Goal: Task Accomplishment & Management: Use online tool/utility

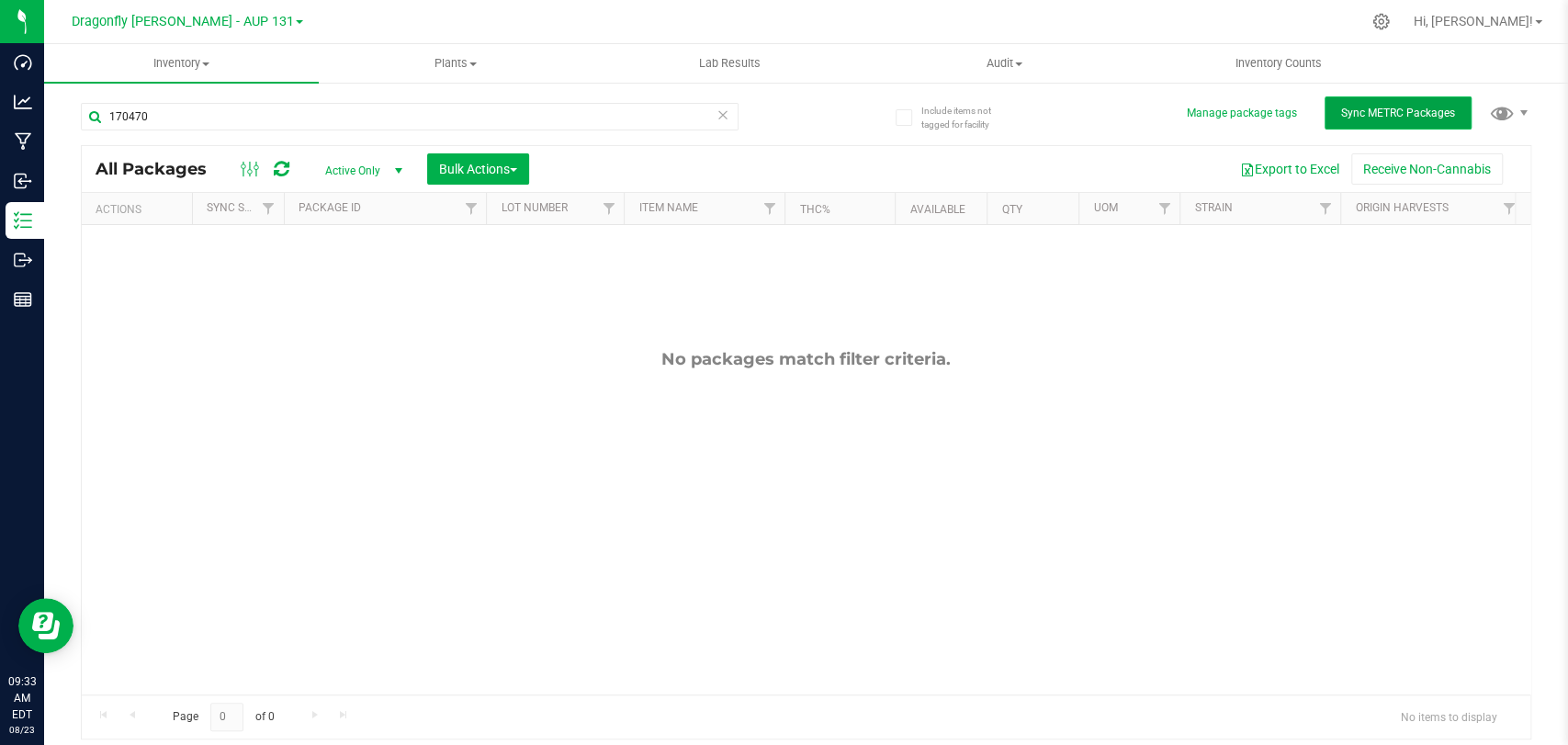
drag, startPoint x: 1363, startPoint y: 111, endPoint x: 1378, endPoint y: 112, distance: 15.0
click at [1363, 111] on span "Sync METRC Packages" at bounding box center [1397, 112] width 114 height 13
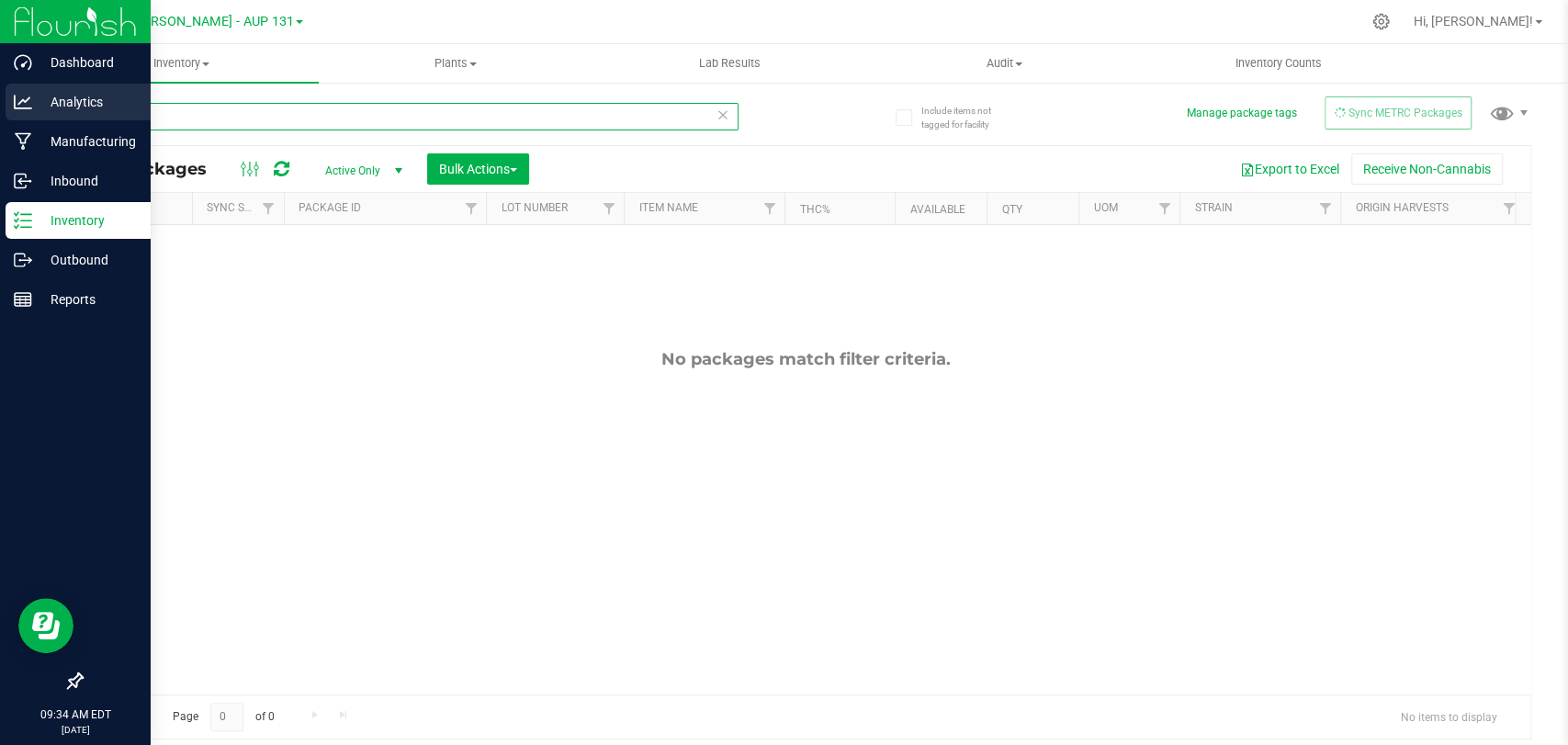
drag, startPoint x: 193, startPoint y: 112, endPoint x: 0, endPoint y: 110, distance: 193.0
click at [26, 115] on div "Dashboard Analytics Manufacturing Inbound Inventory Outbound Reports 09:34 AM E…" at bounding box center [784, 372] width 1568 height 745
type input "207447"
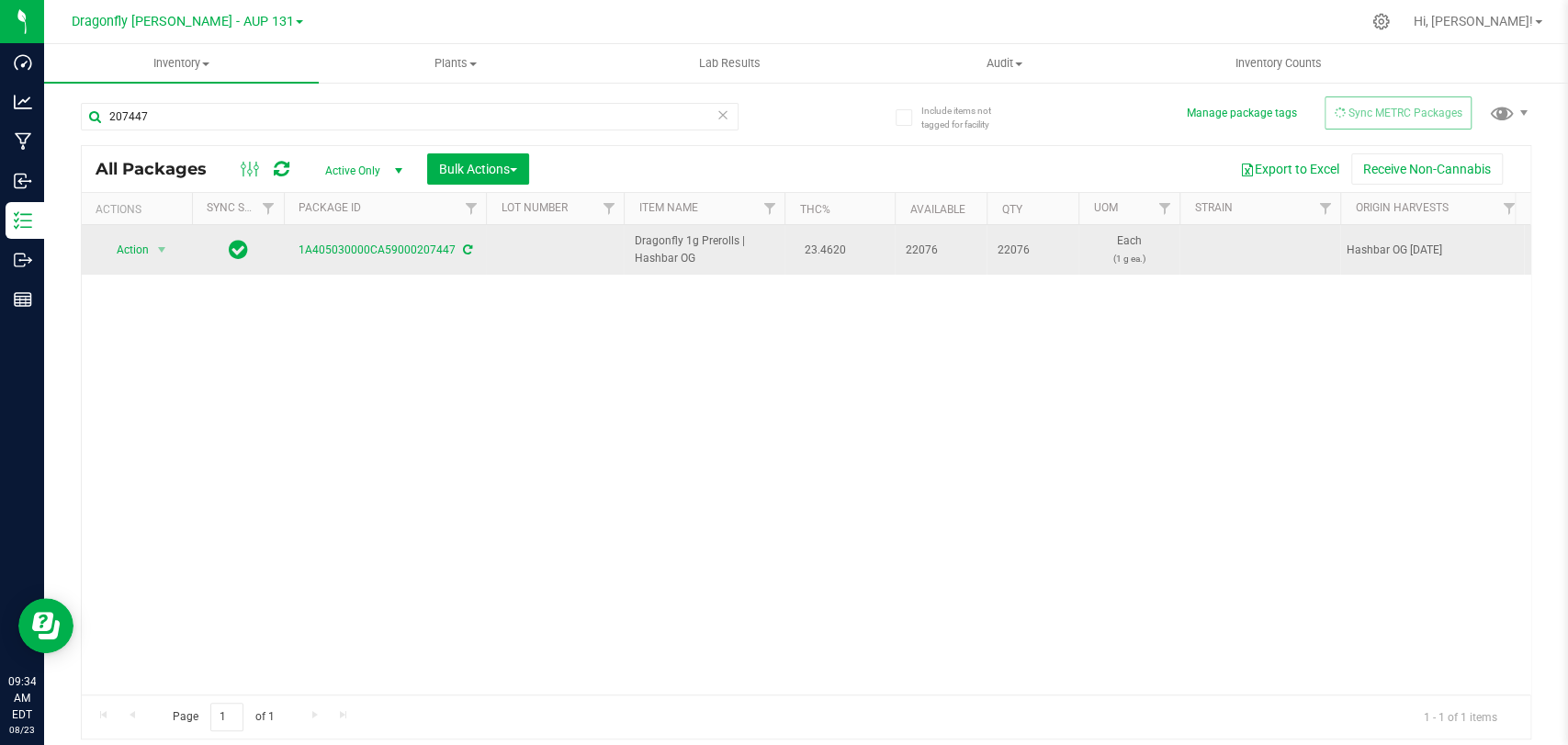
click at [133, 251] on span "Action" at bounding box center [125, 250] width 50 height 26
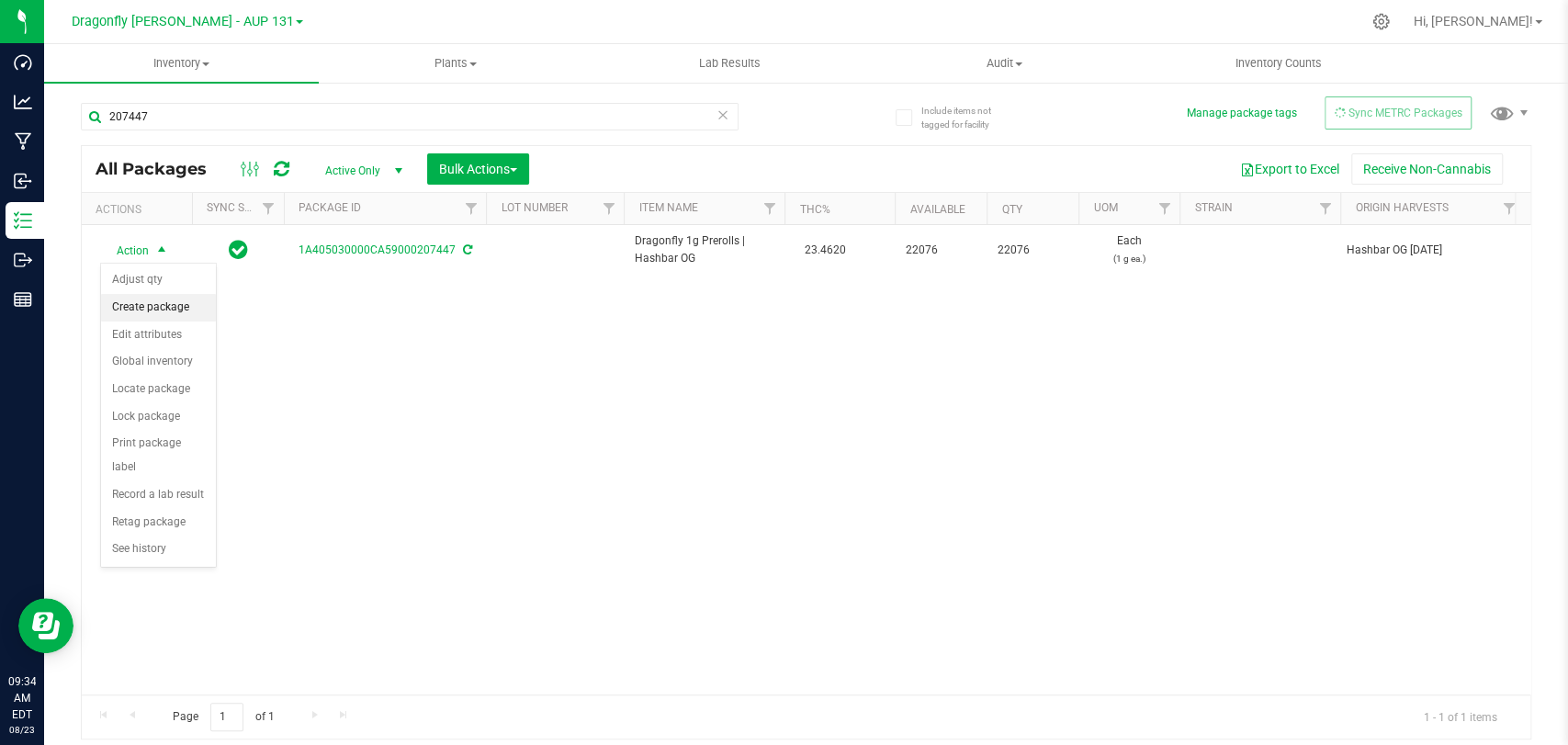
click at [177, 308] on li "Create package" at bounding box center [159, 308] width 115 height 28
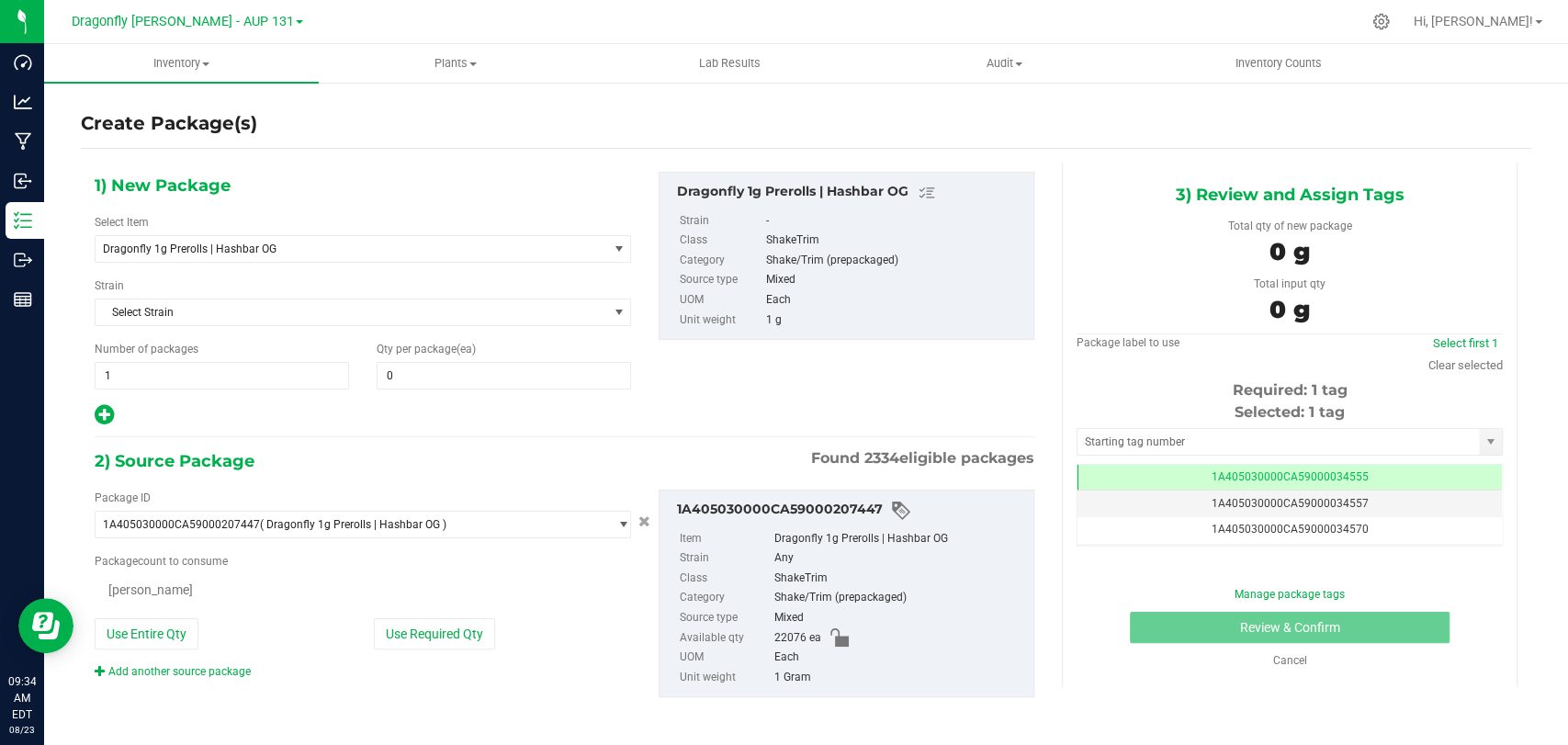
type input "0"
click at [369, 256] on span "Dragonfly 1g Prerolls | Hashbar OG" at bounding box center [351, 249] width 512 height 26
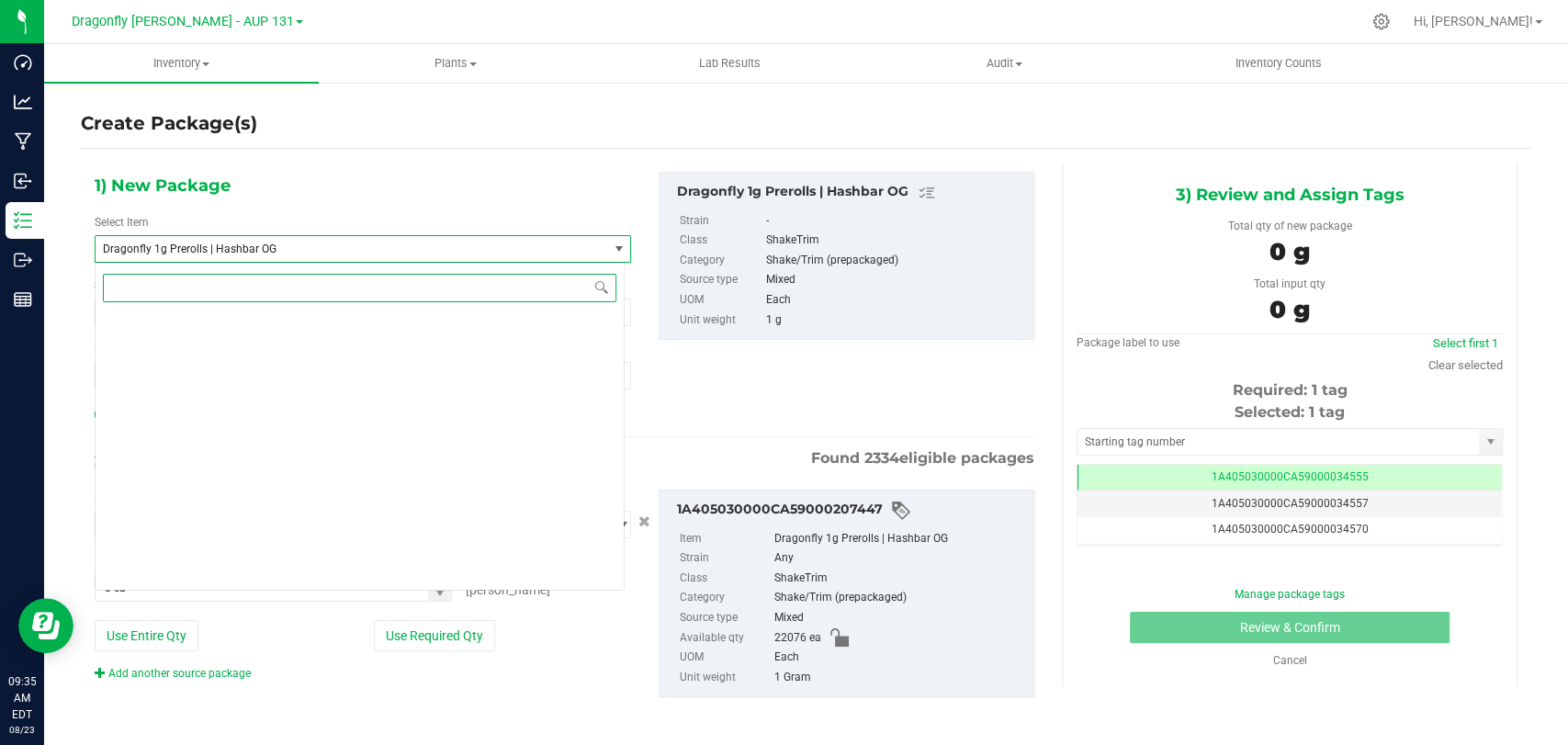
scroll to position [42325, 0]
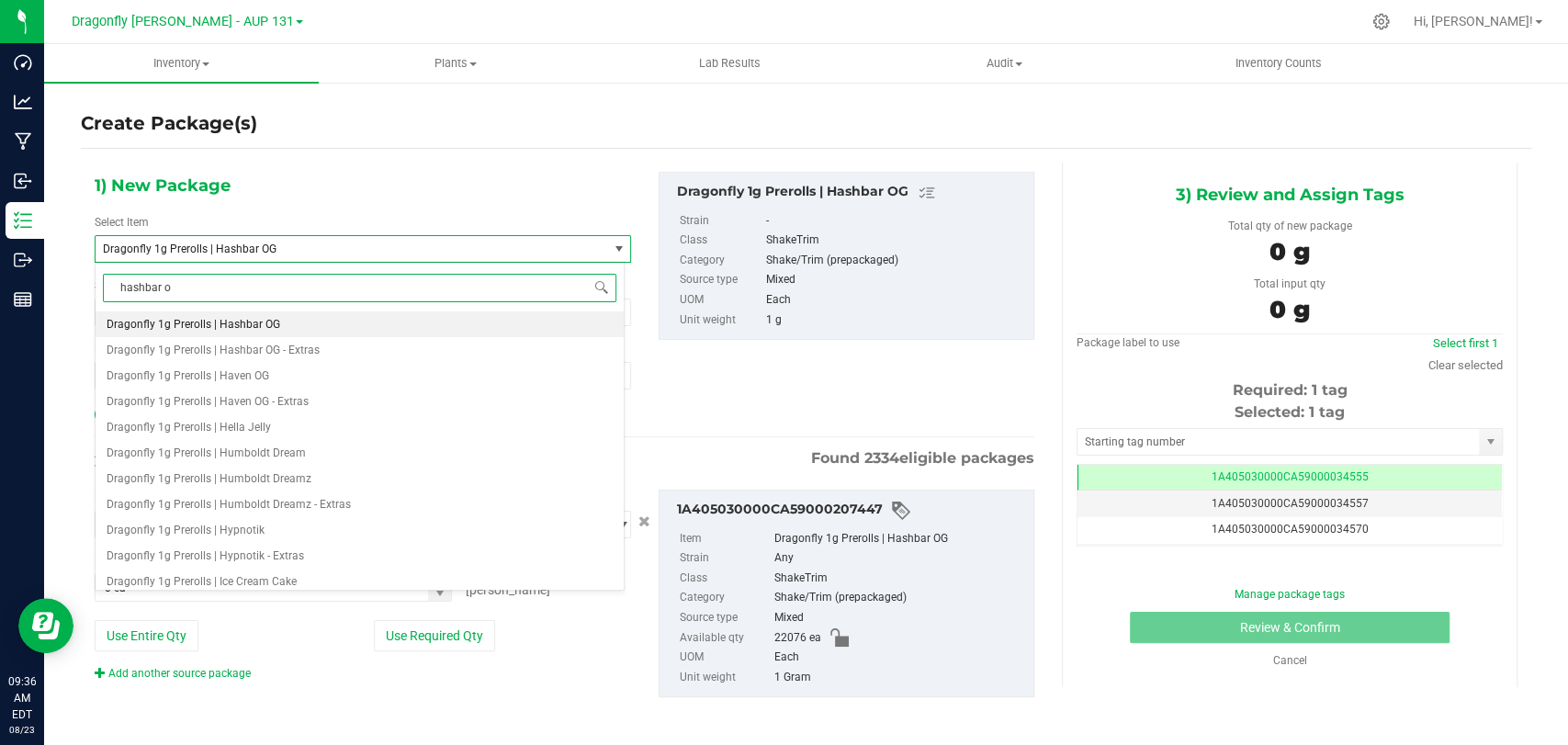
type input "hashbar og"
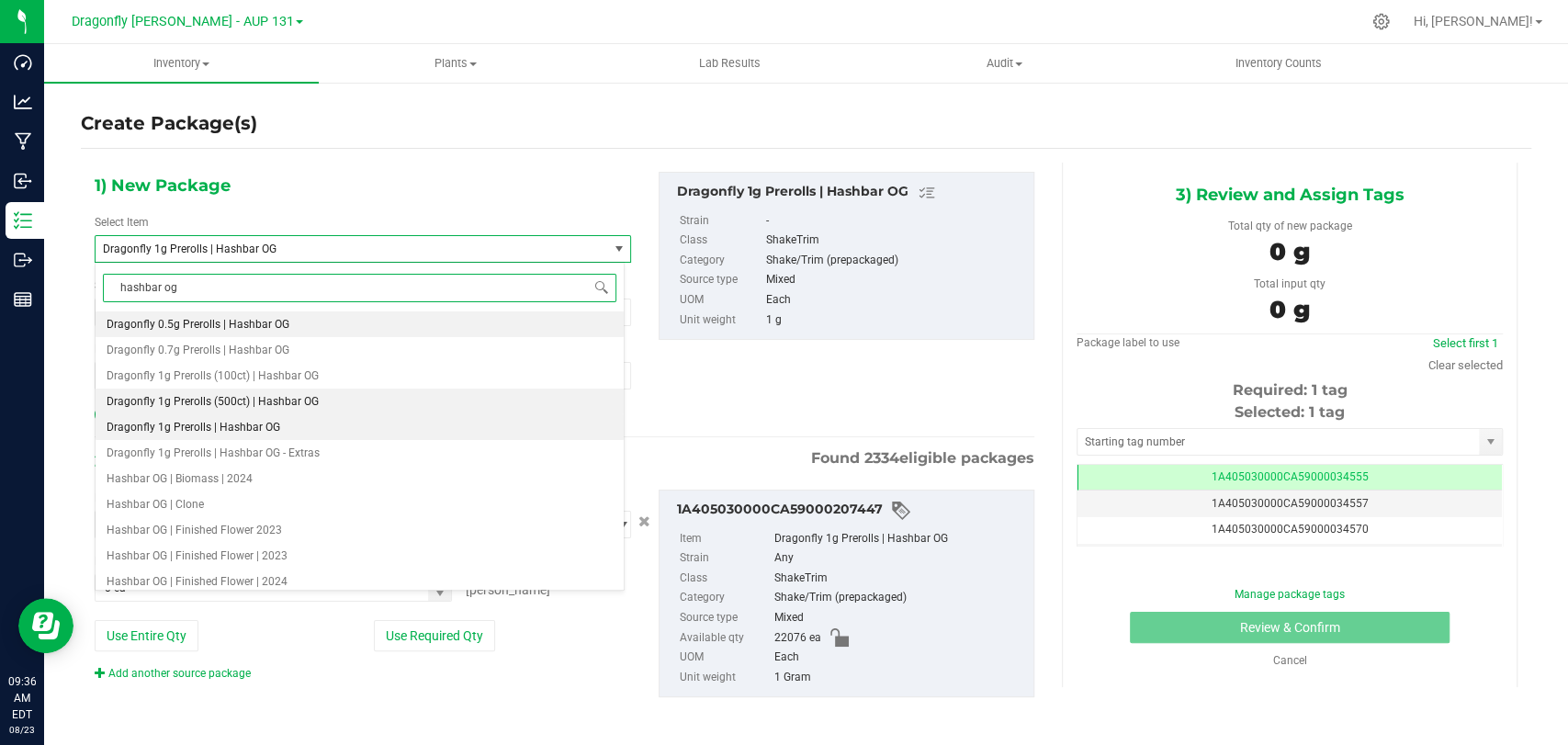
click at [318, 406] on li "Dragonfly 1g Prerolls (500ct) | Hashbar OG" at bounding box center [359, 402] width 529 height 26
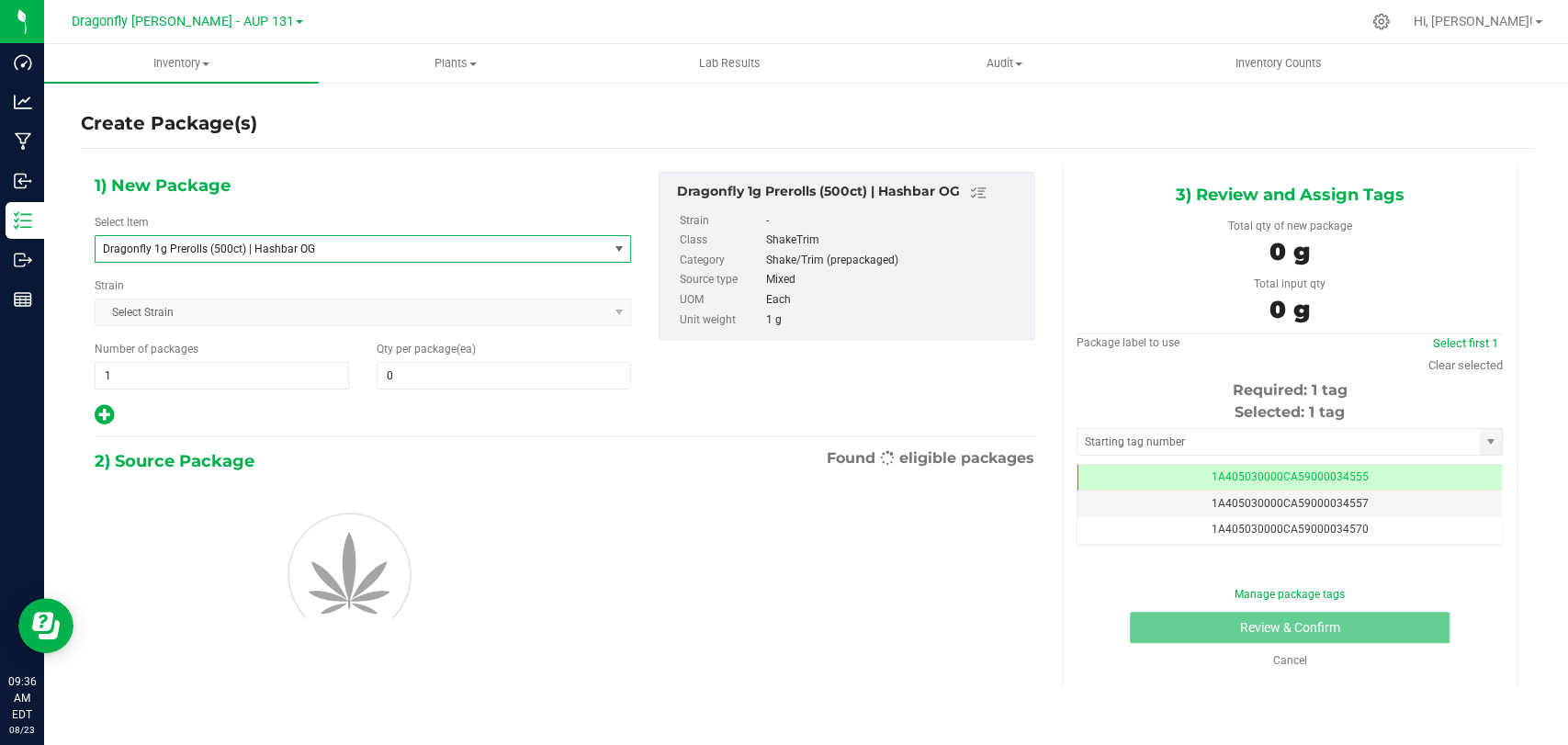
type input "0"
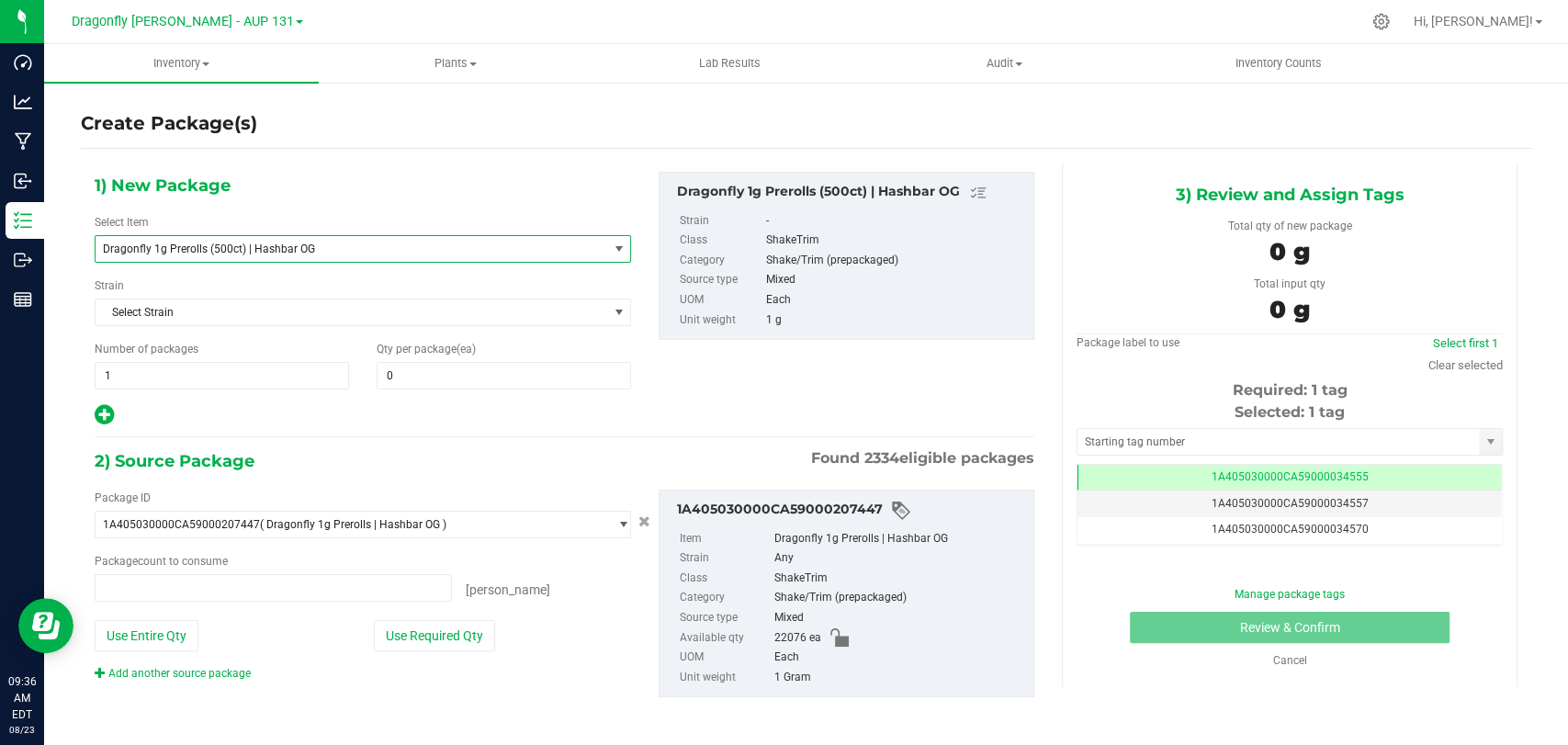
type input "0 ea"
click at [302, 379] on span "1 1" at bounding box center [221, 376] width 255 height 28
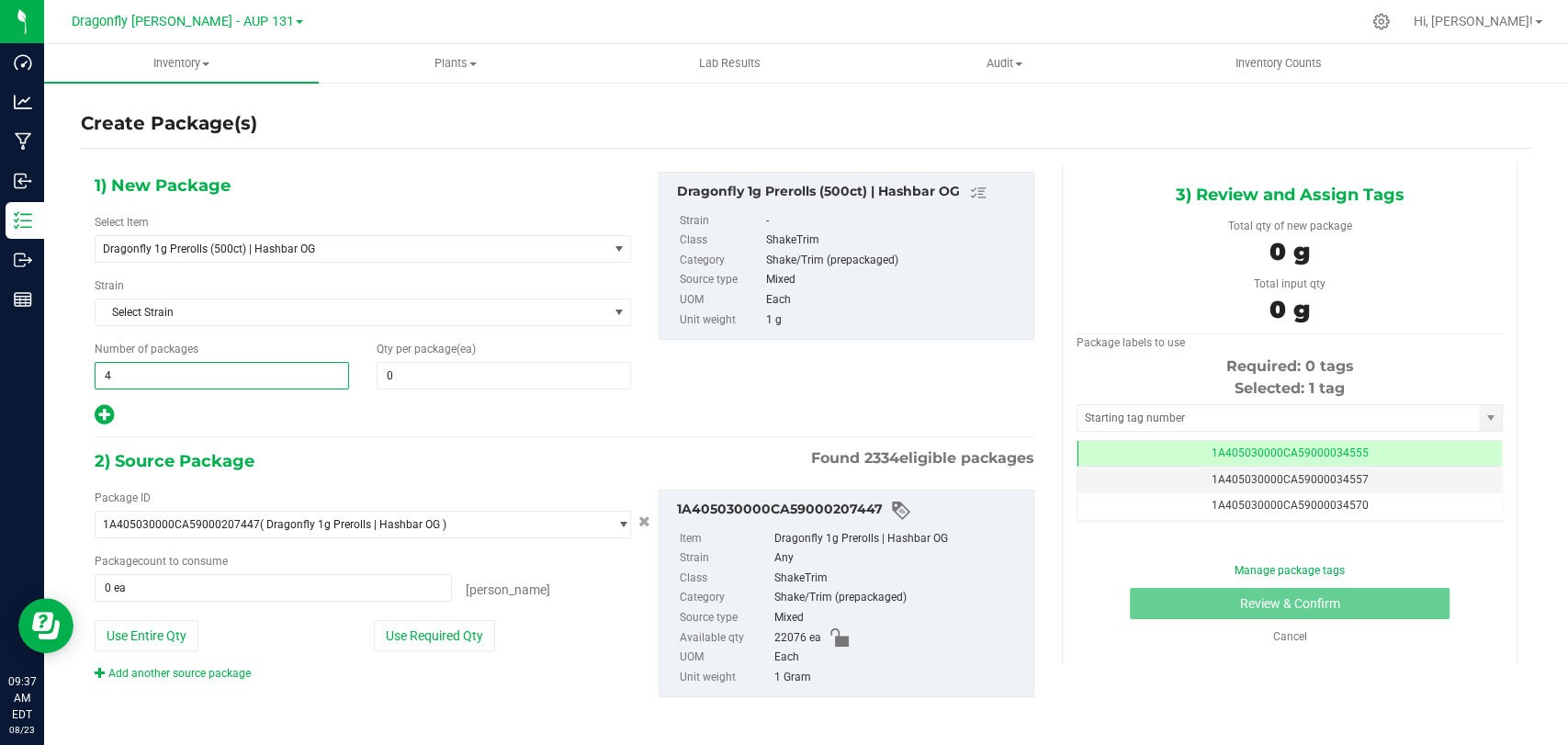
type input "44"
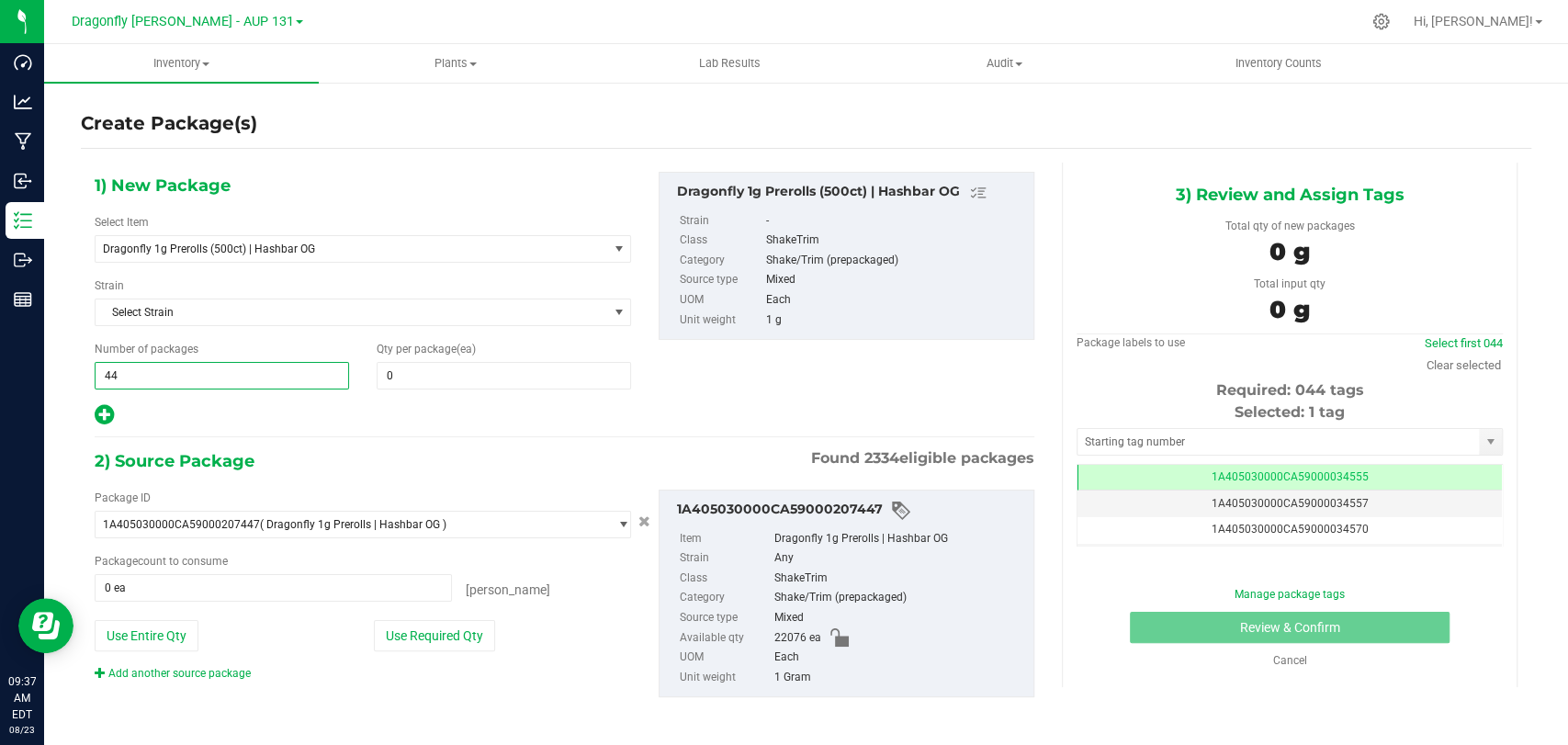
type input "44"
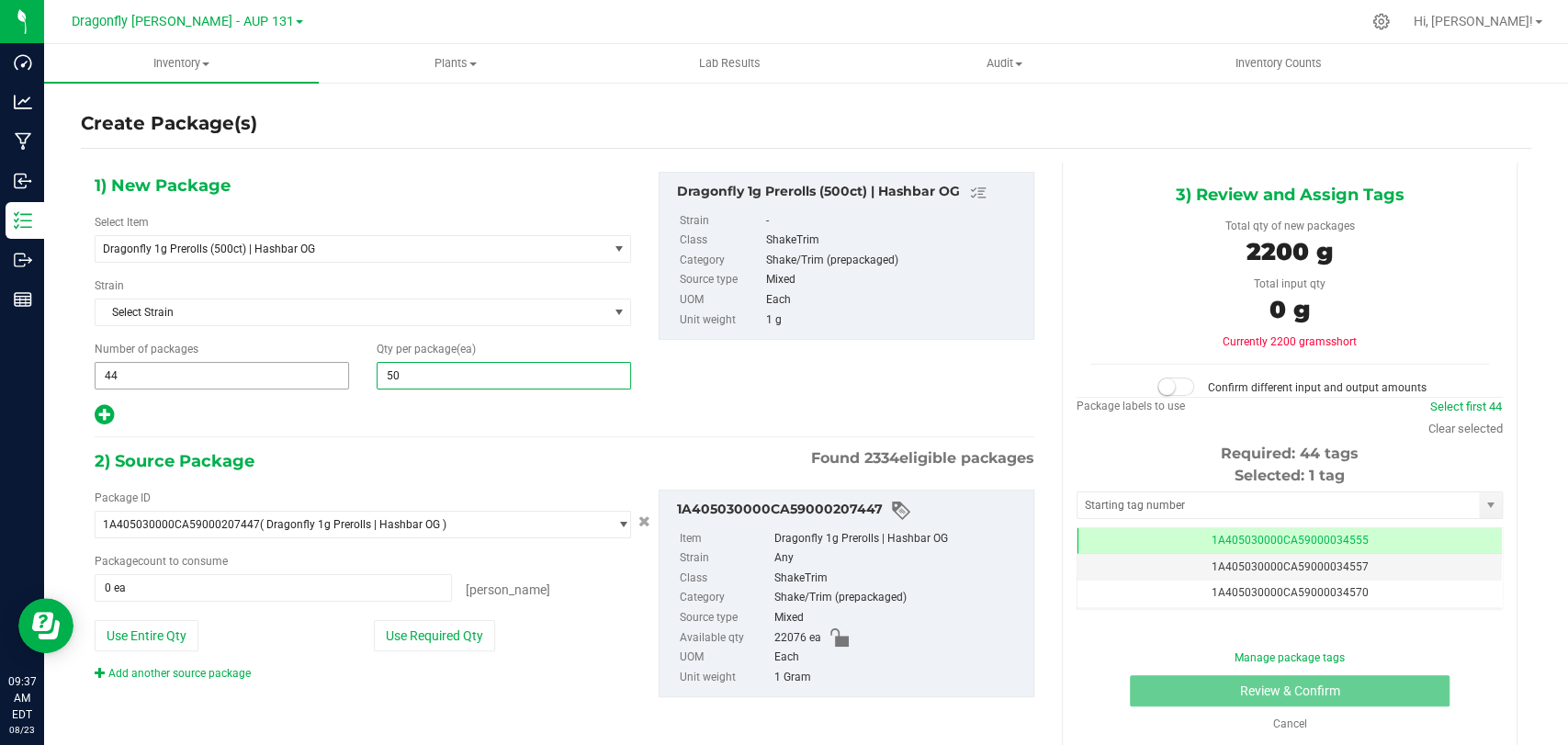
type input "500"
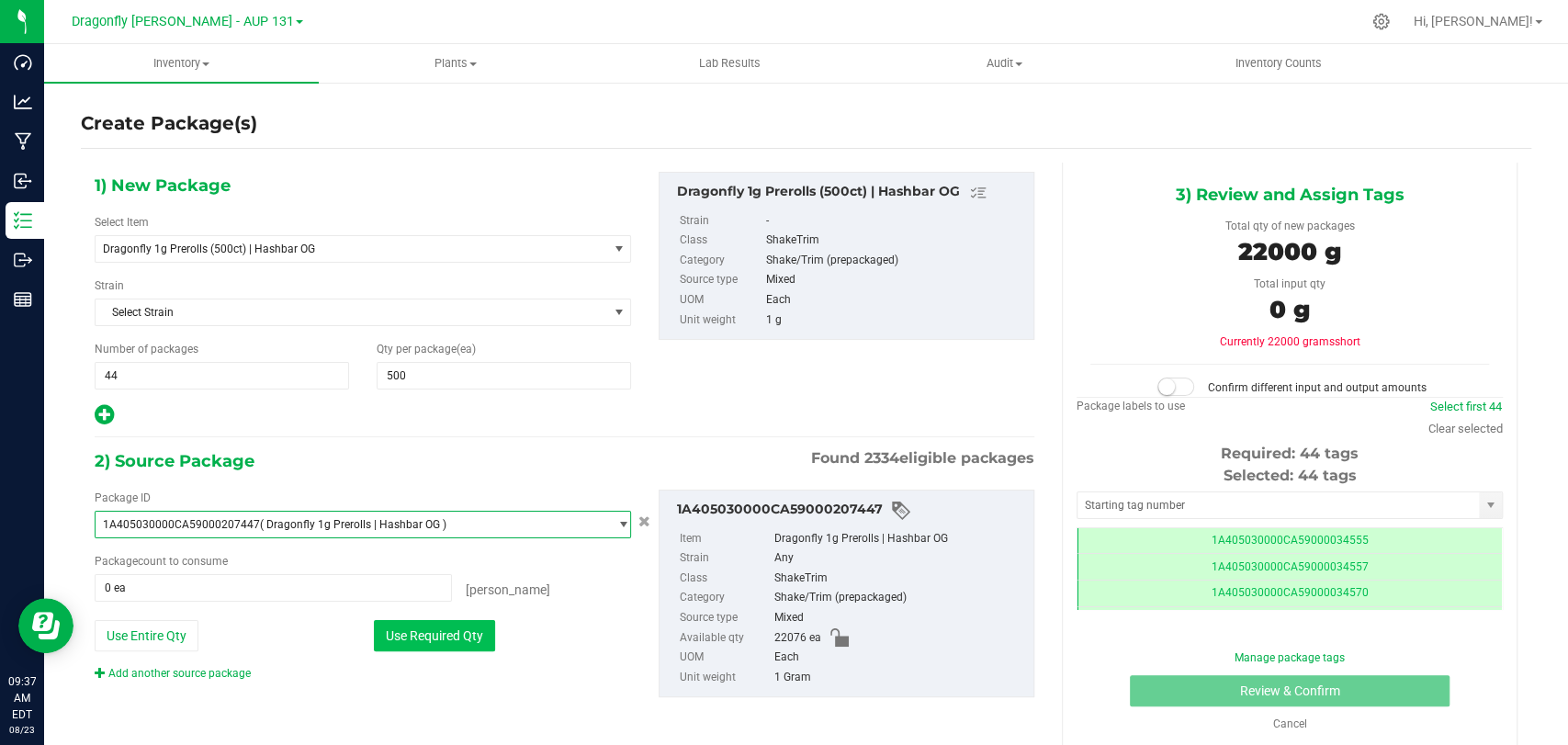
scroll to position [0, 0]
click at [412, 637] on button "Use Required Qty" at bounding box center [434, 635] width 121 height 31
type input "22000 ea"
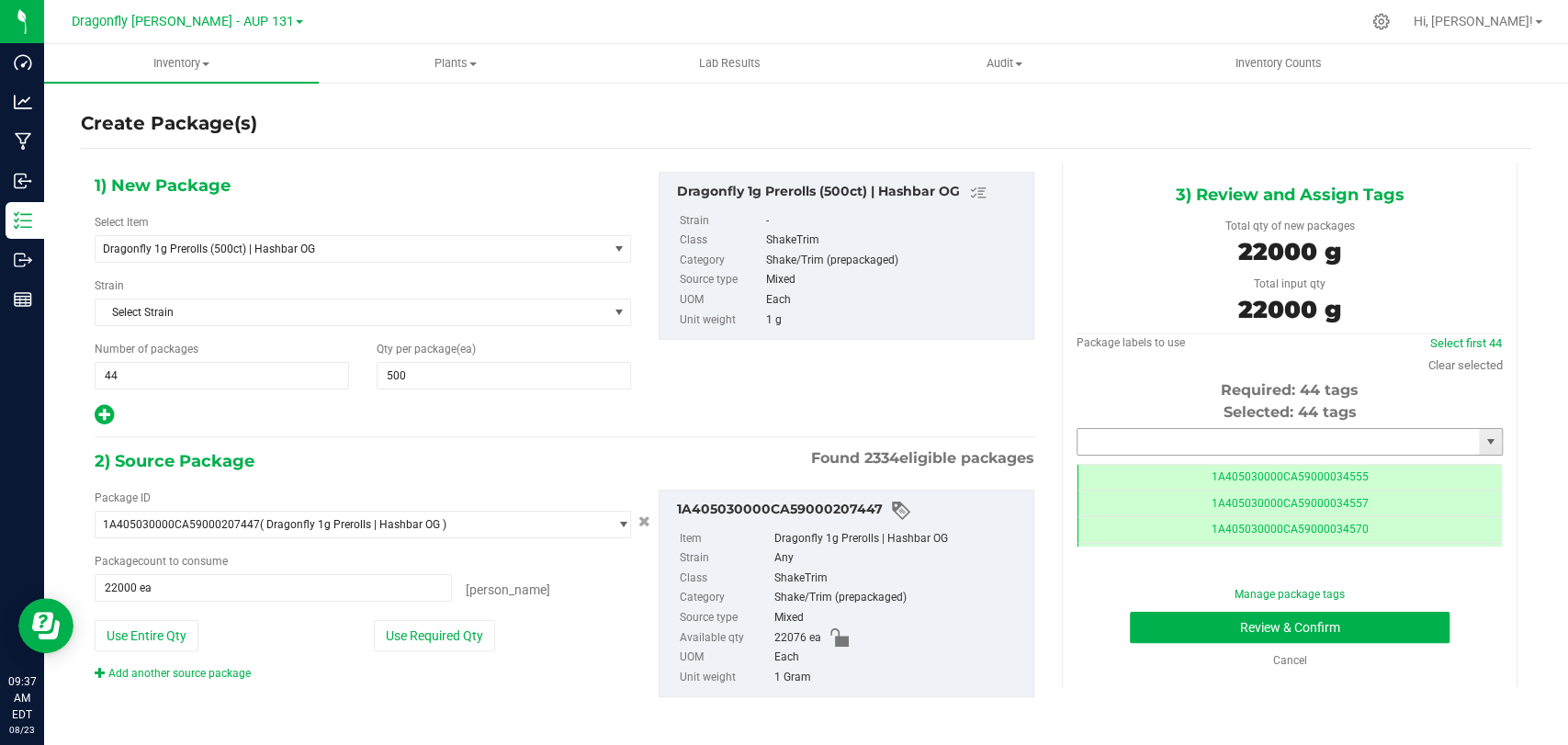
click at [1184, 439] on input "text" at bounding box center [1278, 442] width 402 height 26
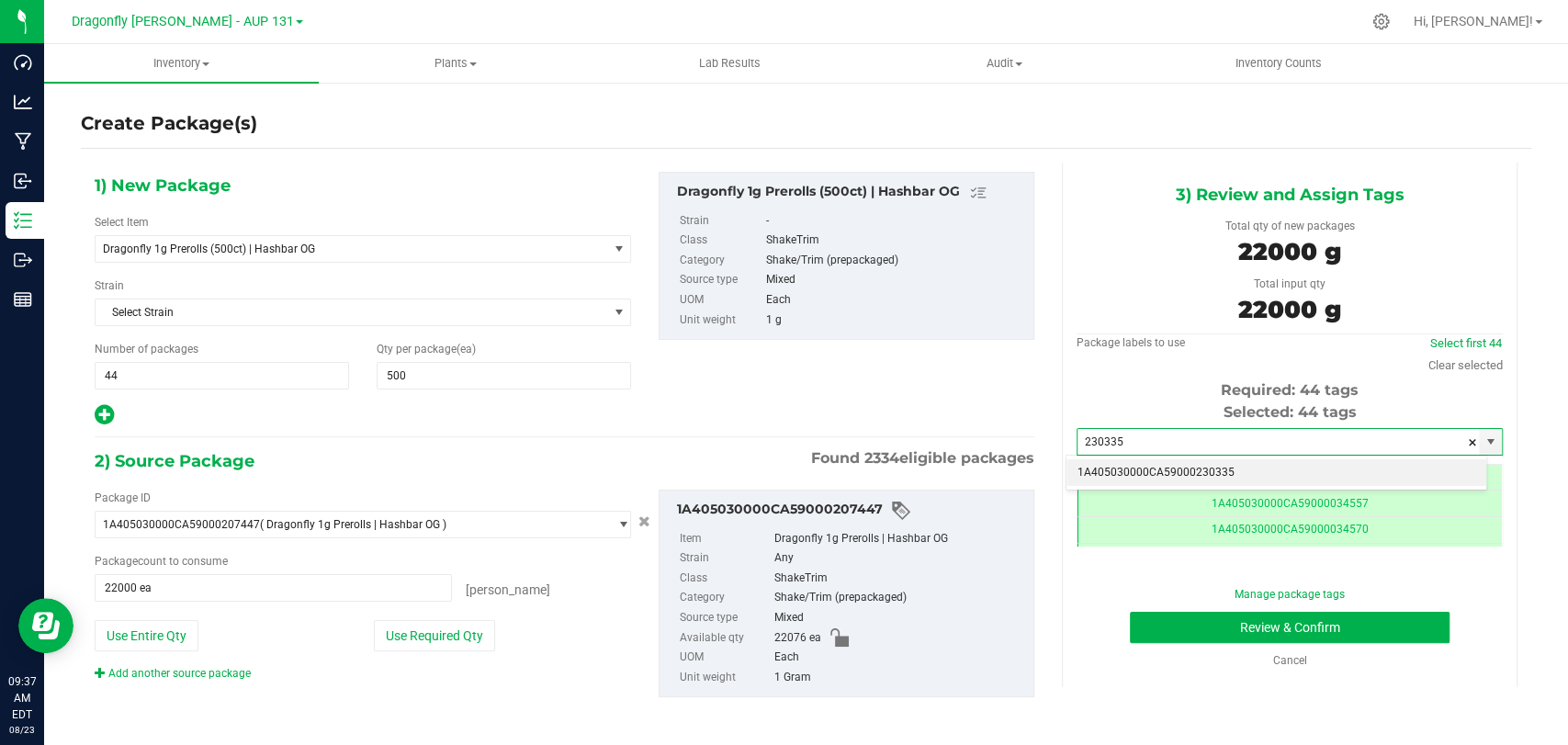
click at [1200, 467] on li "1A405030000CA59000230335" at bounding box center [1275, 473] width 420 height 28
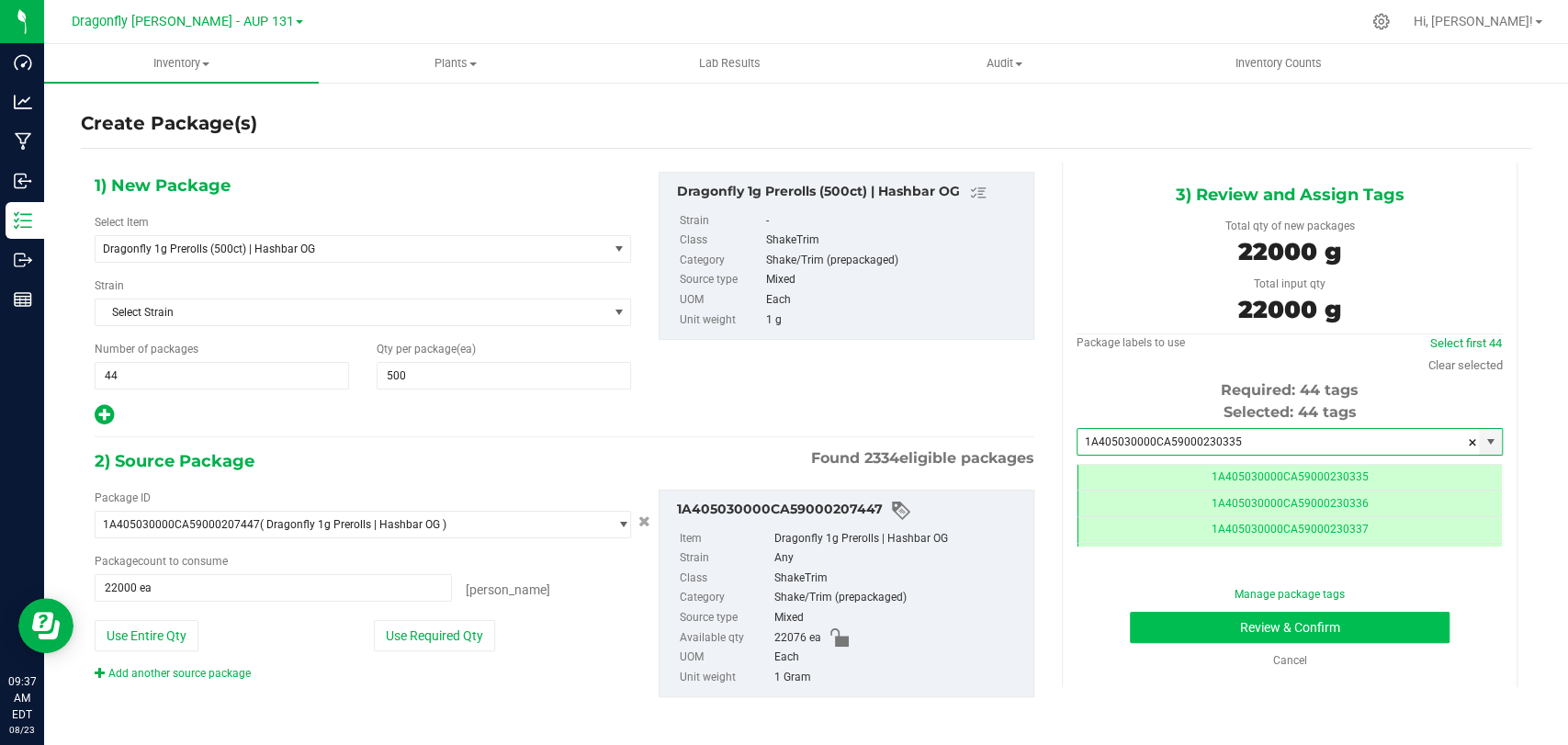
type input "1A405030000CA59000230335"
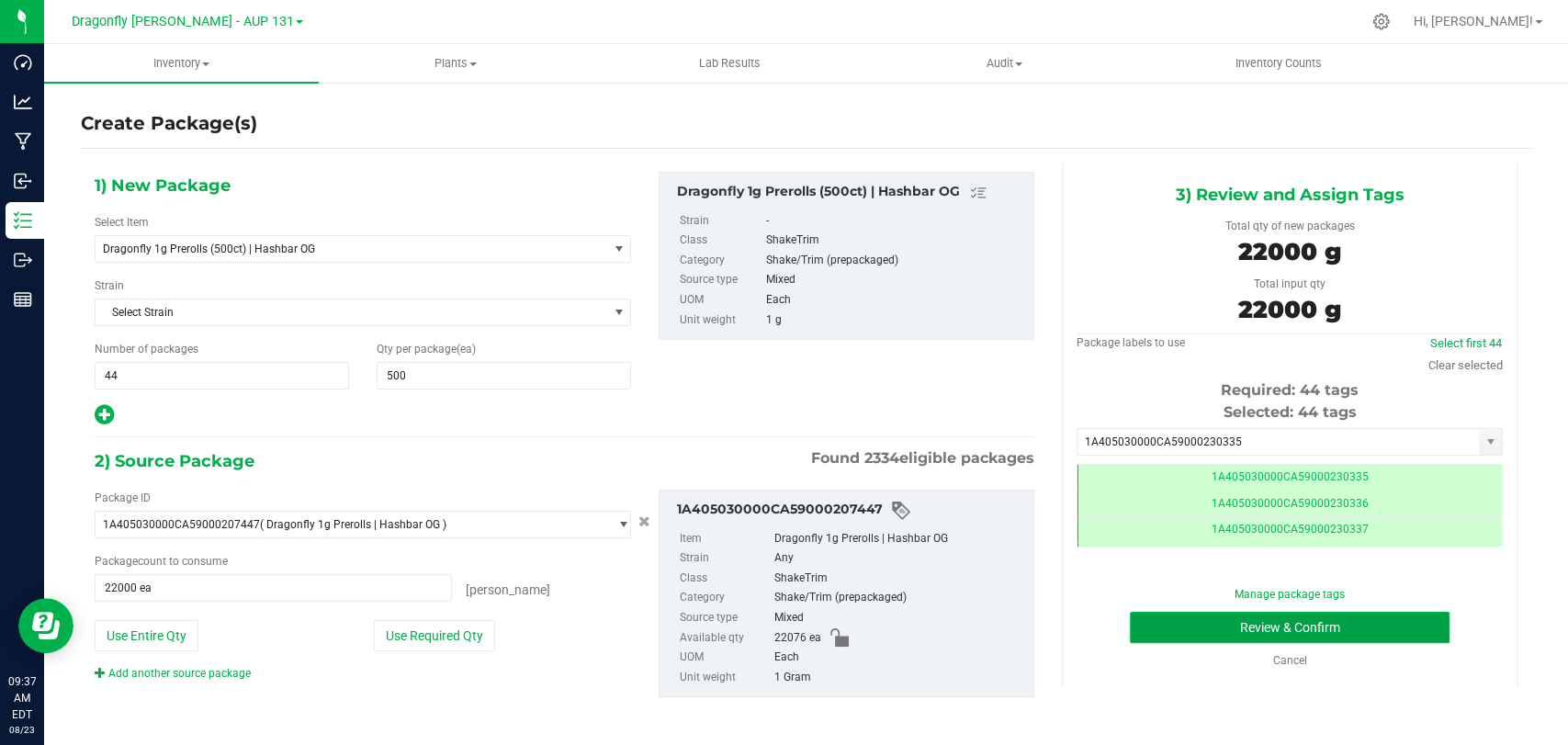
click at [1286, 616] on button "Review & Confirm" at bounding box center [1288, 627] width 318 height 31
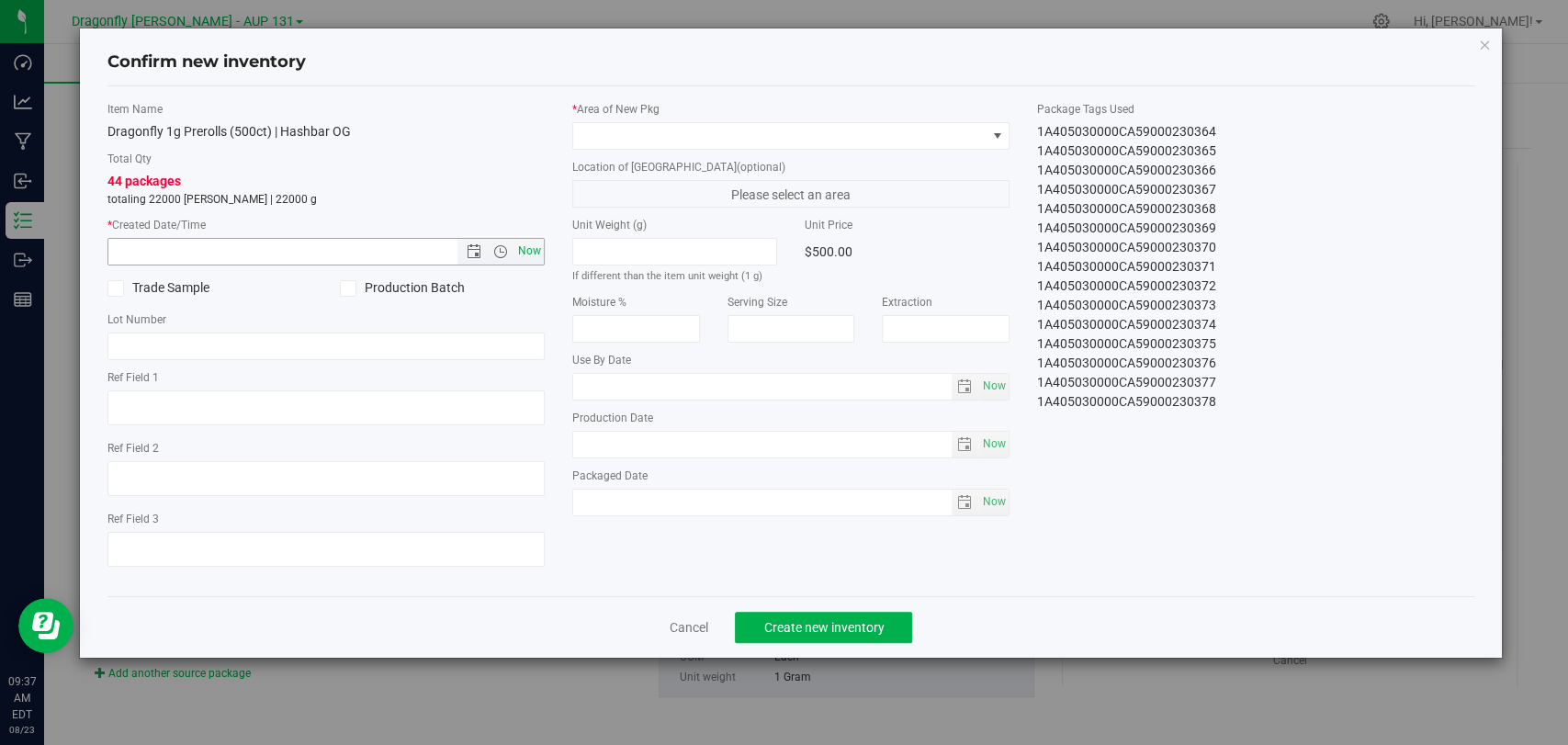
click at [525, 256] on span "Now" at bounding box center [530, 251] width 31 height 27
type input "[DATE] 9:37 AM"
click at [657, 131] on span at bounding box center [780, 136] width 413 height 26
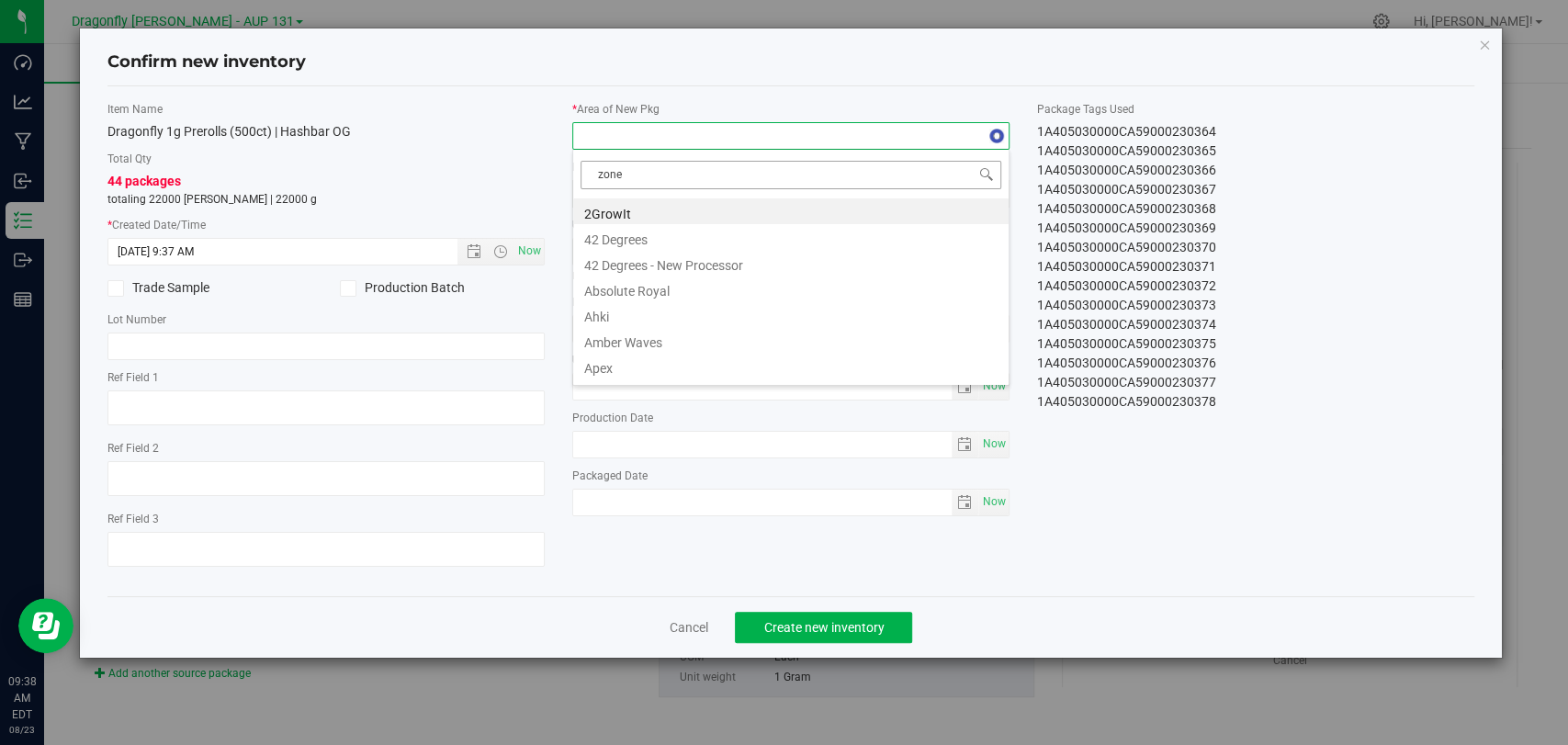
type input "zone 1"
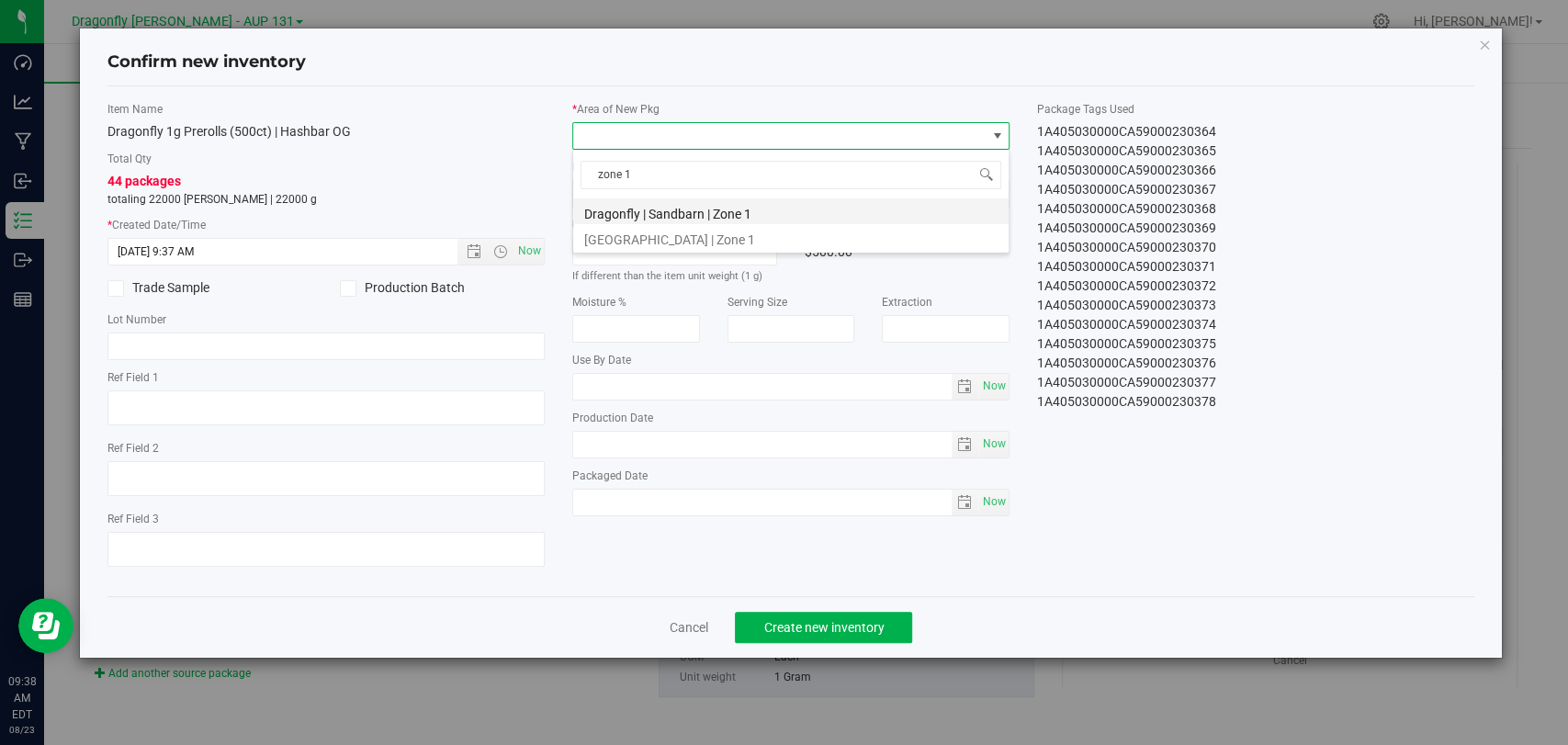
click at [664, 218] on li "Dragonfly | Sandbarn | Zone 1" at bounding box center [790, 211] width 435 height 26
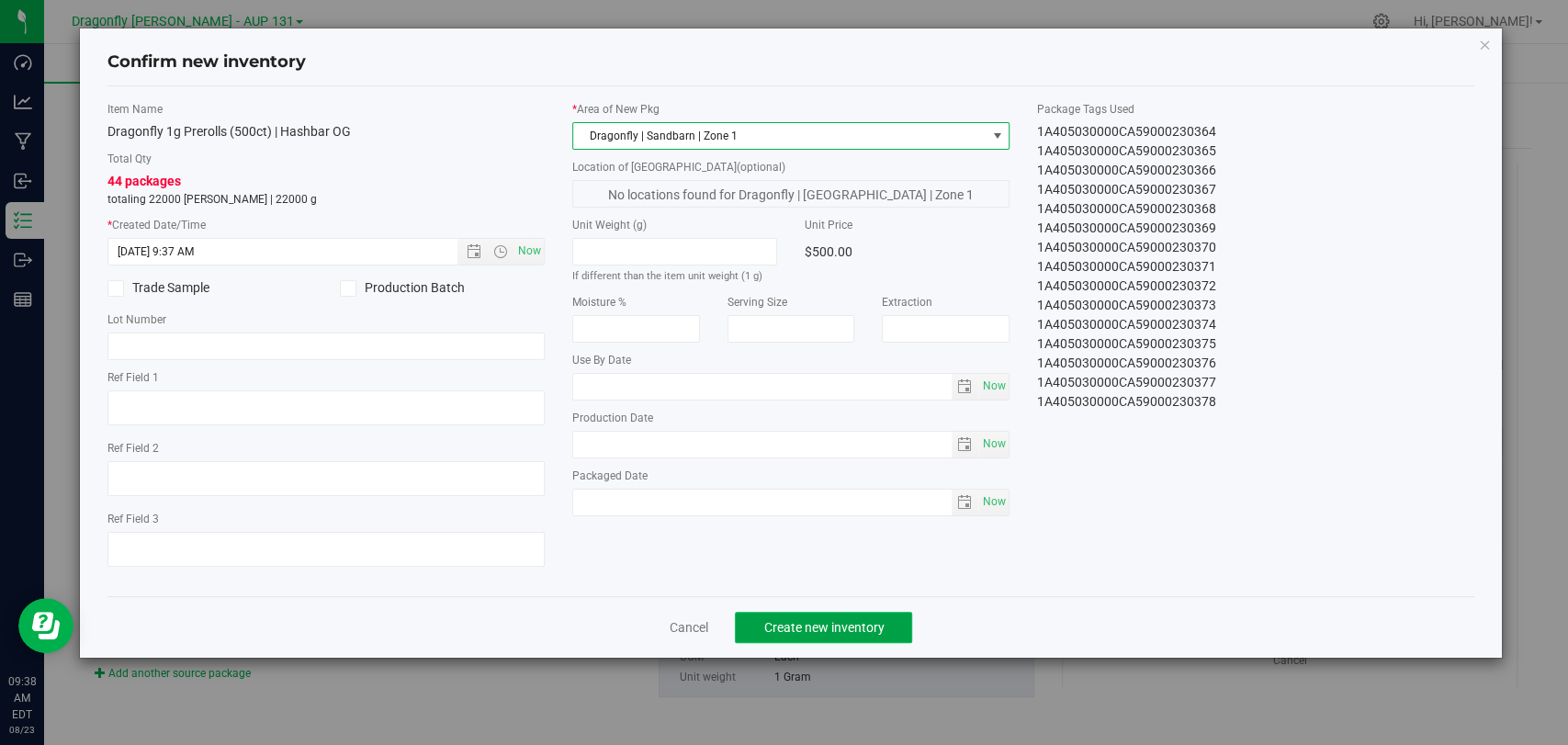
click at [792, 634] on span "Create new inventory" at bounding box center [823, 627] width 120 height 15
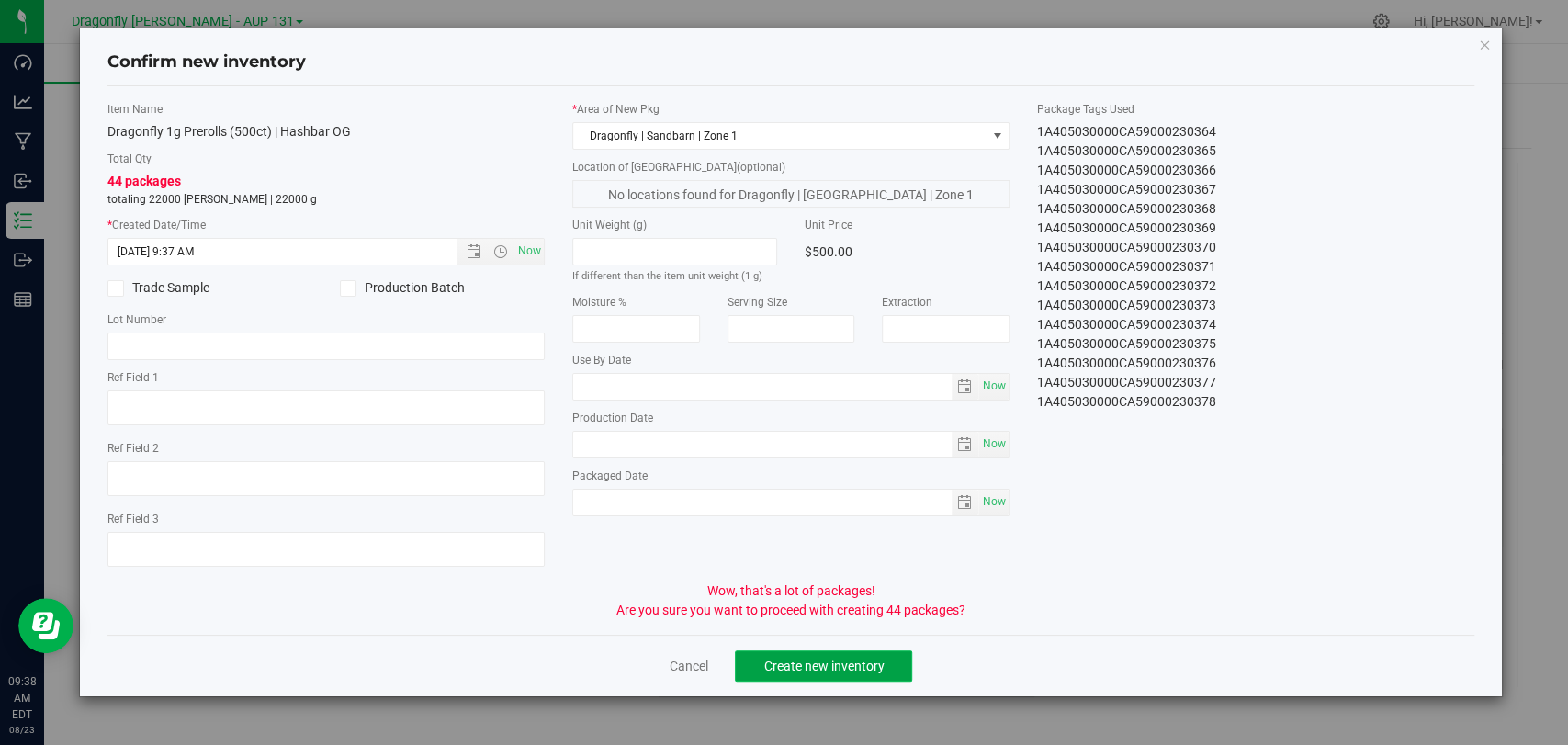
click at [788, 660] on span "Create new inventory" at bounding box center [823, 666] width 120 height 15
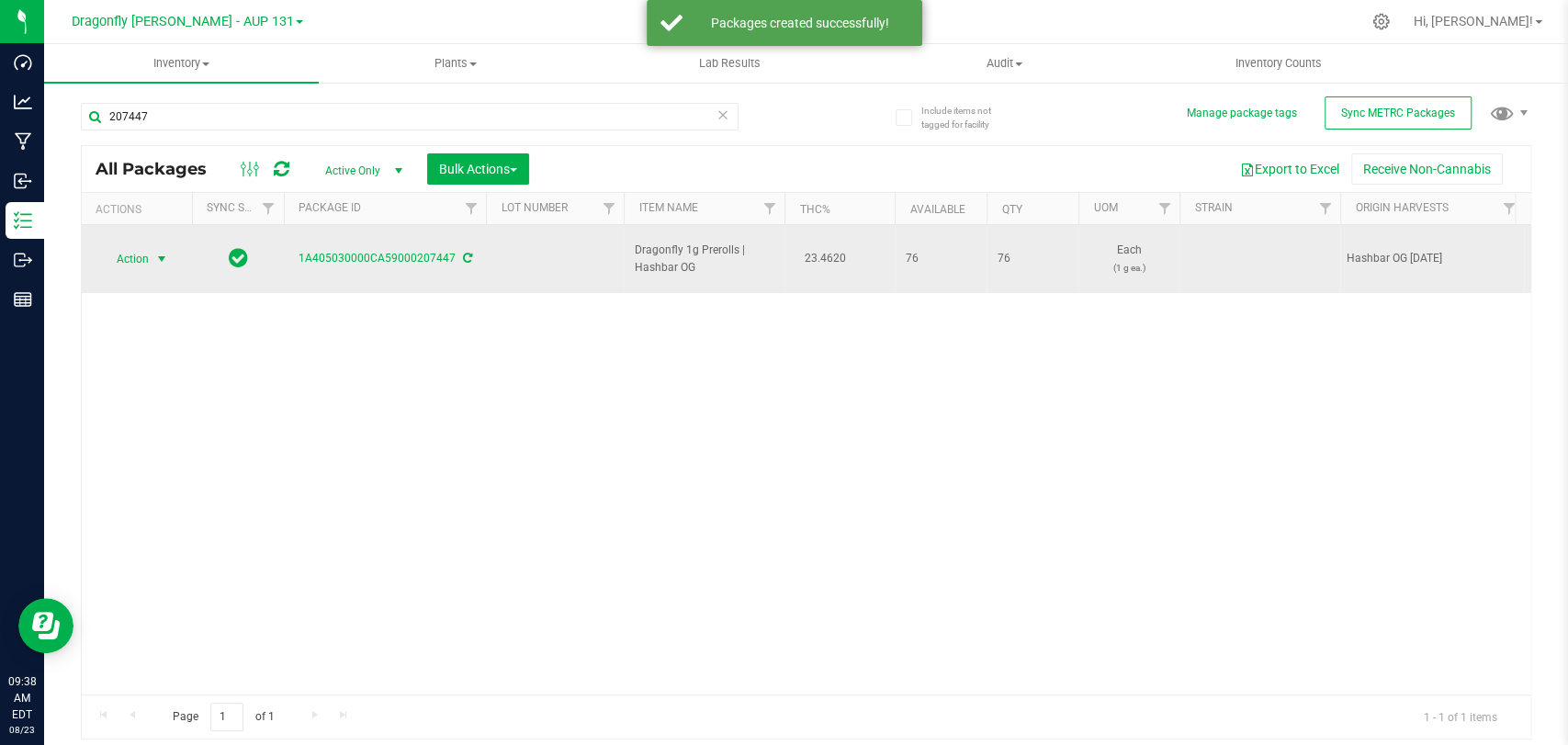
click at [134, 248] on span "Action" at bounding box center [125, 259] width 50 height 26
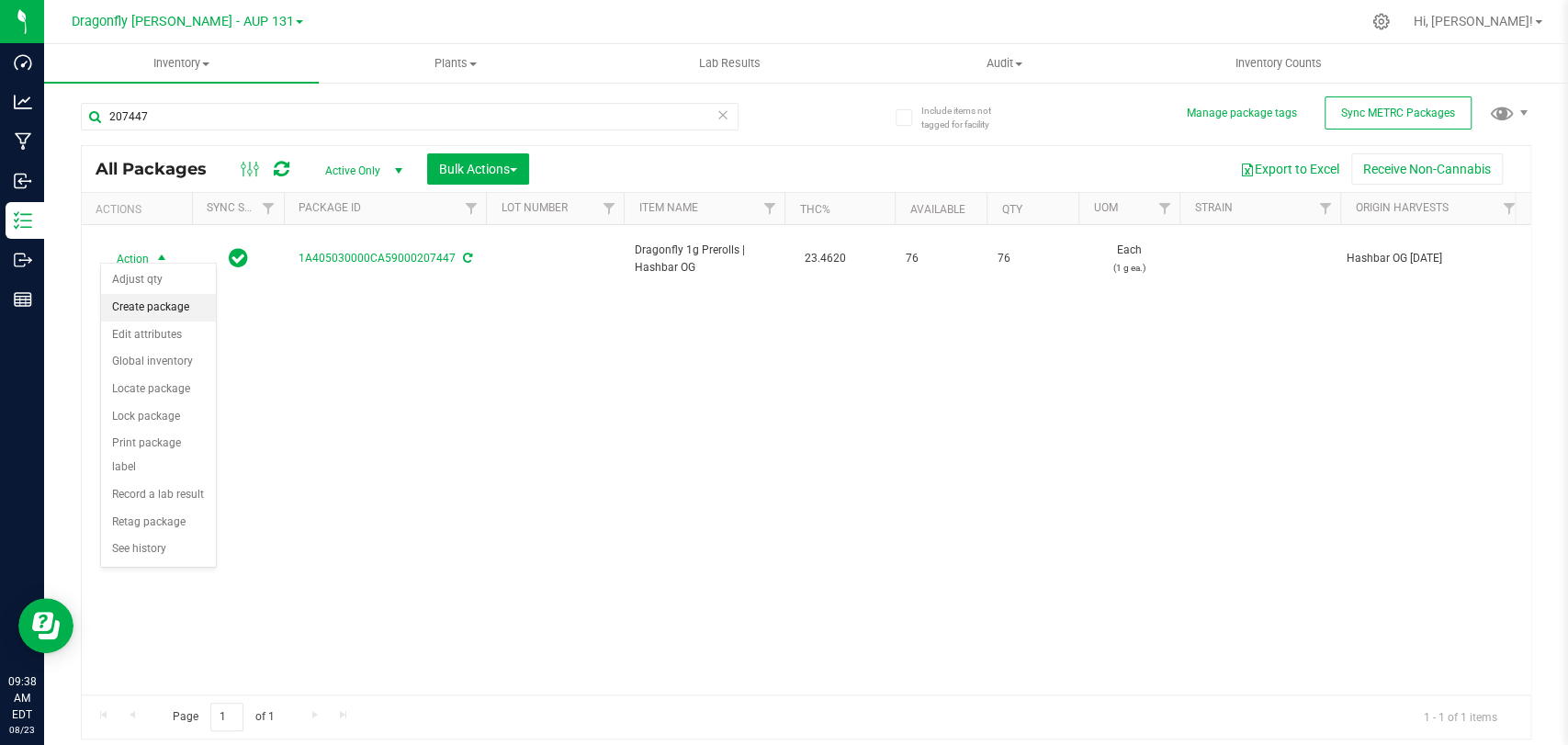
click at [172, 305] on li "Create package" at bounding box center [159, 308] width 115 height 28
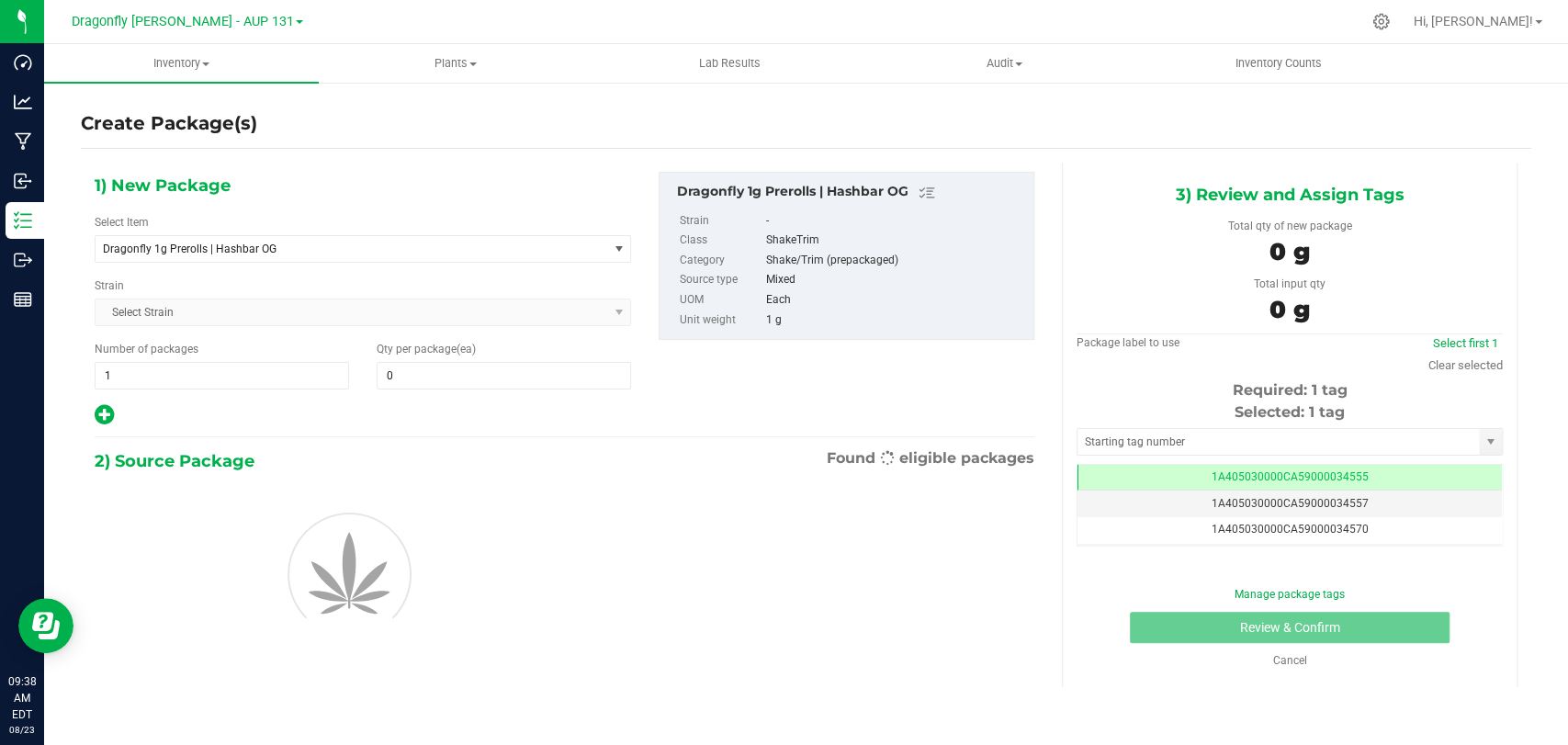
type input "0"
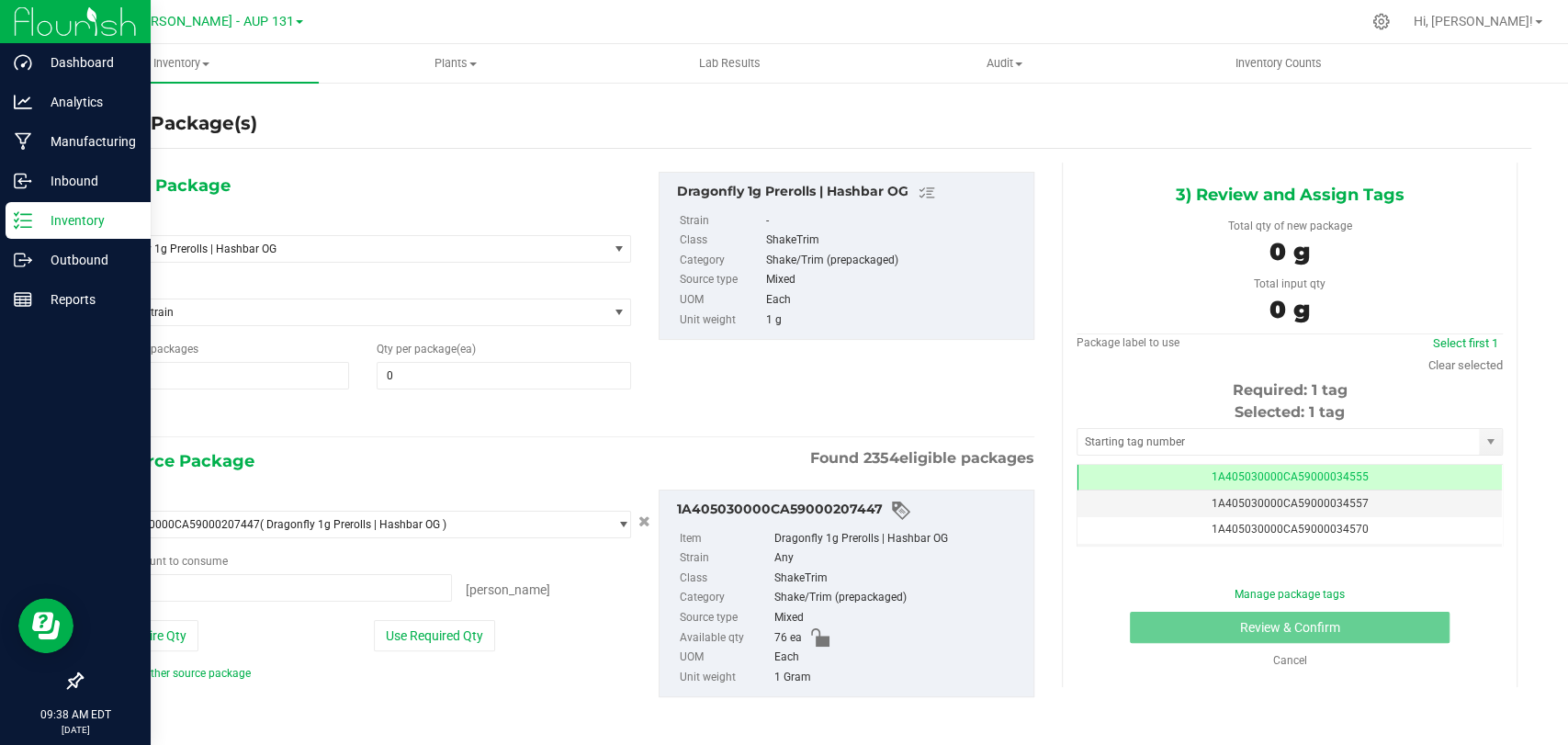
type input "0 ea"
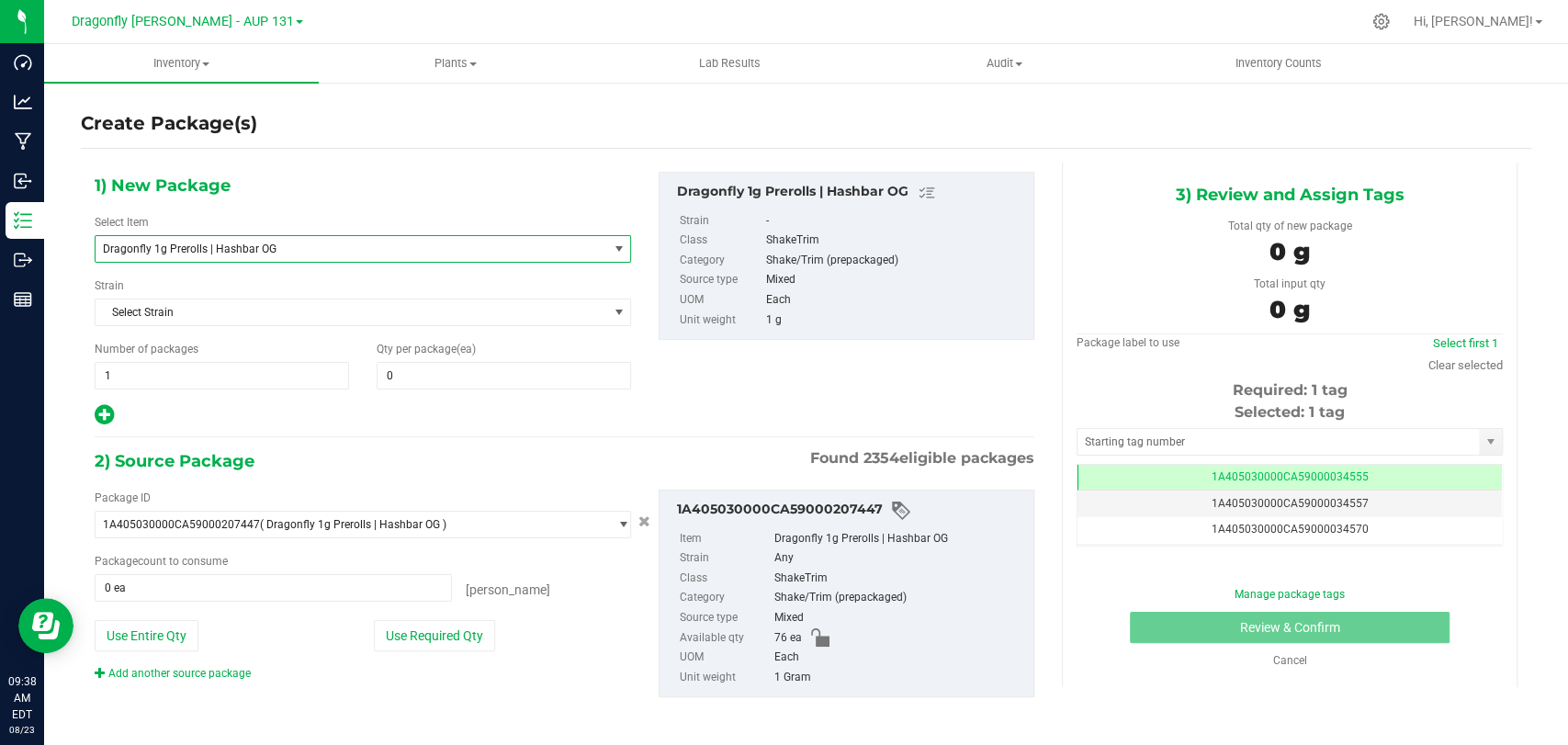
click at [480, 243] on span "Dragonfly 1g Prerolls | Hashbar OG" at bounding box center [341, 249] width 477 height 13
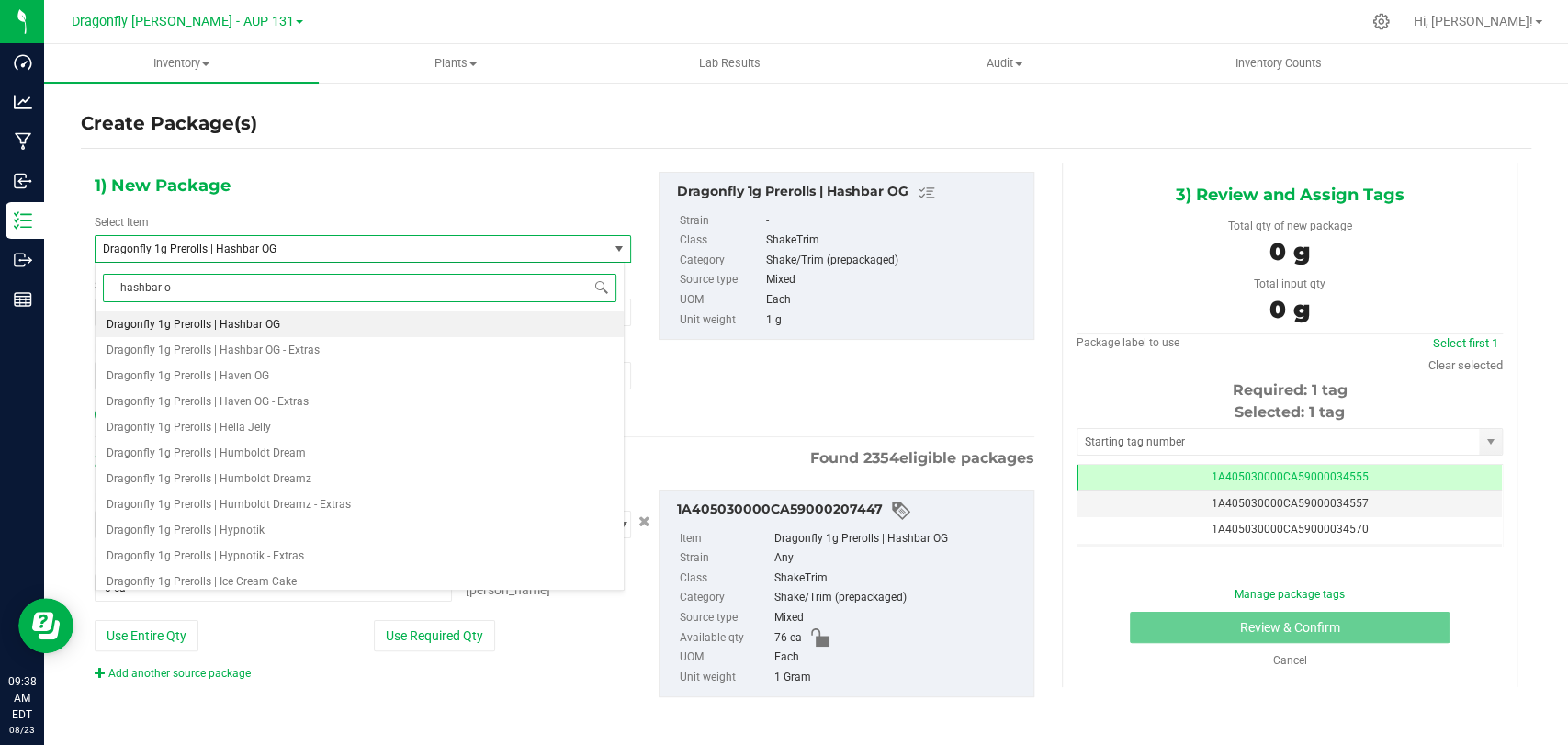
type input "hashbar og"
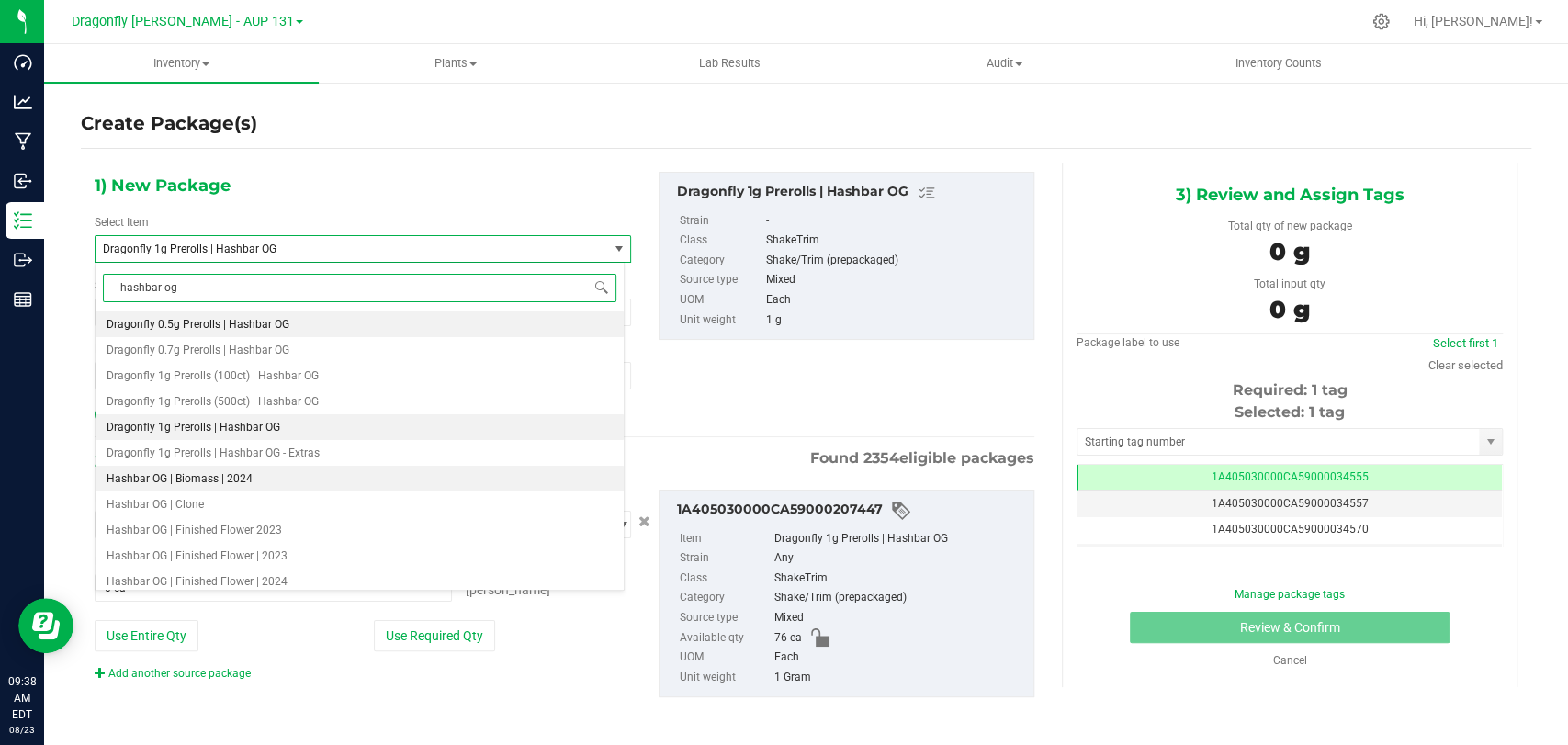
click at [327, 466] on li "Hashbar OG | Biomass | 2024" at bounding box center [359, 479] width 529 height 26
type input "0.0000"
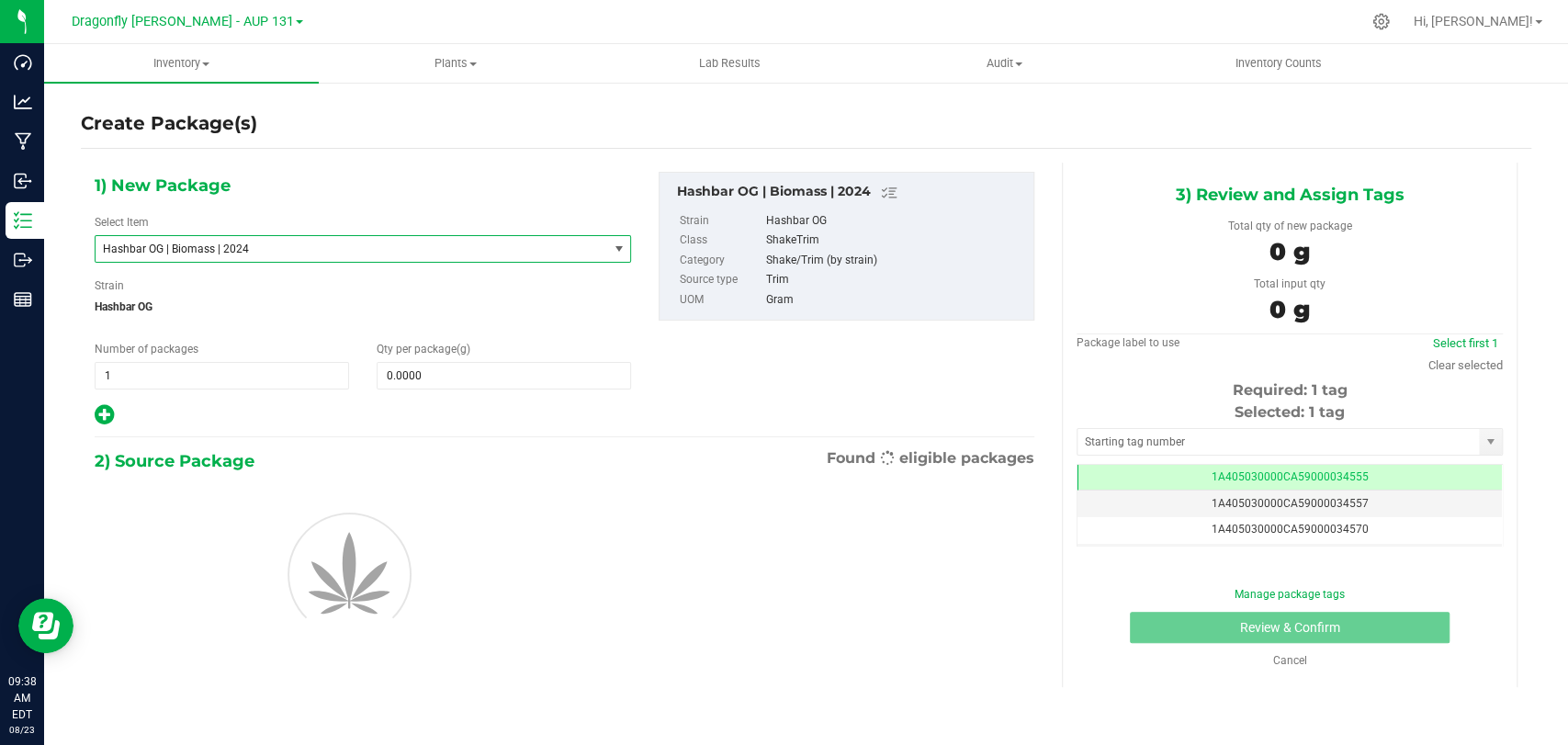
click at [338, 230] on div "Select Item Hashbar OG | Biomass | 2024 Gushin '98 | Finished Flower | 2022 | A…" at bounding box center [362, 238] width 537 height 49
click at [337, 247] on span "Hashbar OG | Biomass | 2024" at bounding box center [341, 249] width 477 height 13
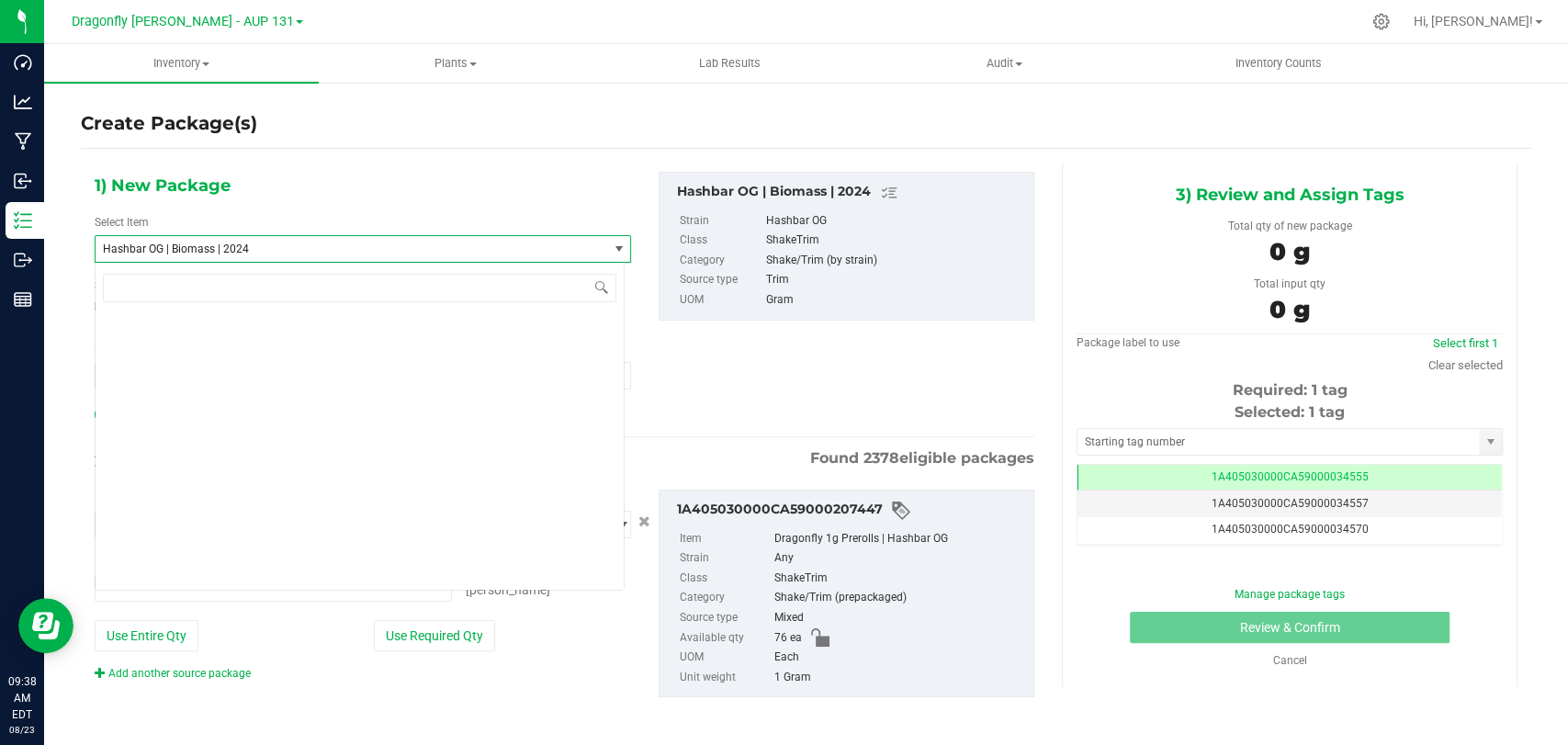
type input "0 ea"
type input "hashbar og"
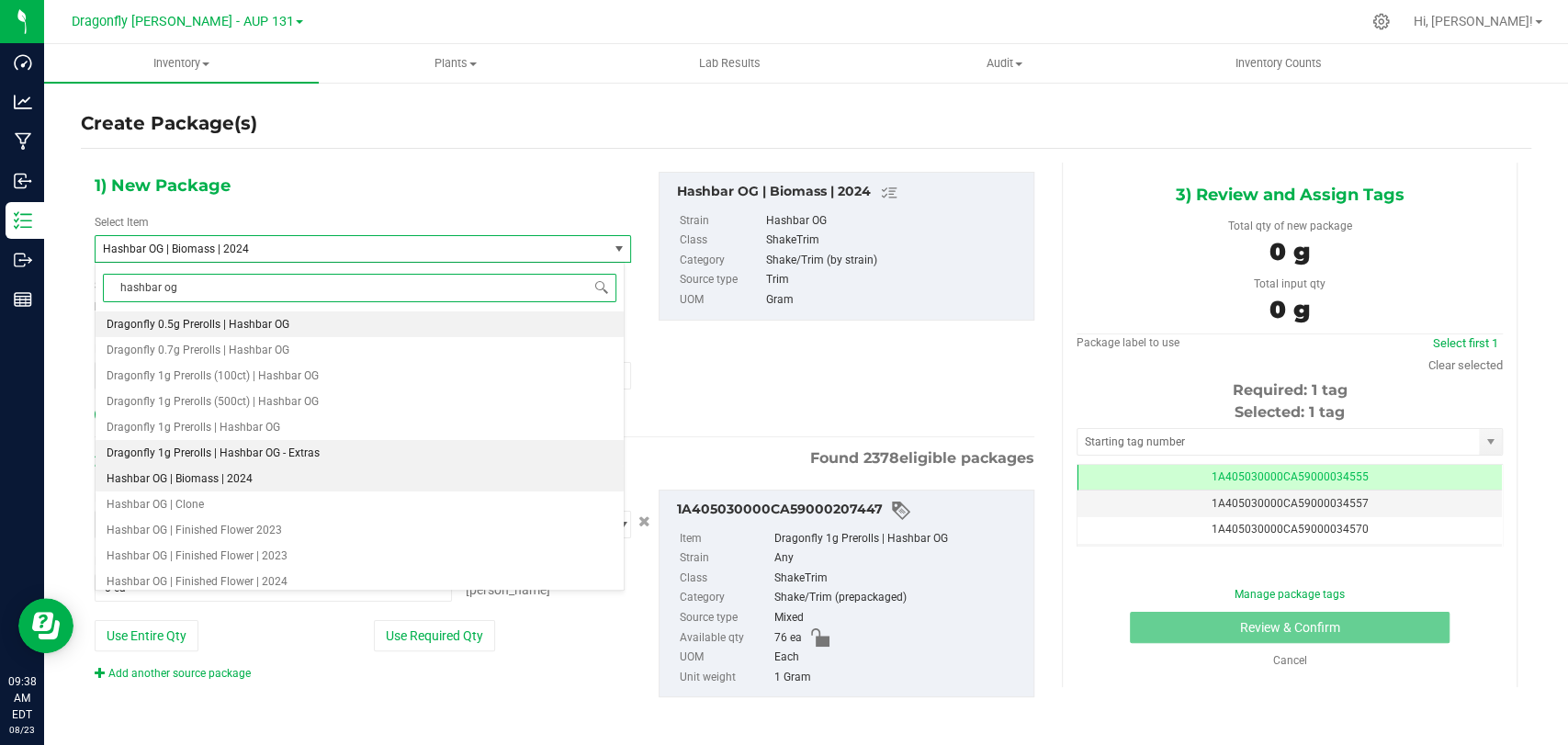
click at [345, 459] on li "Dragonfly 1g Prerolls | Hashbar OG - Extras" at bounding box center [359, 453] width 529 height 26
type input "0"
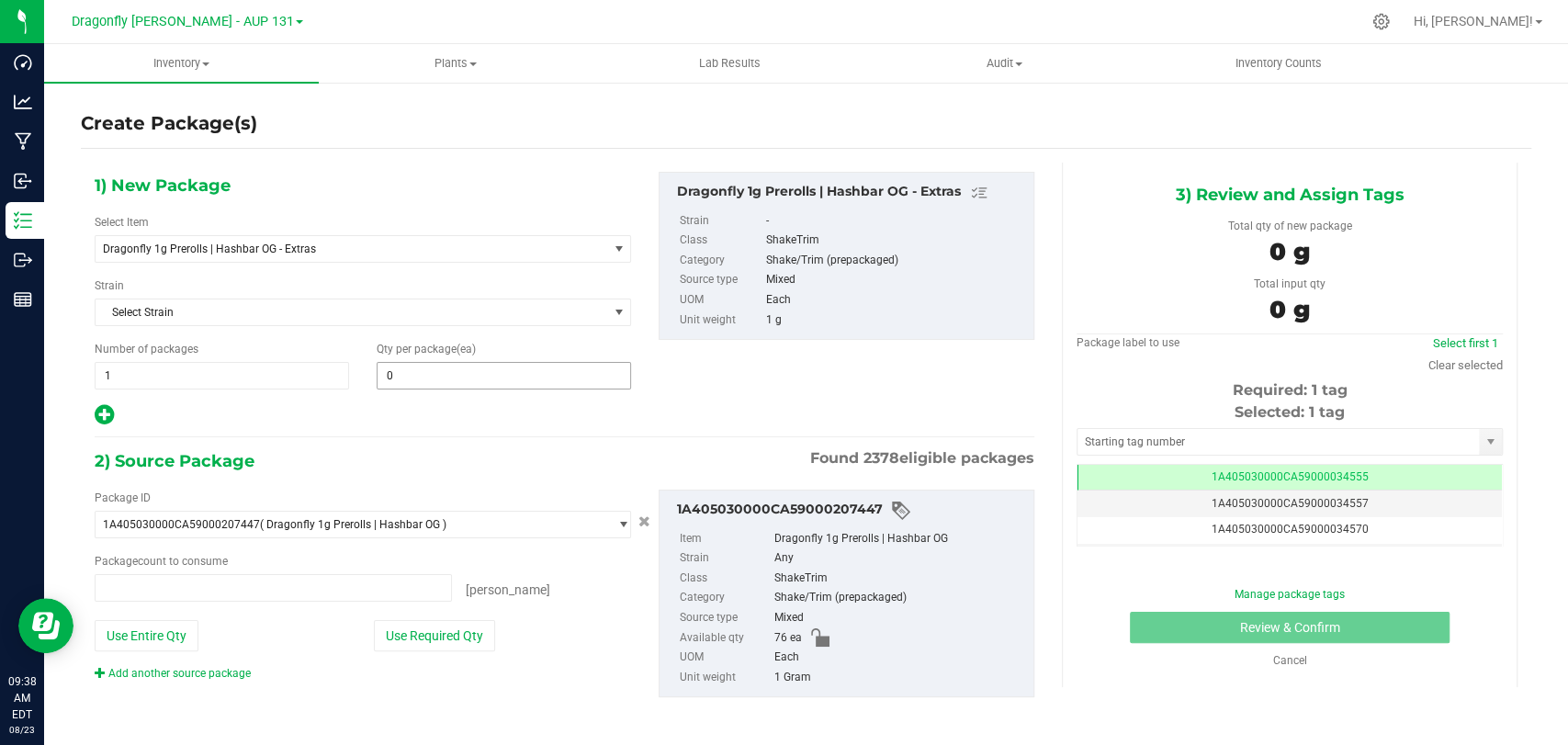
click at [465, 377] on span "0 0" at bounding box center [504, 376] width 255 height 28
type input "0 ea"
type input "7"
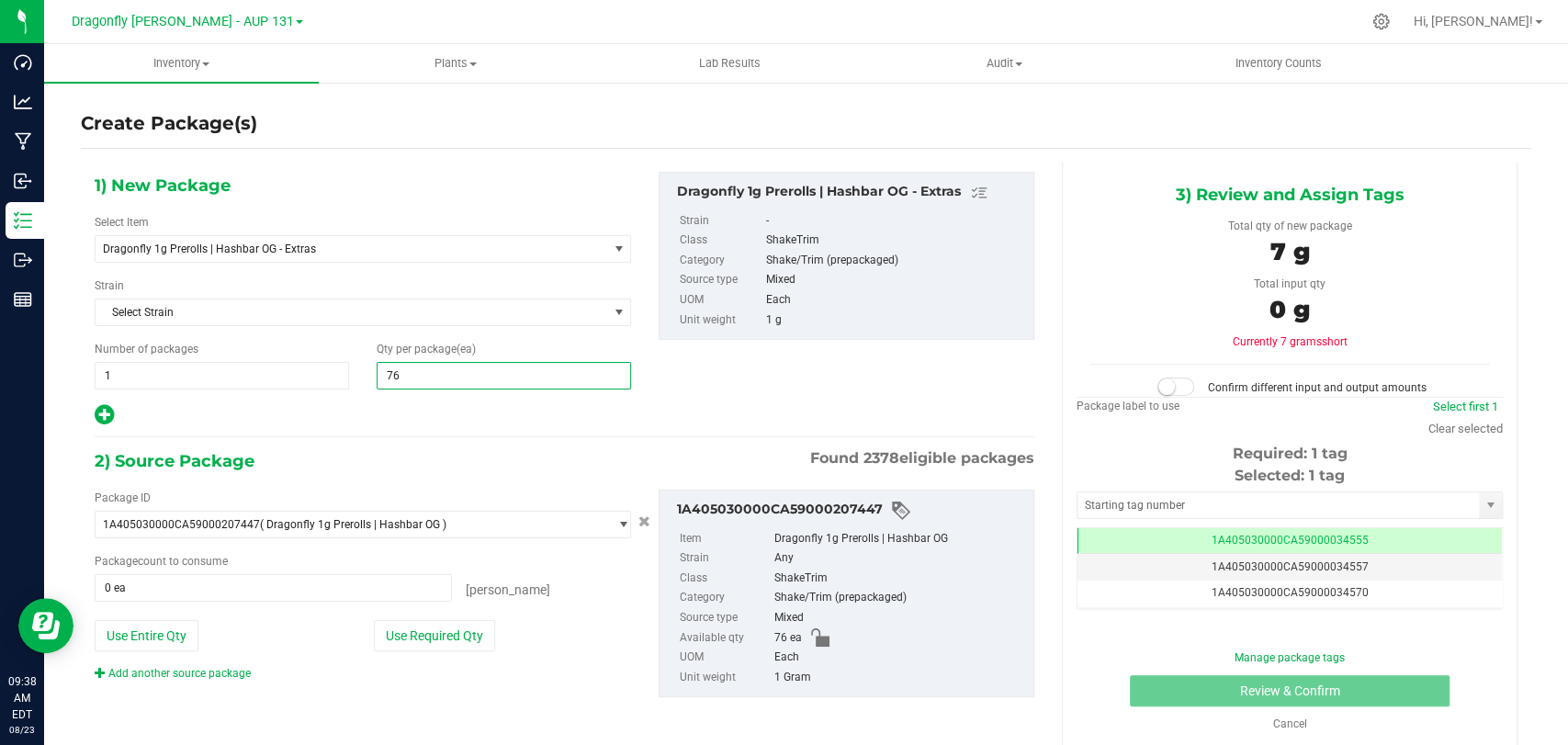
type input "76"
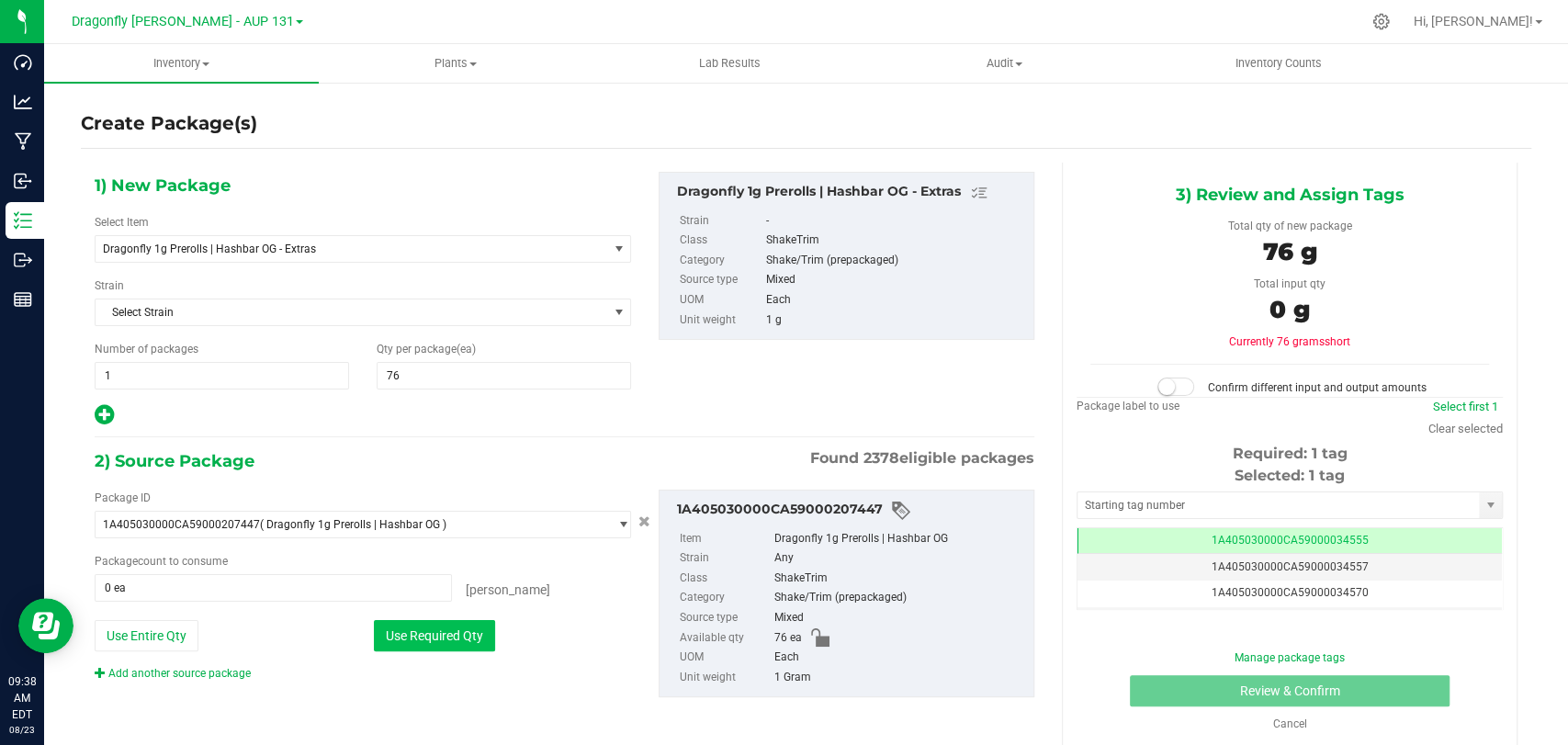
click at [442, 635] on button "Use Required Qty" at bounding box center [434, 635] width 121 height 31
type input "76 ea"
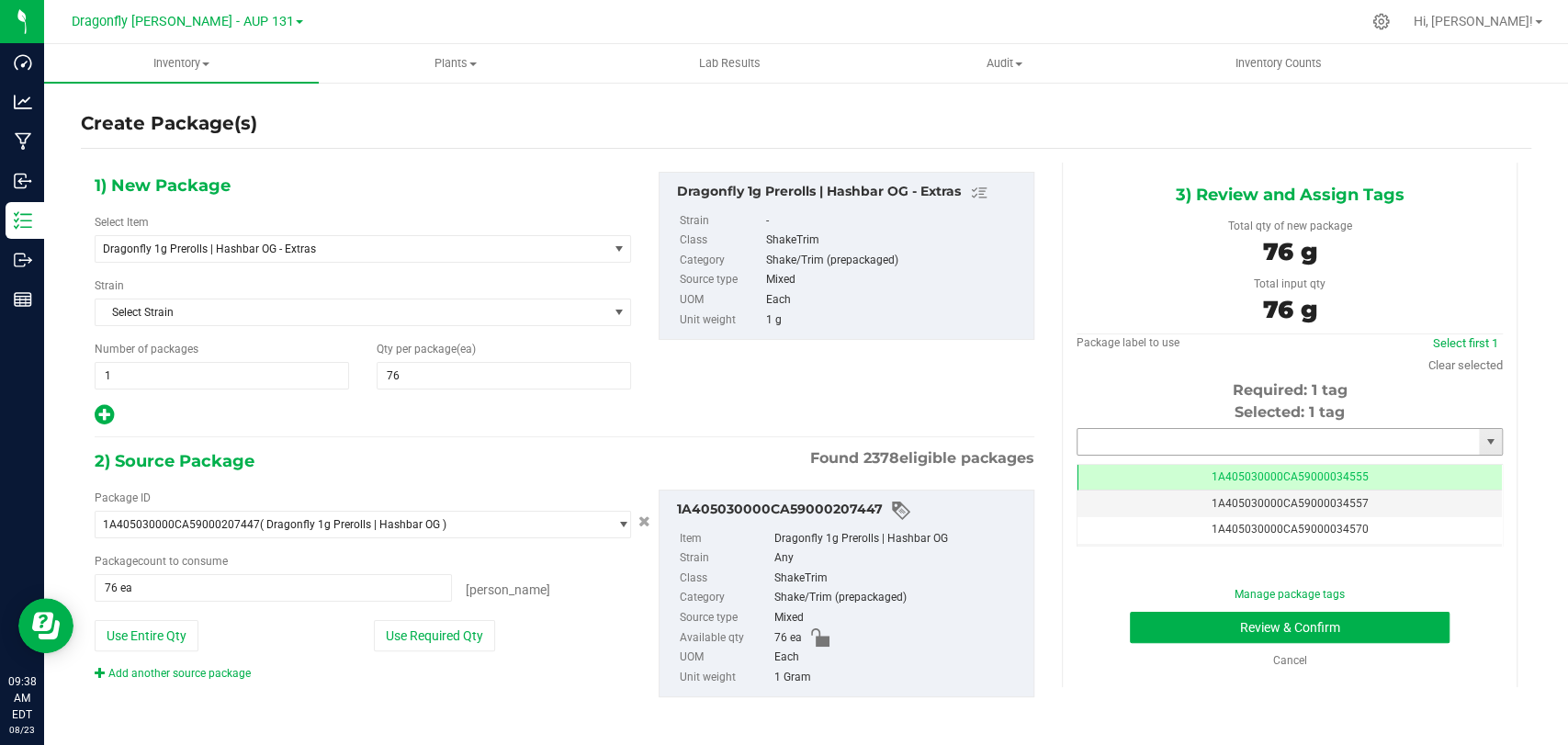
click at [1146, 430] on input "text" at bounding box center [1278, 442] width 402 height 26
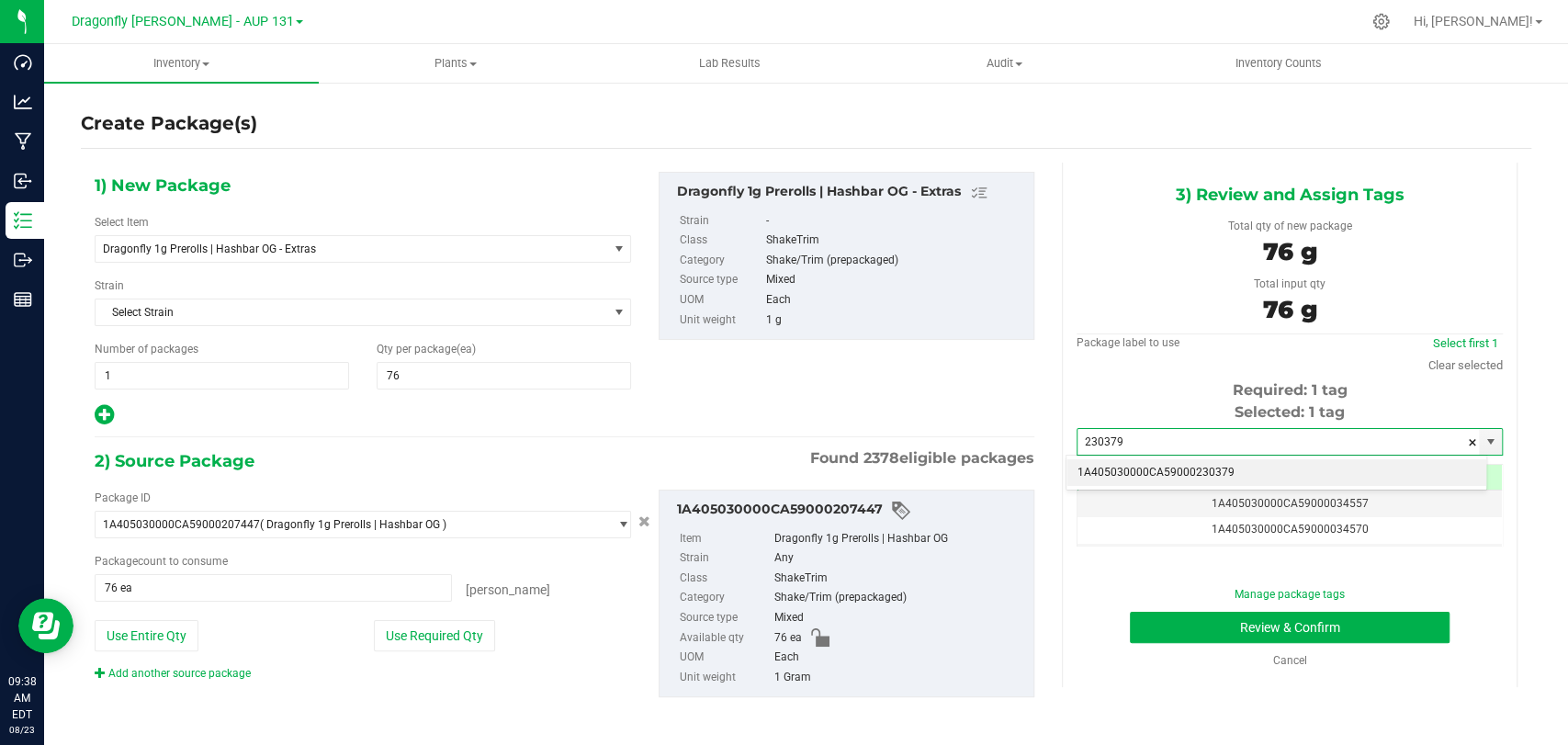
click at [1250, 479] on li "1A405030000CA59000230379" at bounding box center [1275, 473] width 420 height 28
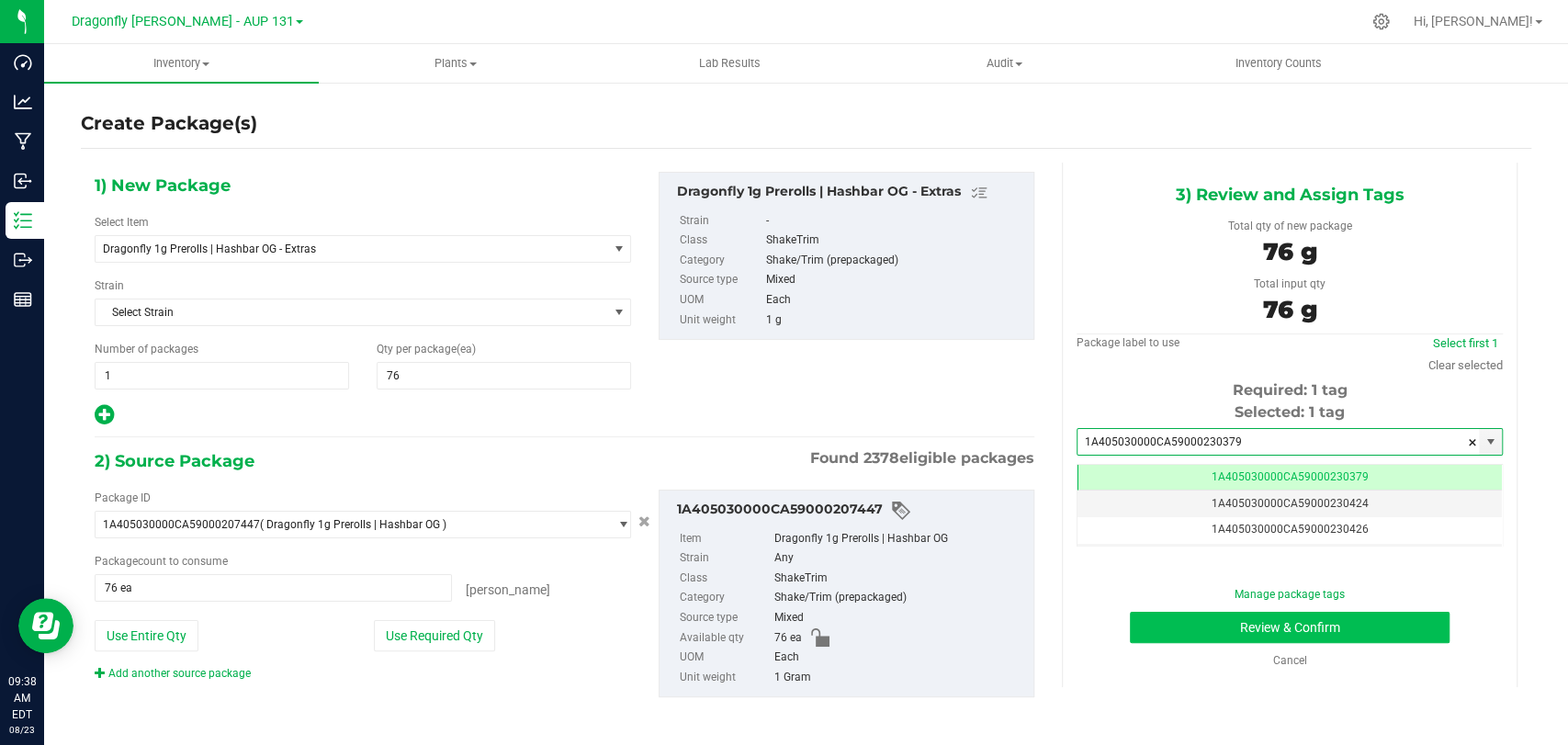
type input "1A405030000CA59000230379"
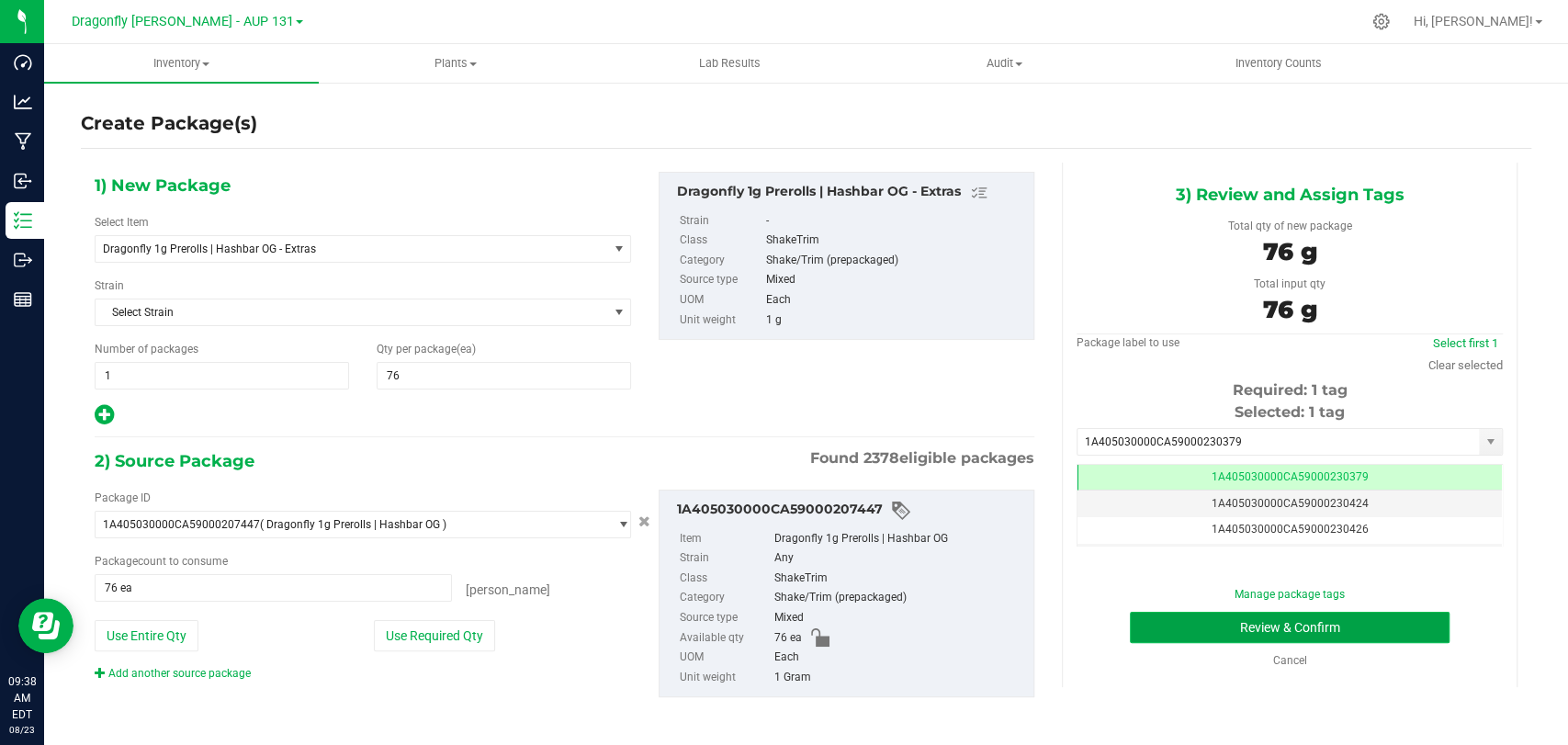
click at [1195, 616] on button "Review & Confirm" at bounding box center [1288, 627] width 318 height 31
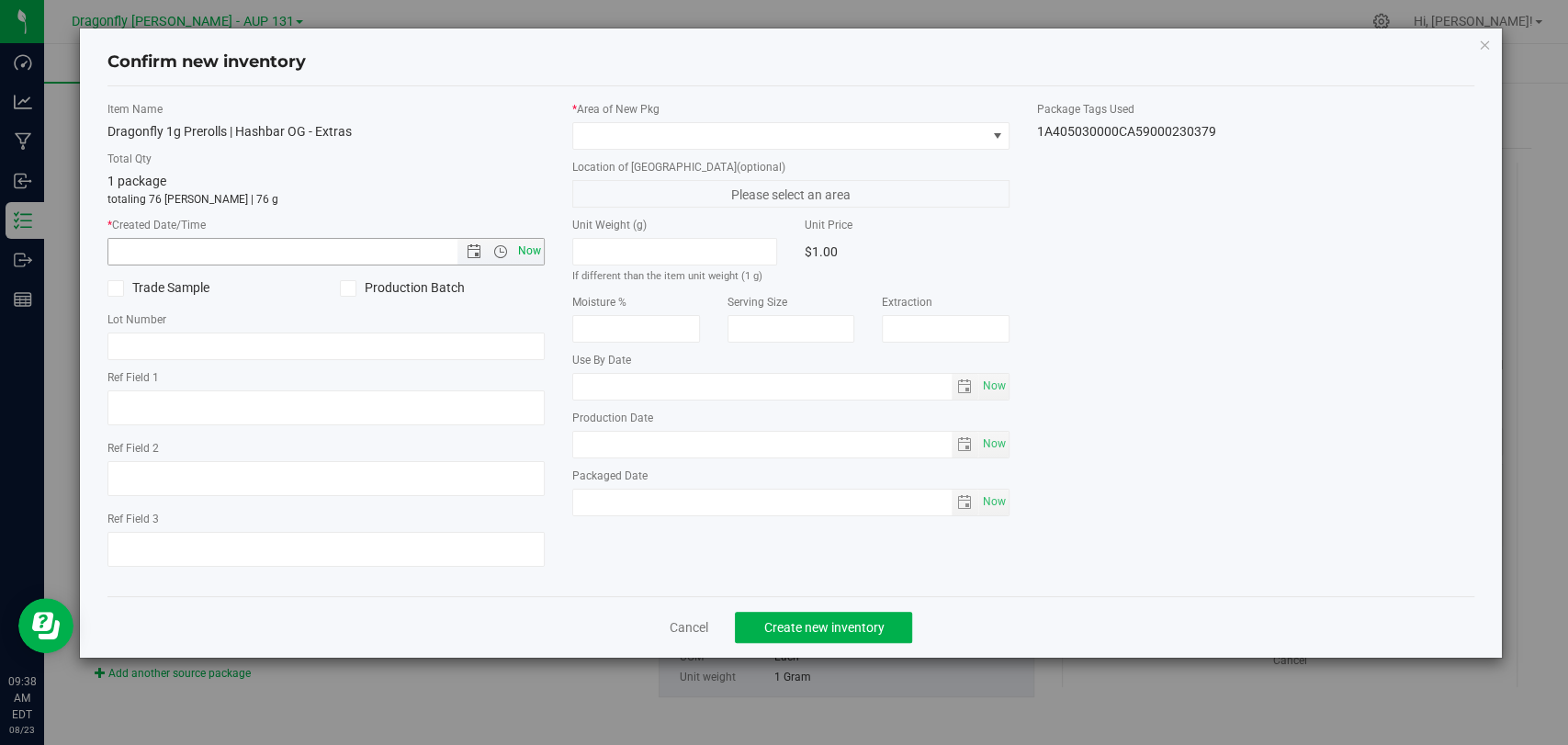
click at [525, 250] on span "Now" at bounding box center [530, 251] width 31 height 27
type input "[DATE] 9:38 AM"
click at [665, 131] on span at bounding box center [780, 136] width 413 height 26
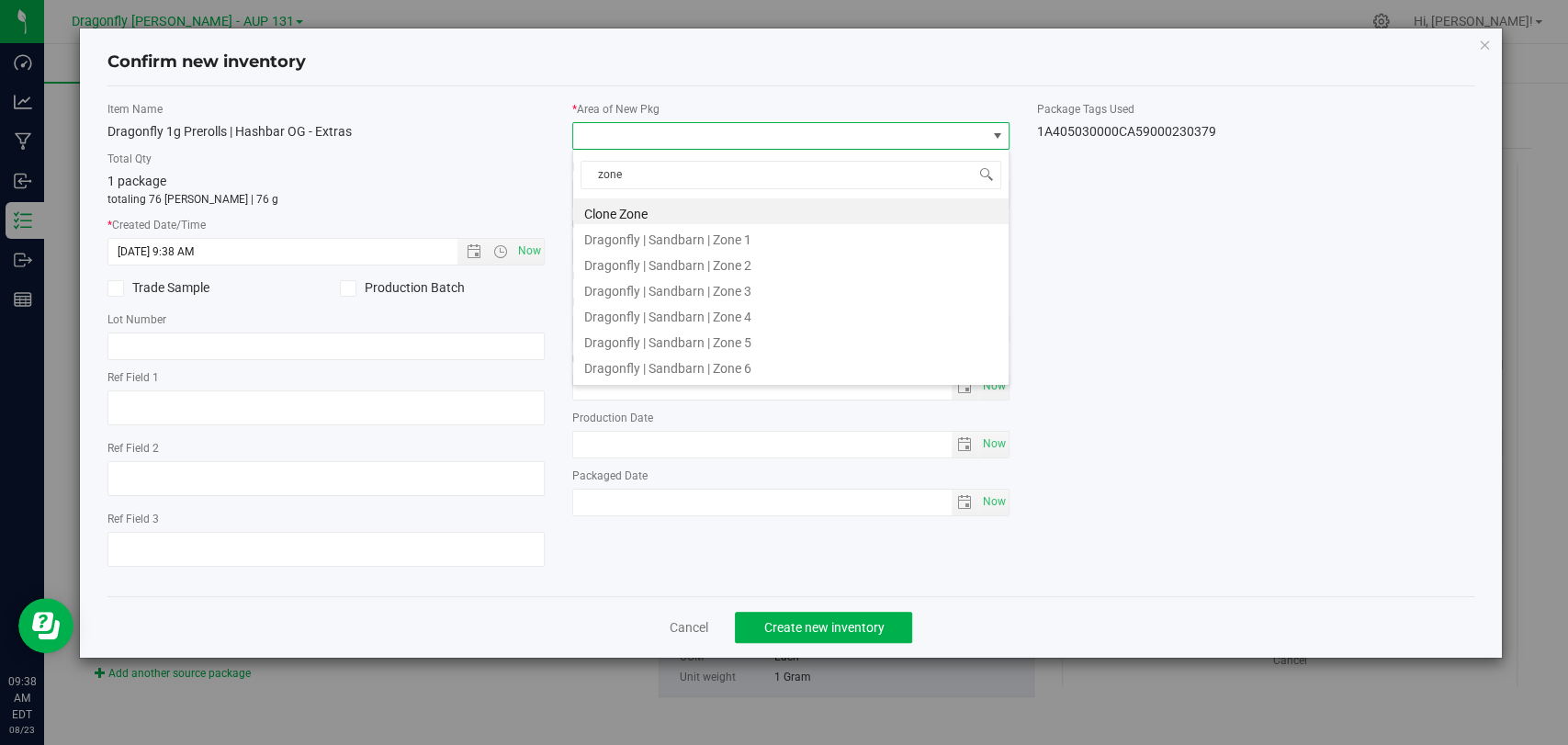
type input "zone 2"
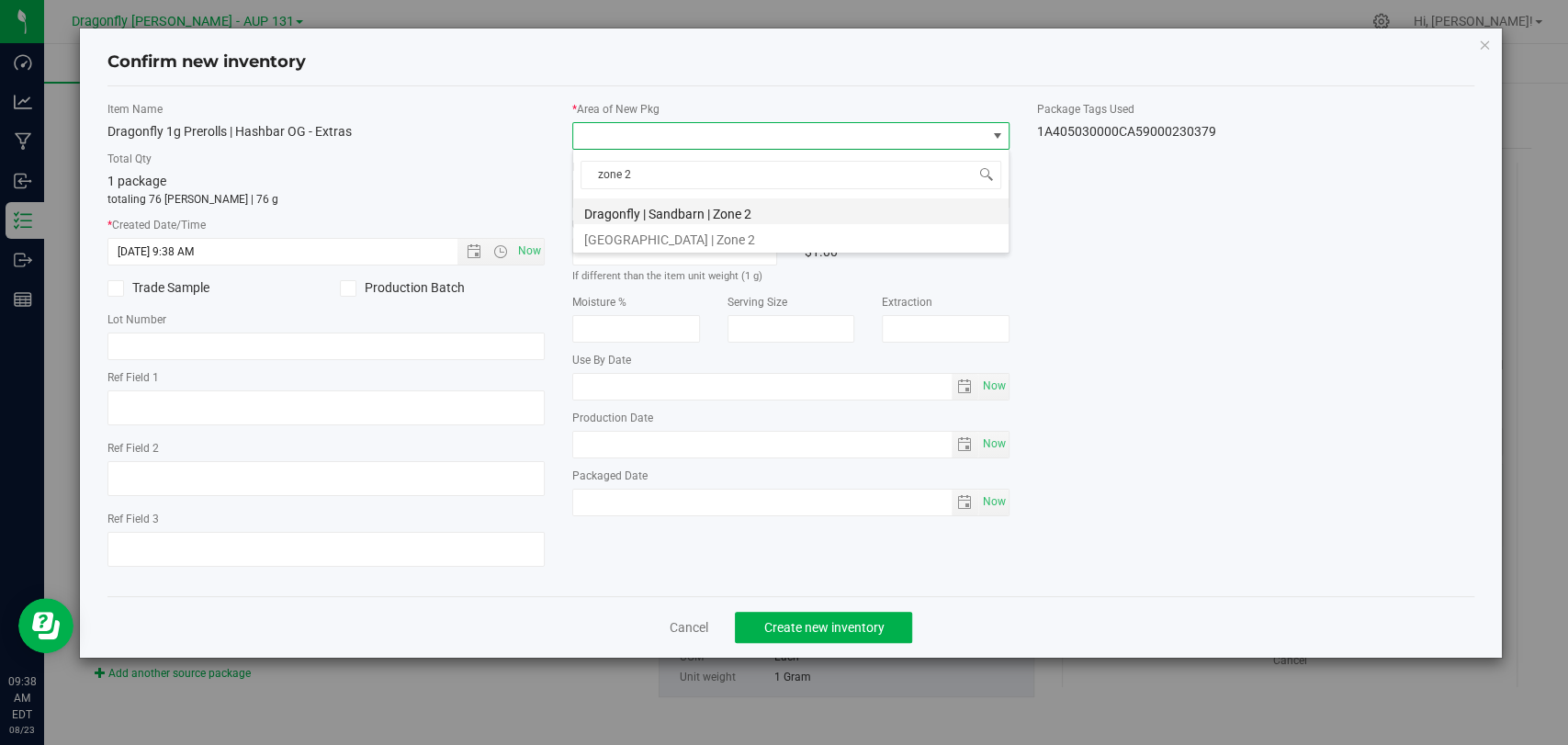
click at [726, 200] on li "Dragonfly | Sandbarn | Zone 2" at bounding box center [790, 211] width 435 height 26
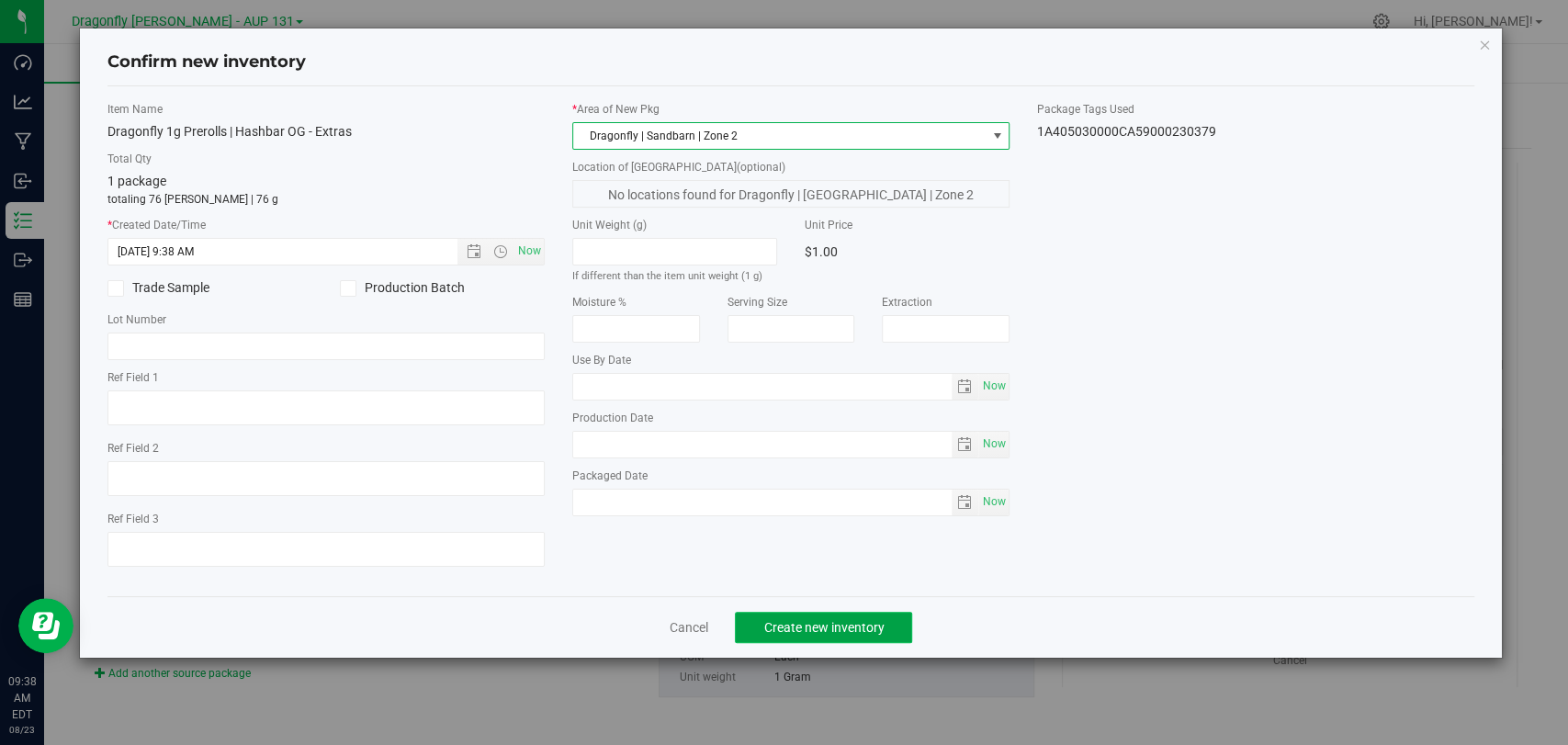
click at [867, 624] on span "Create new inventory" at bounding box center [823, 627] width 120 height 15
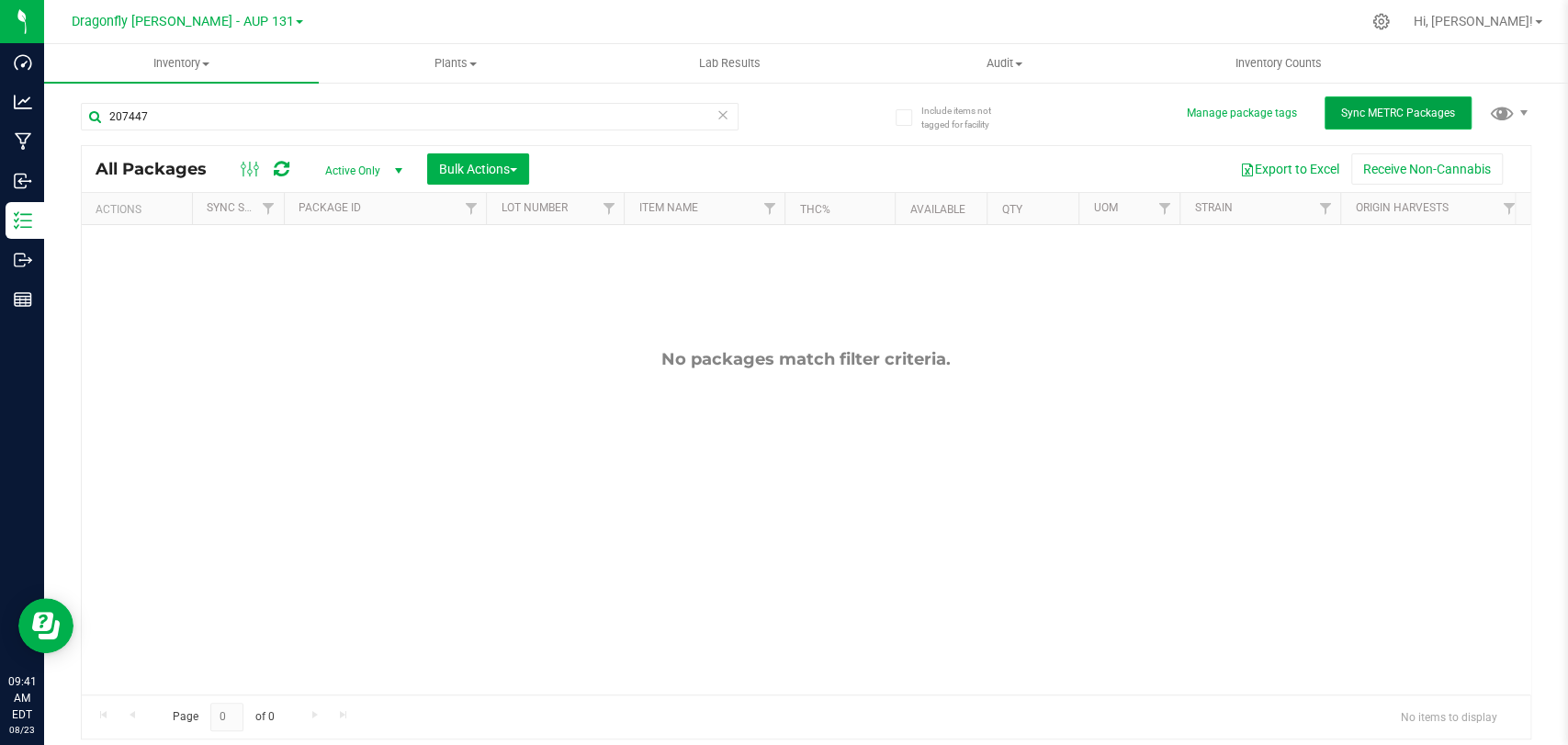
click at [1376, 118] on span "Sync METRC Packages" at bounding box center [1397, 112] width 114 height 13
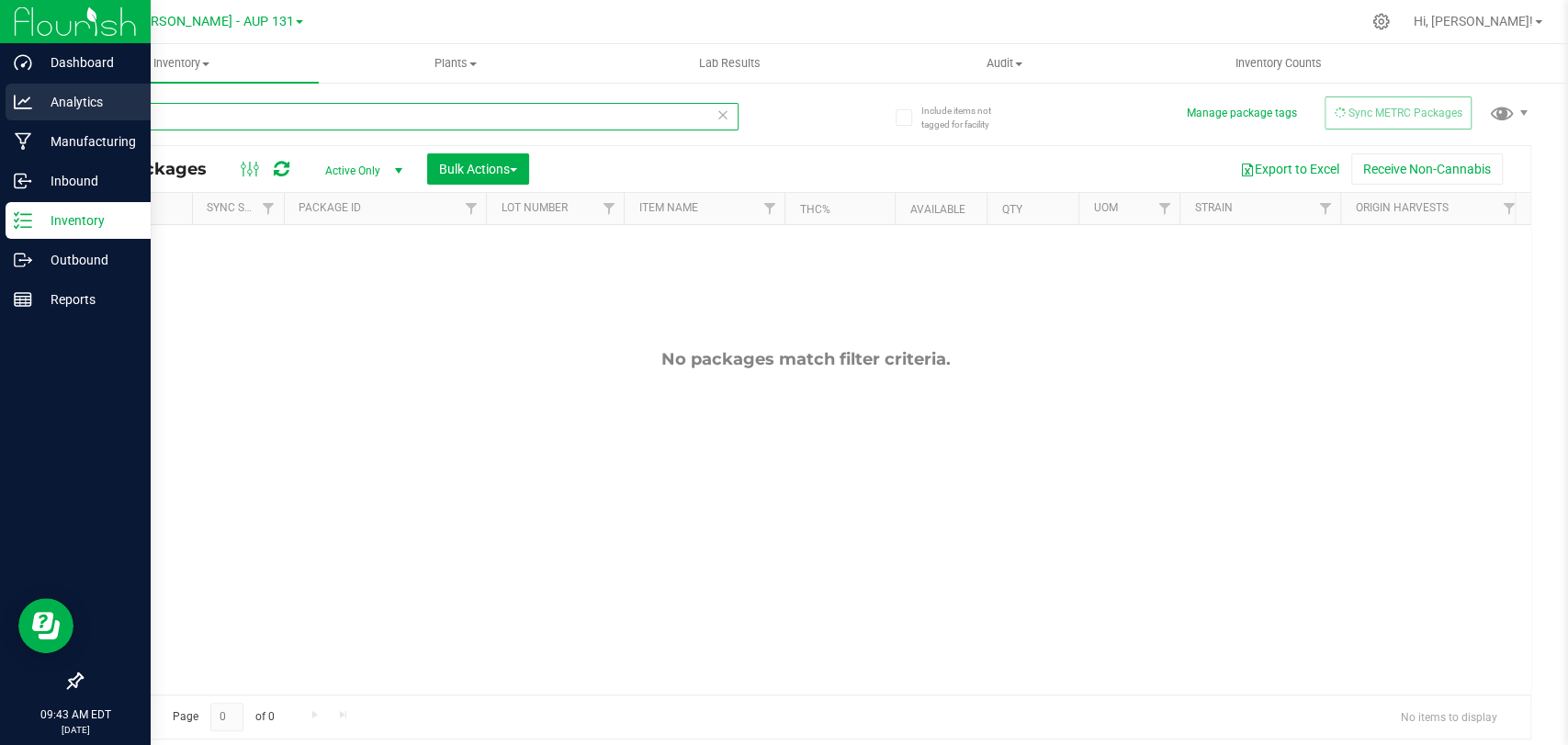
drag, startPoint x: 160, startPoint y: 118, endPoint x: 0, endPoint y: 97, distance: 161.4
click at [0, 98] on div "Dashboard Analytics Manufacturing Inbound Inventory Outbound Reports 09:43 AM E…" at bounding box center [784, 372] width 1568 height 745
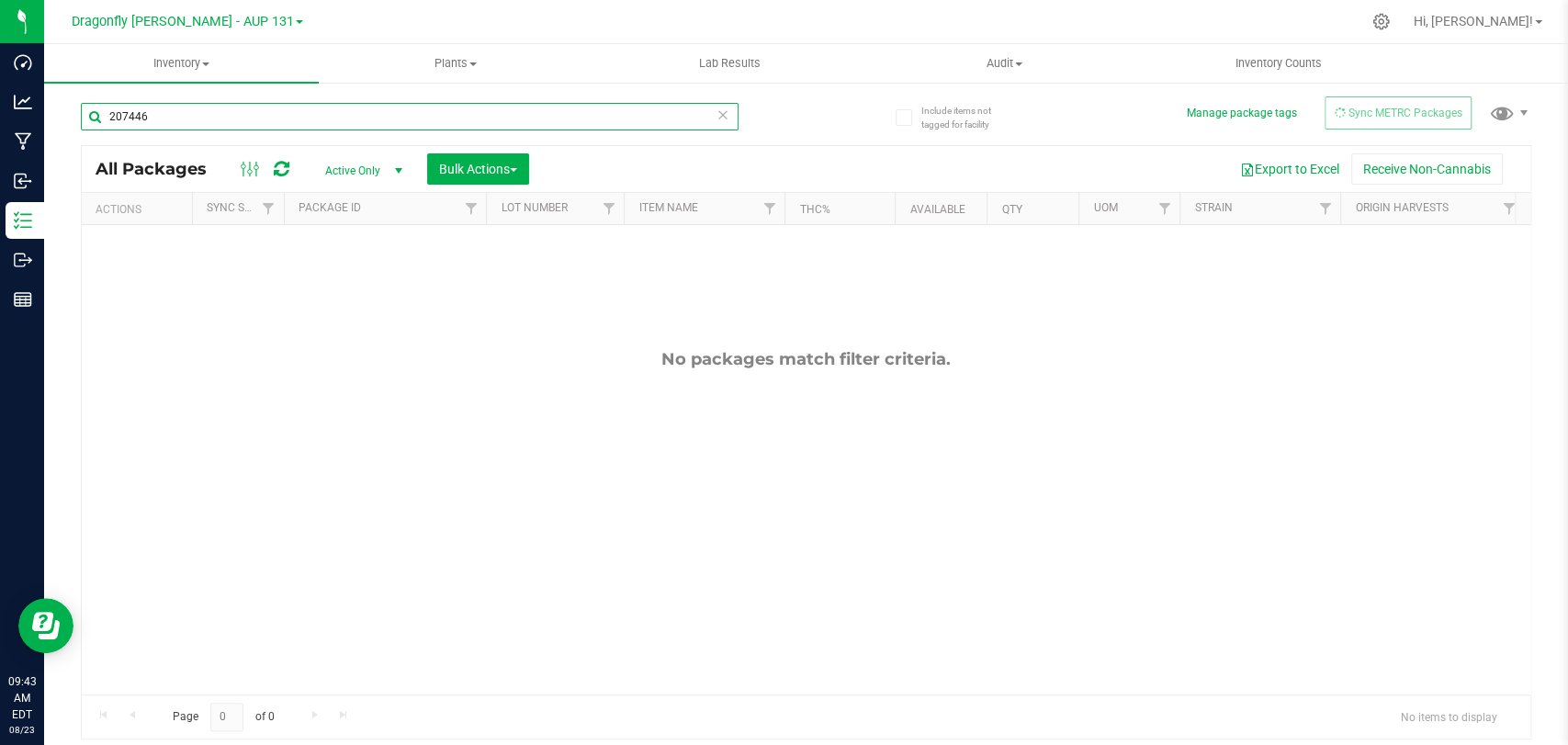
type input "207446"
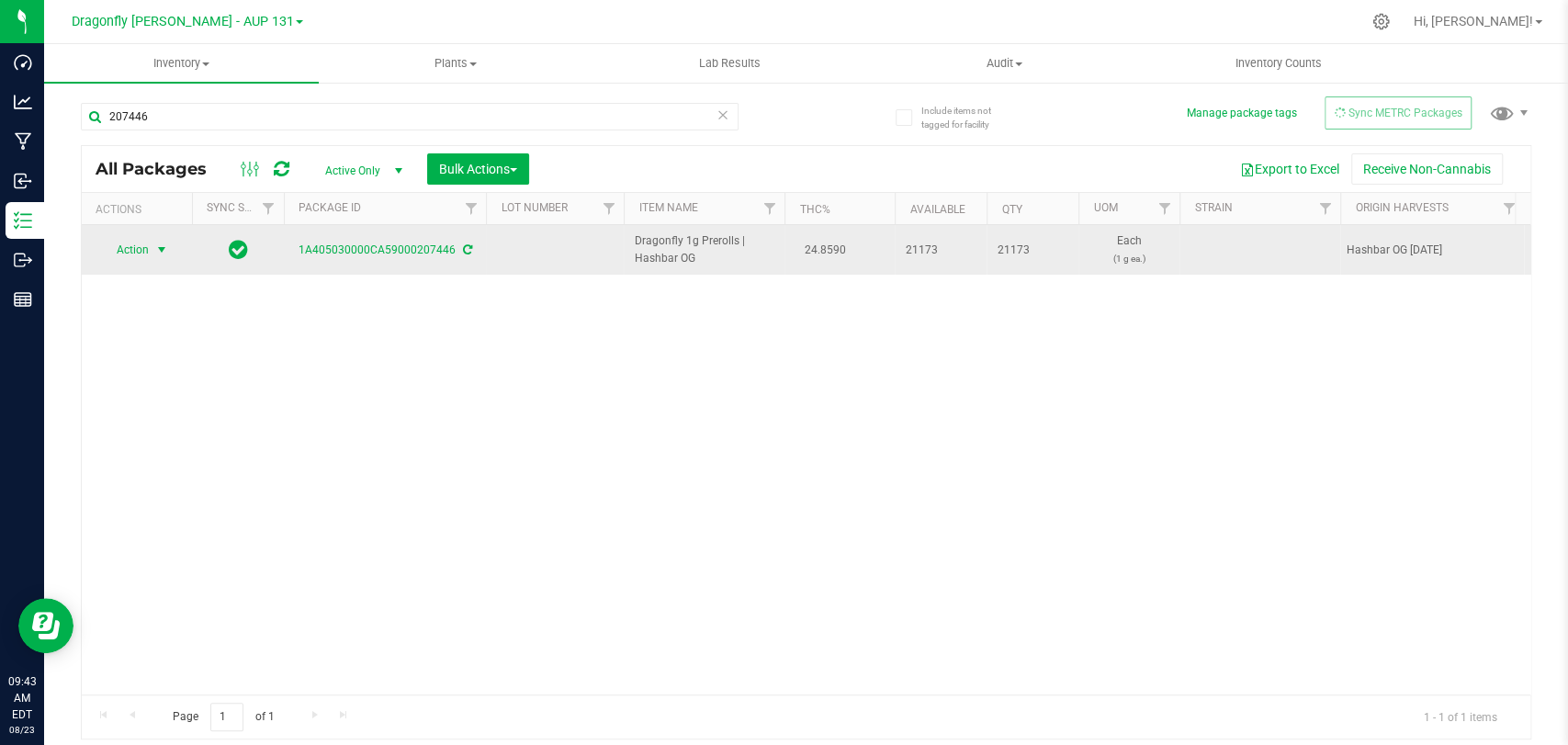
click at [158, 253] on span "select" at bounding box center [162, 250] width 15 height 15
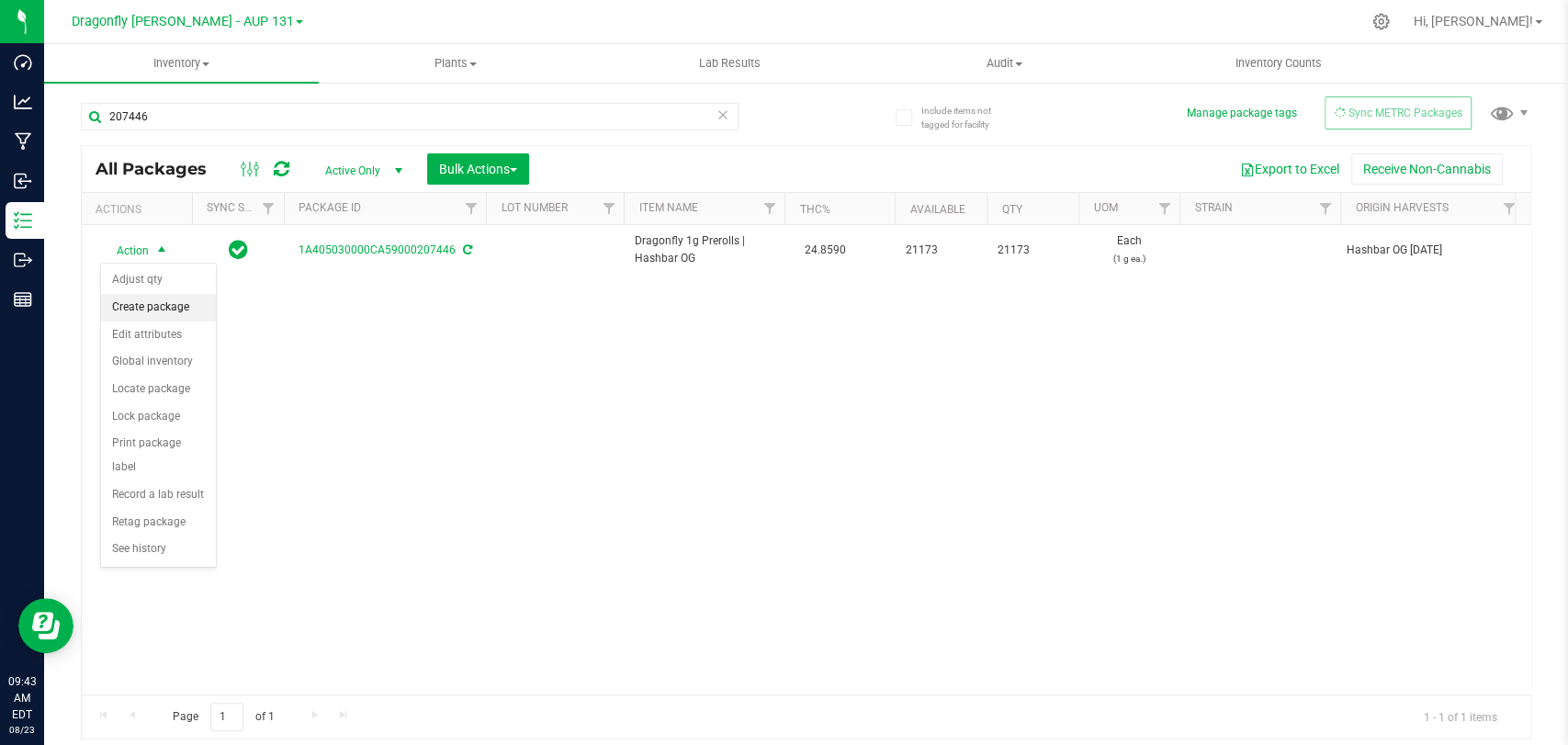
click at [171, 310] on li "Create package" at bounding box center [159, 308] width 115 height 28
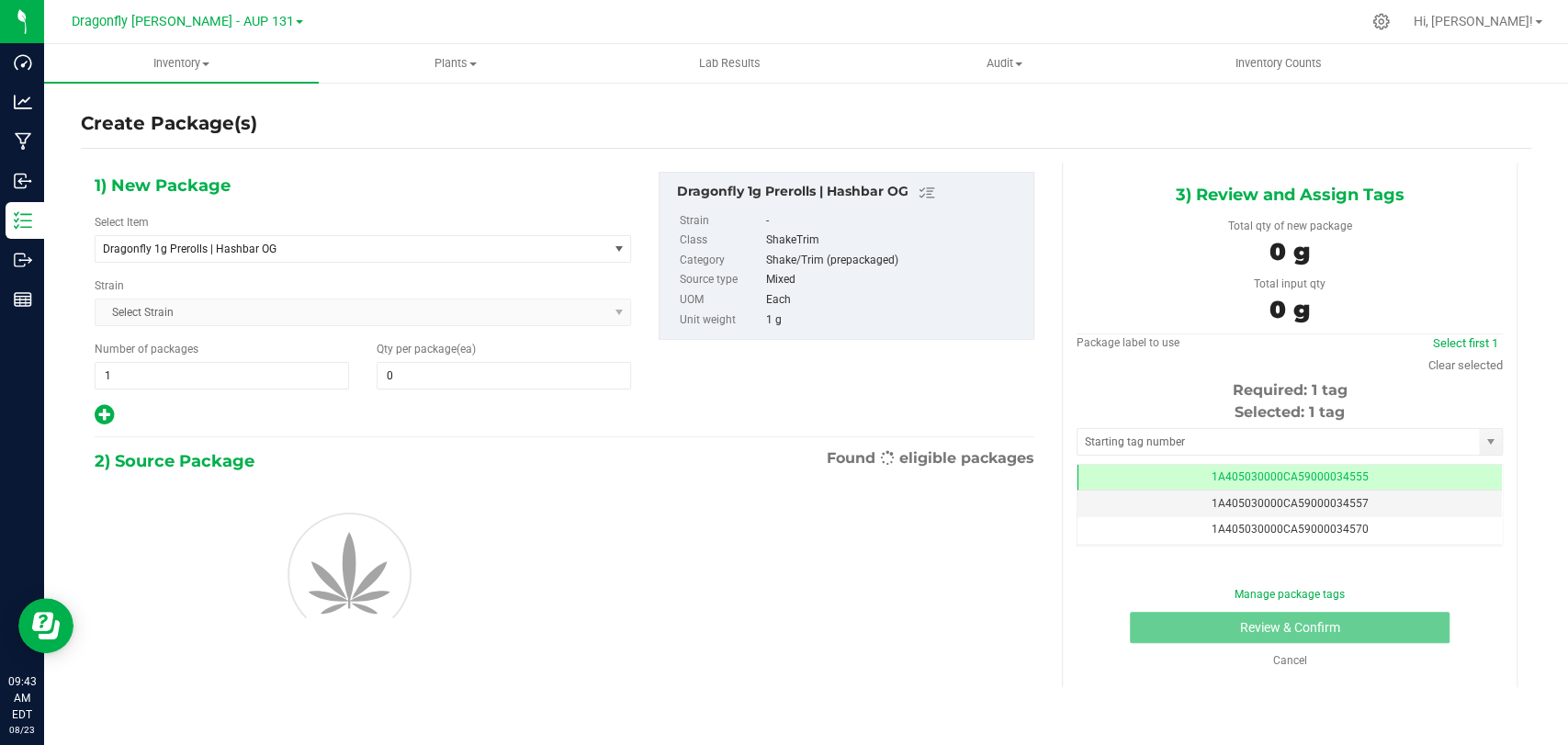
type input "0"
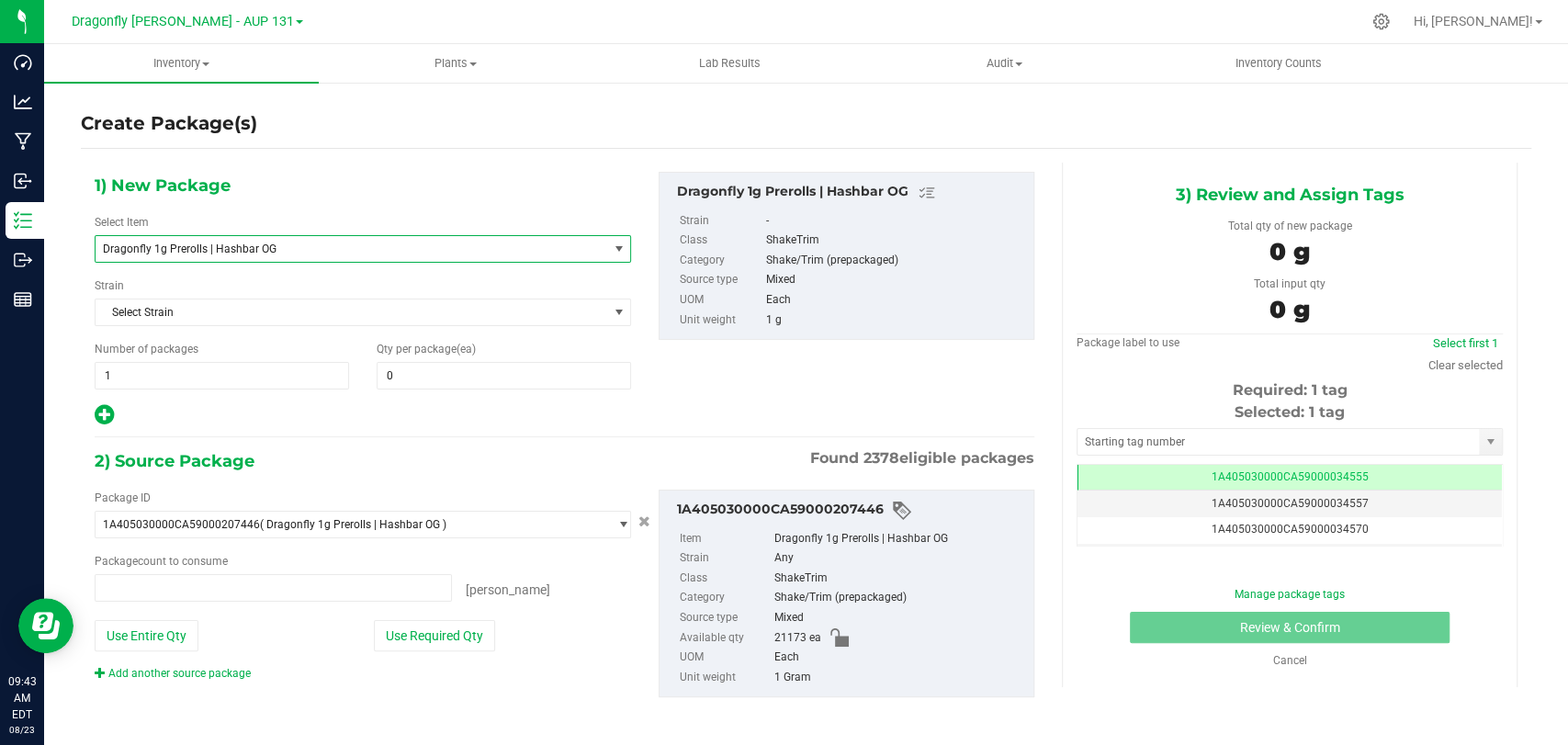
click at [250, 248] on span "Dragonfly 1g Prerolls | Hashbar OG" at bounding box center [341, 249] width 477 height 13
type input "0 ea"
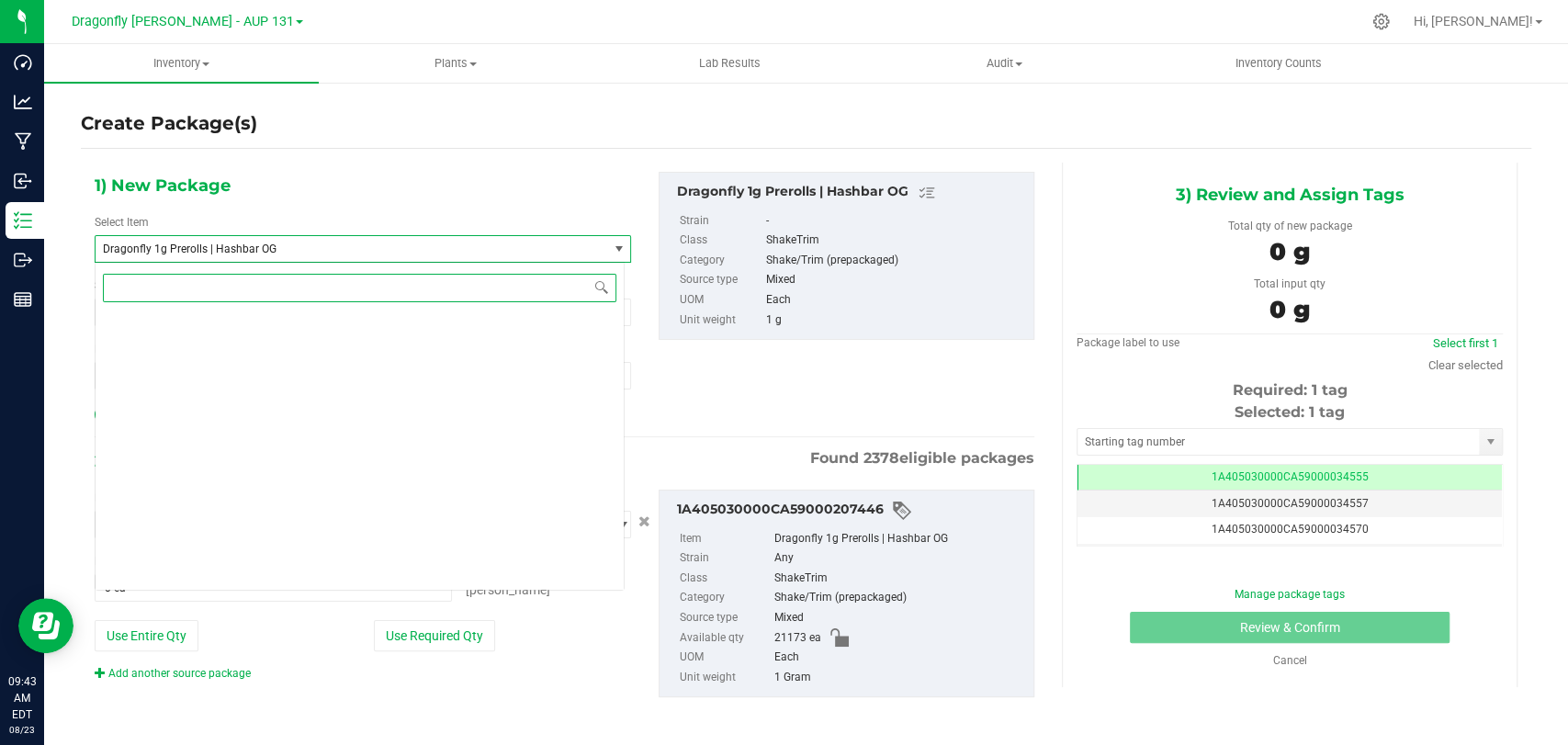
scroll to position [42325, 0]
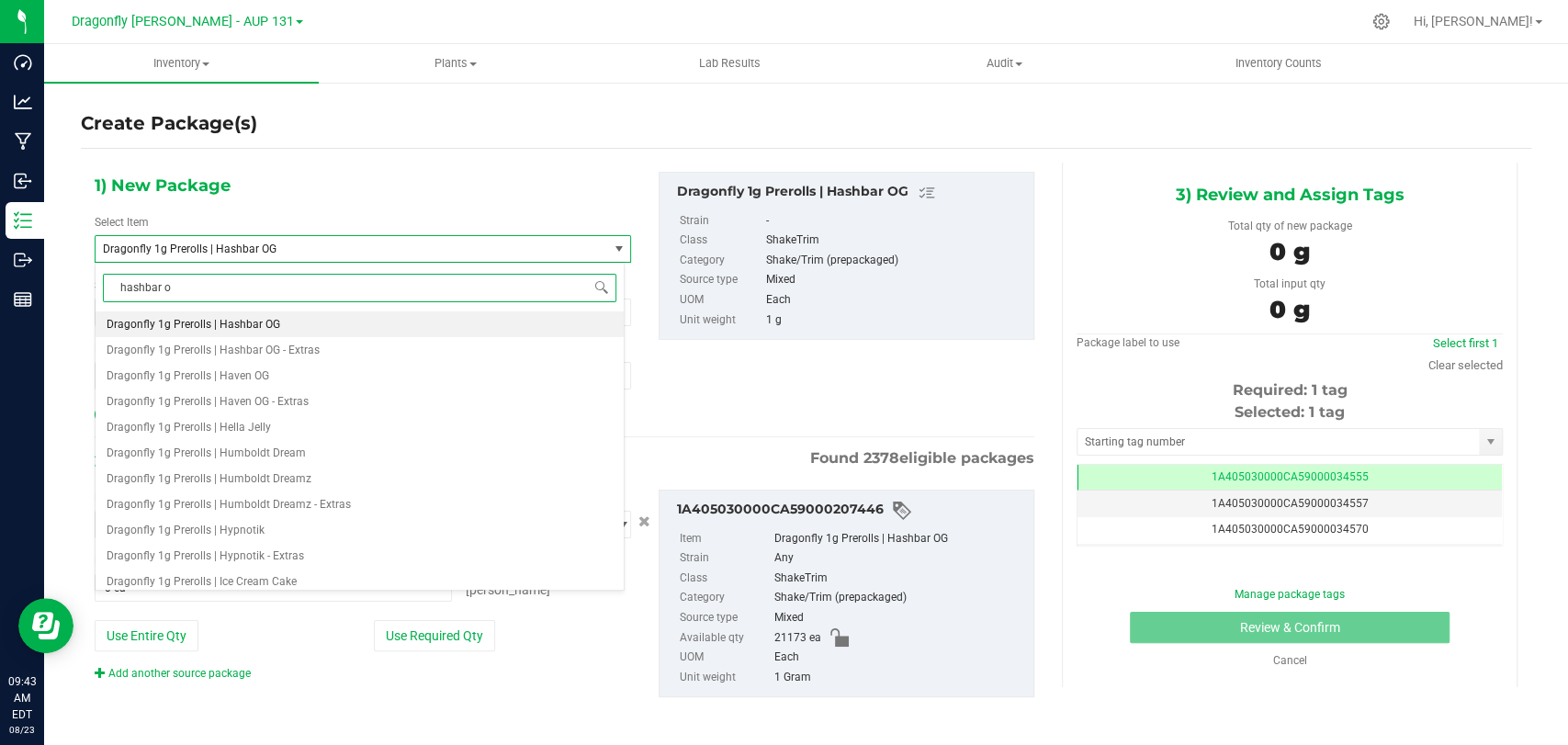
type input "hashbar og"
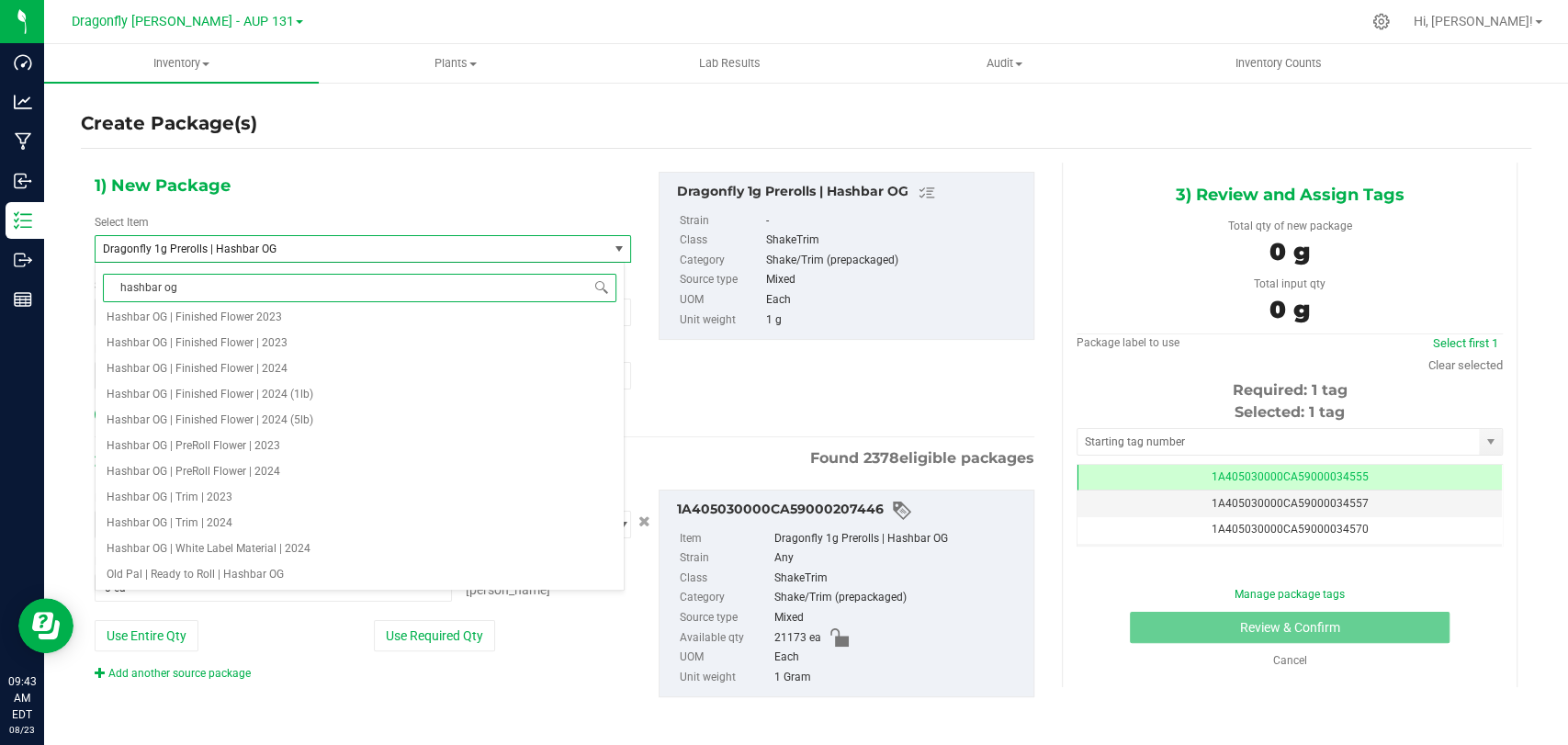
scroll to position [0, 0]
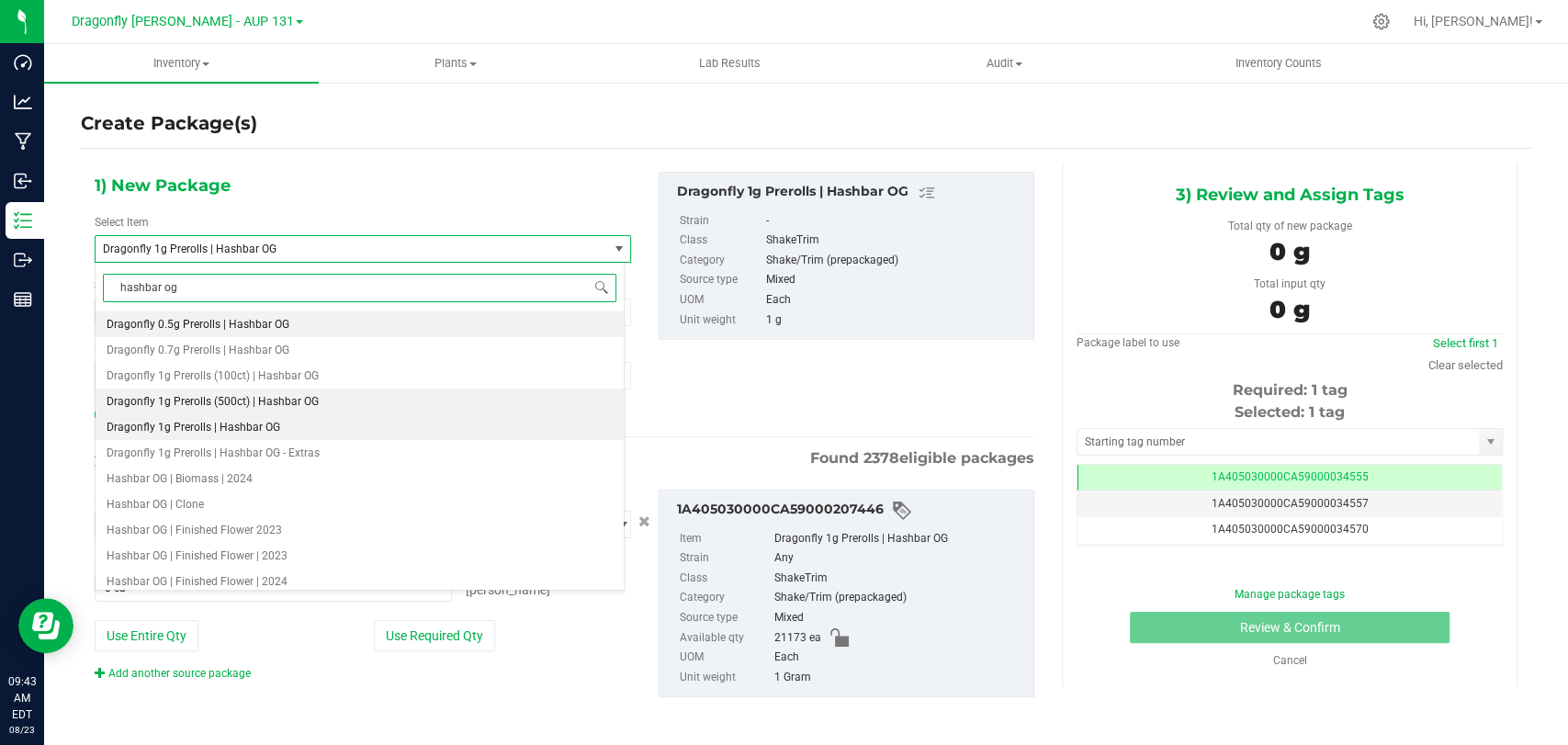
click at [272, 403] on span "Dragonfly 1g Prerolls (500ct) | Hashbar OG" at bounding box center [212, 401] width 212 height 13
type input "0"
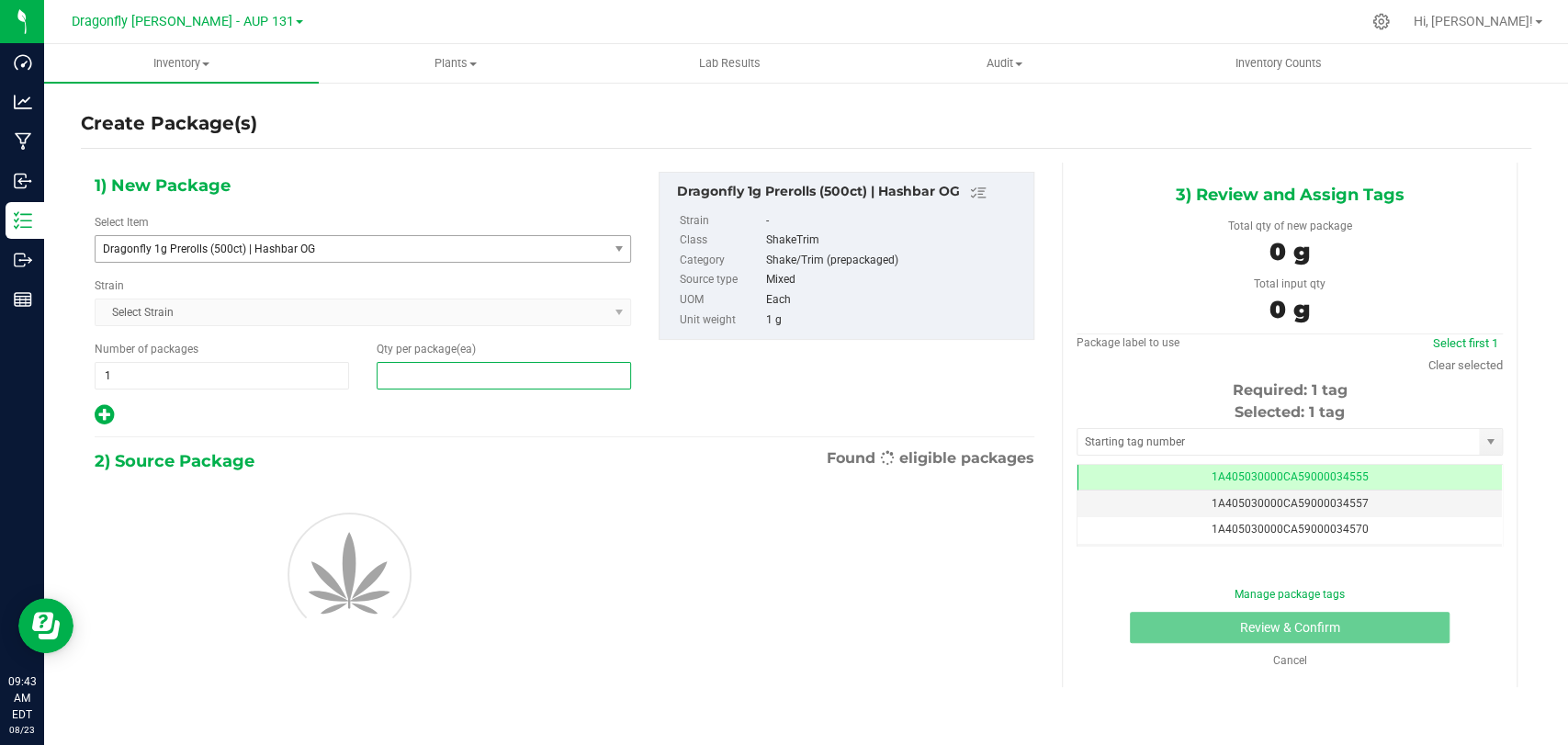
click at [415, 369] on span at bounding box center [504, 376] width 255 height 28
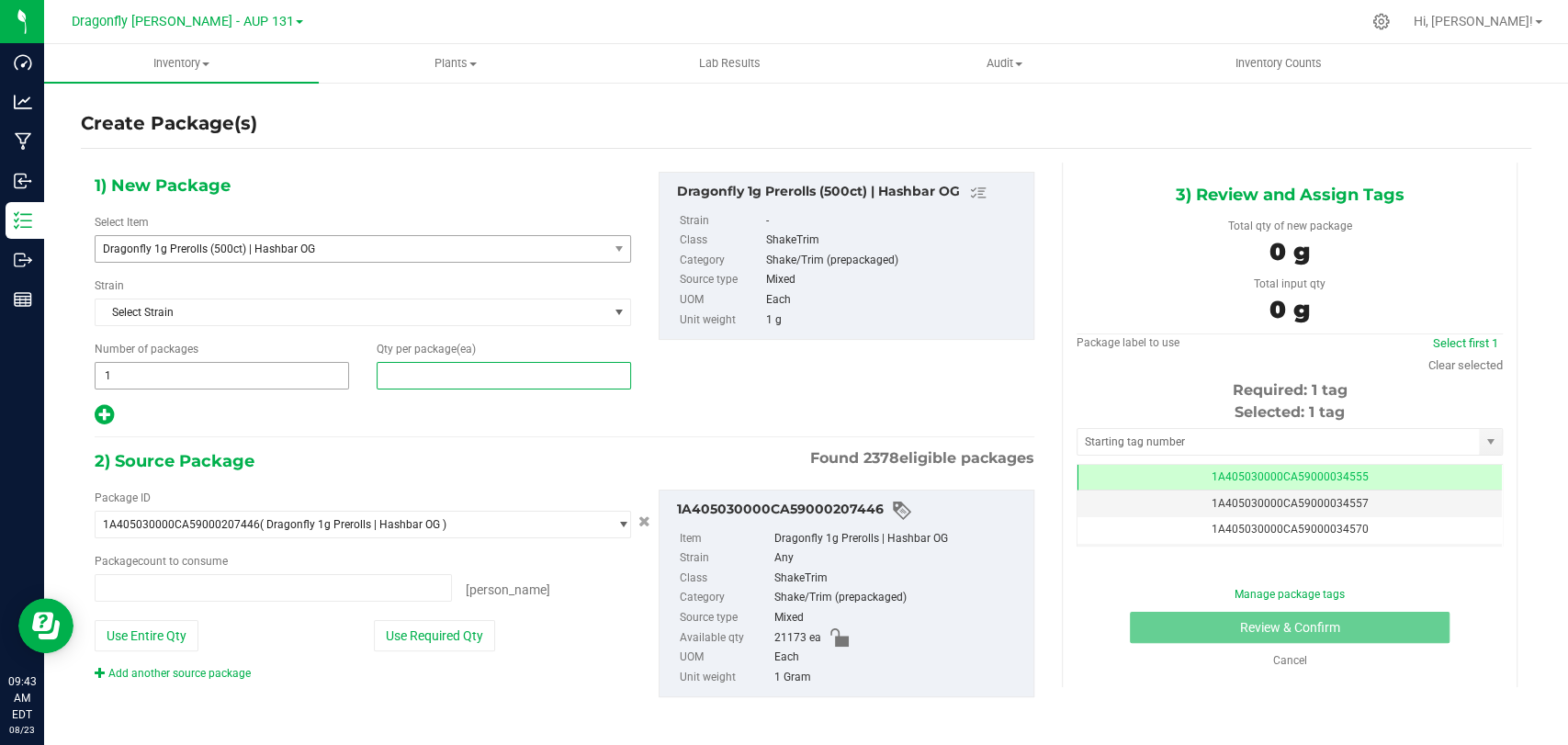
type input "0 ea"
type input "0"
click at [312, 372] on span "1 1" at bounding box center [221, 376] width 255 height 28
type input "42"
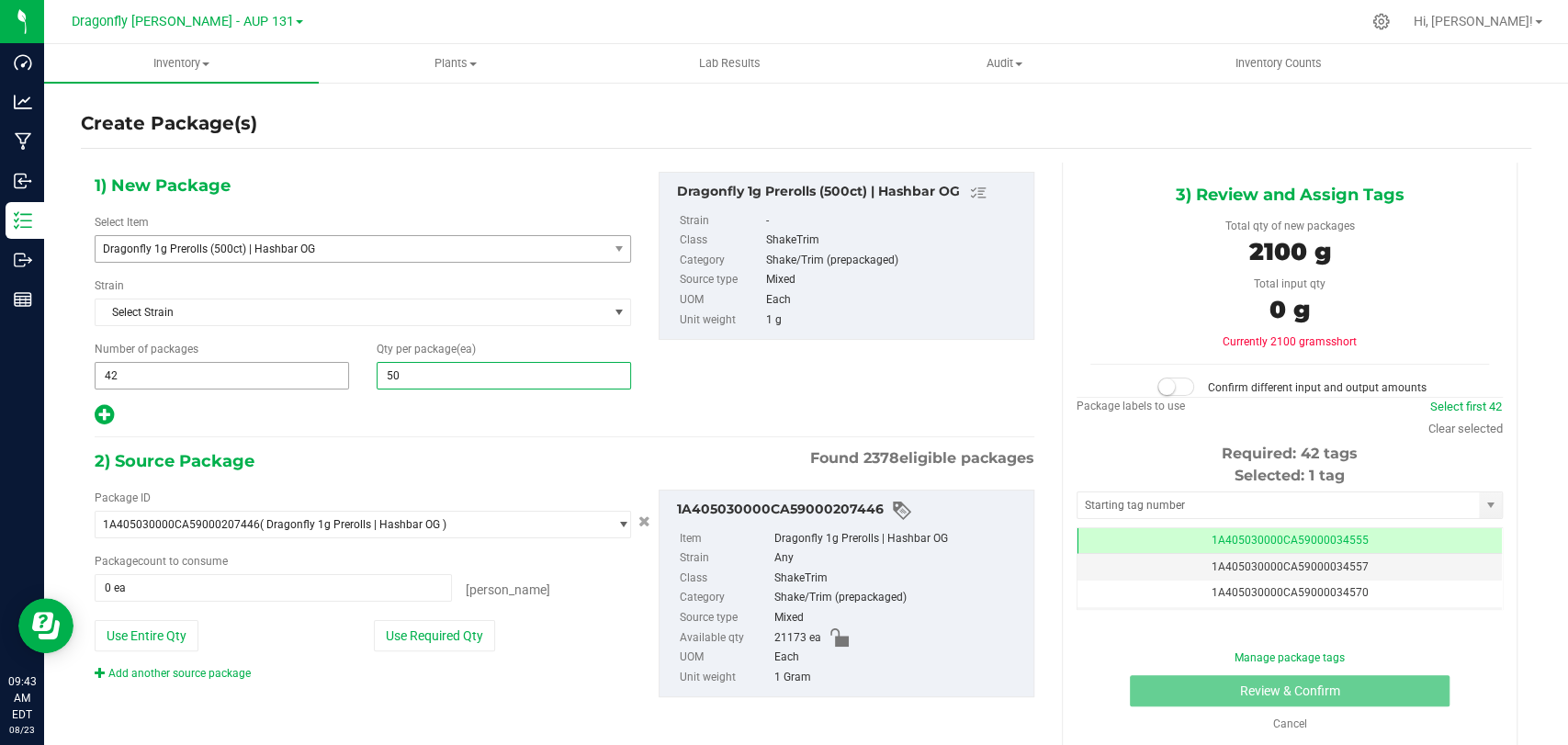
type input "500"
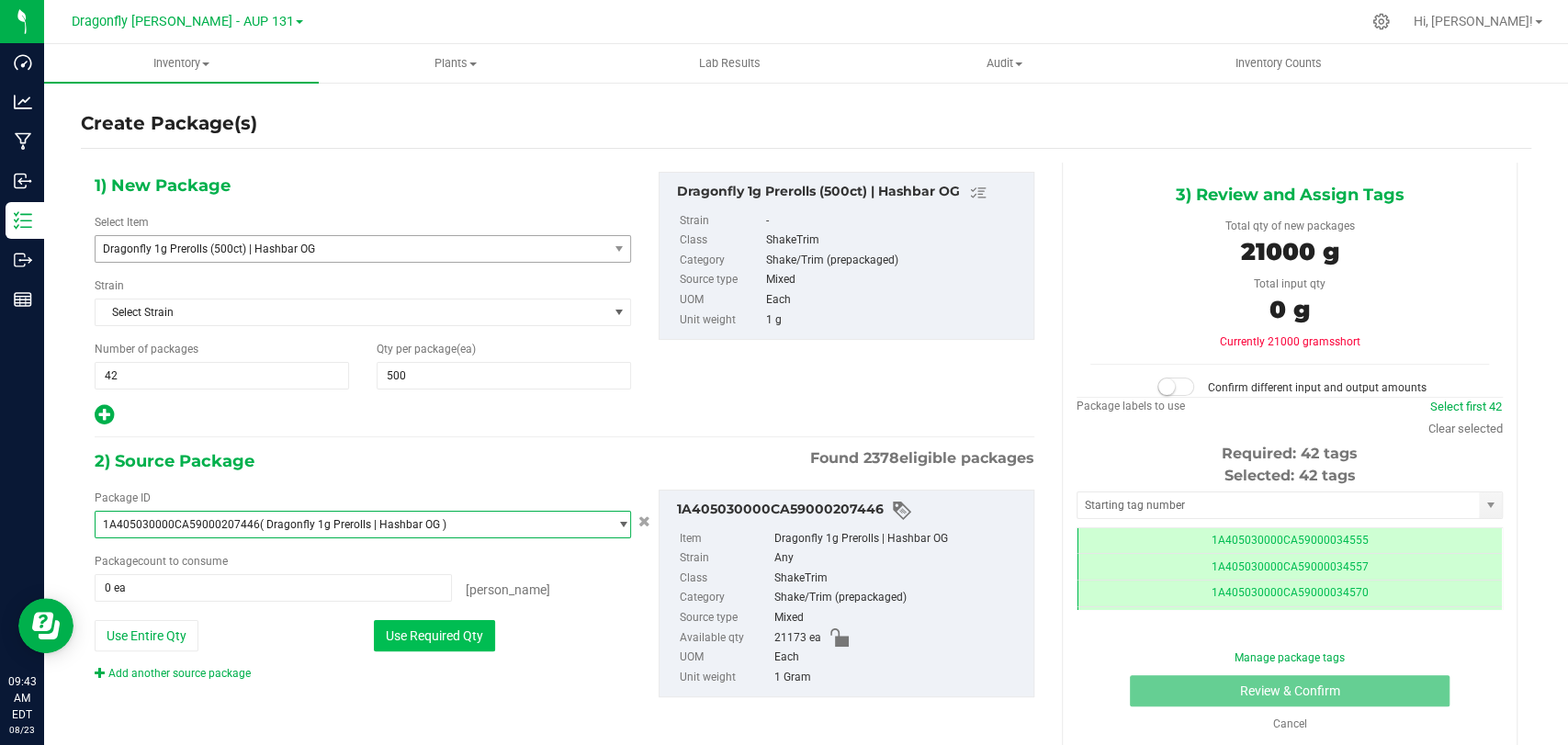
click at [450, 642] on button "Use Required Qty" at bounding box center [434, 635] width 121 height 31
type input "21000 ea"
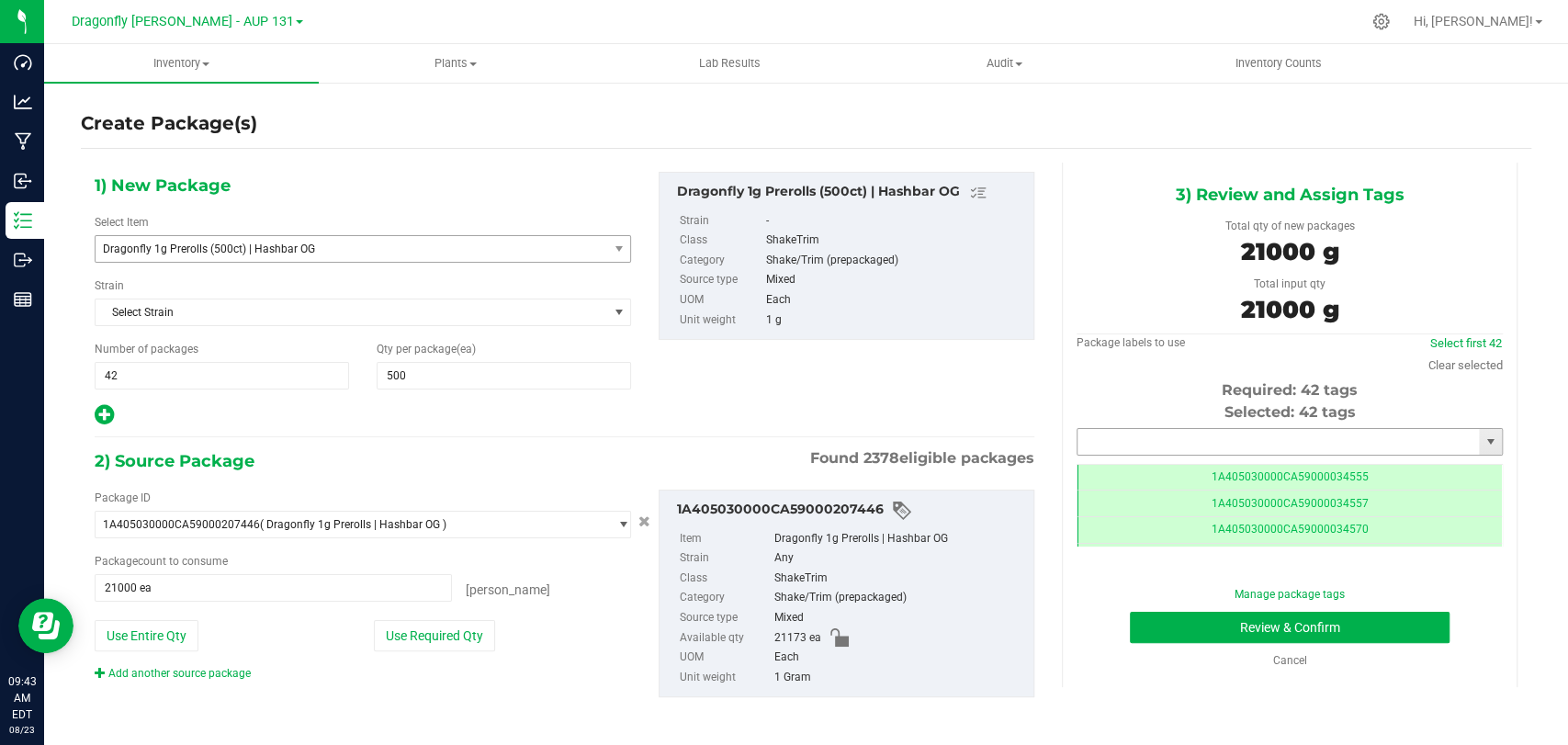
click at [1223, 447] on input "text" at bounding box center [1278, 442] width 402 height 26
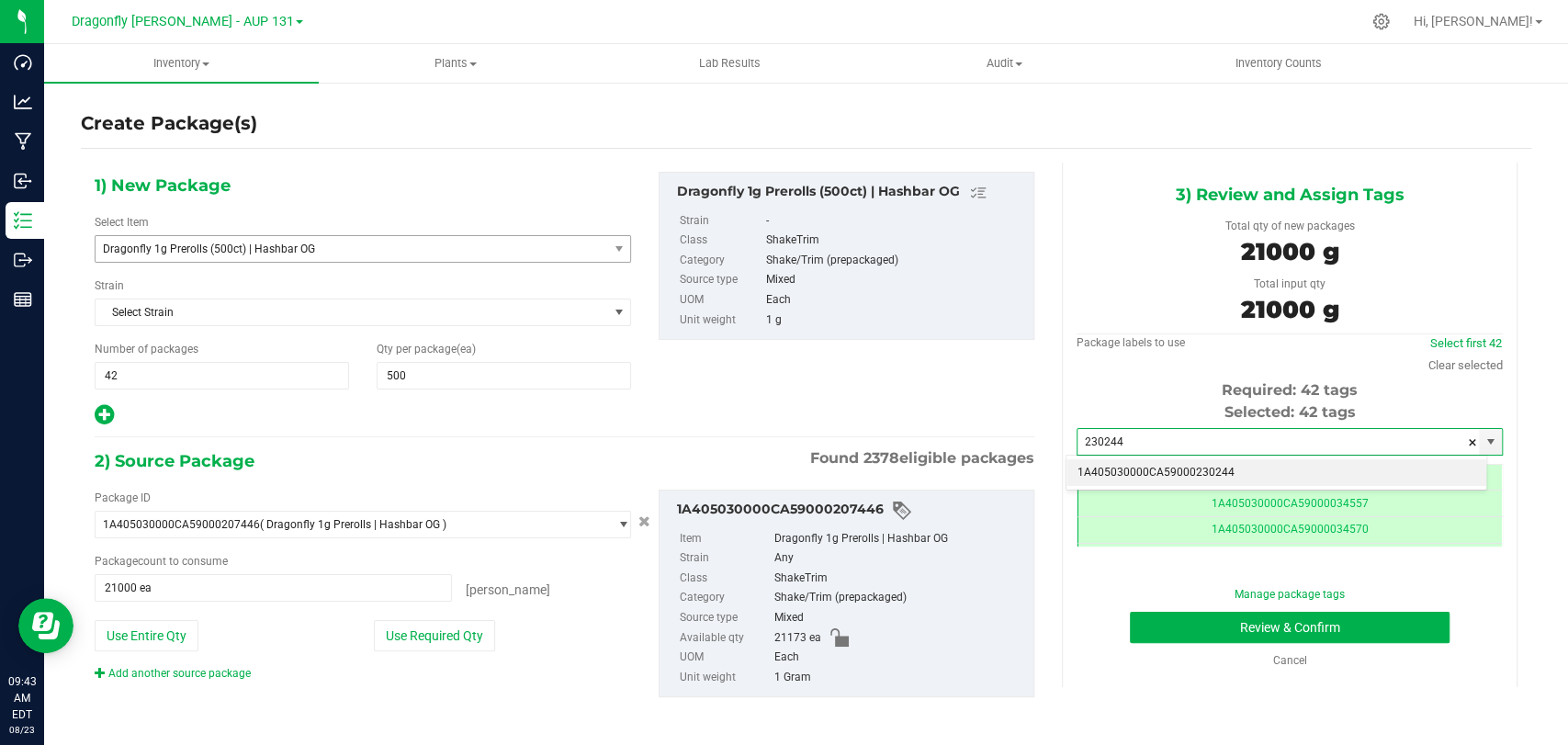
click at [1218, 472] on li "1A405030000CA59000230244" at bounding box center [1275, 473] width 420 height 28
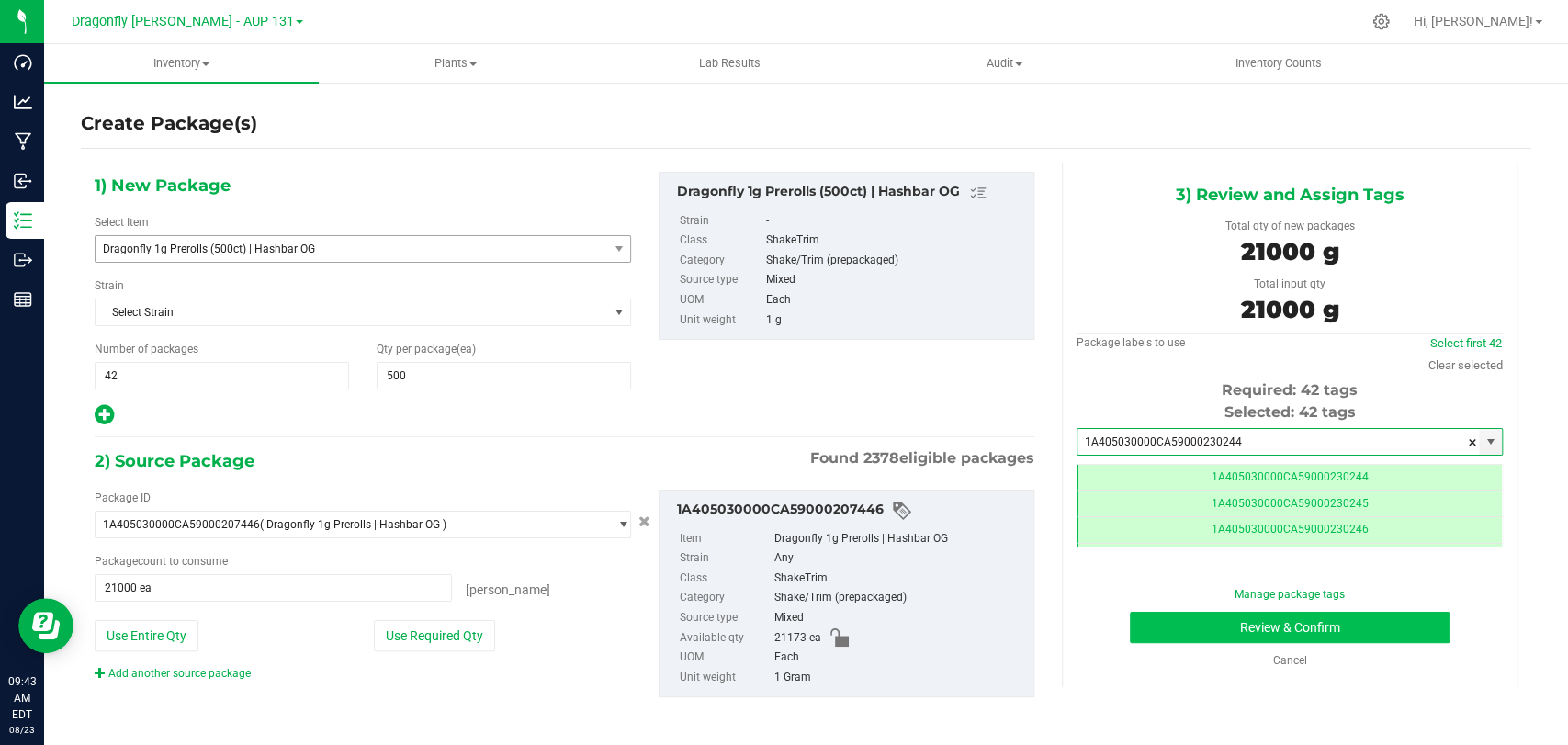
type input "1A405030000CA59000230244"
click at [1208, 621] on button "Review & Confirm" at bounding box center [1288, 627] width 318 height 31
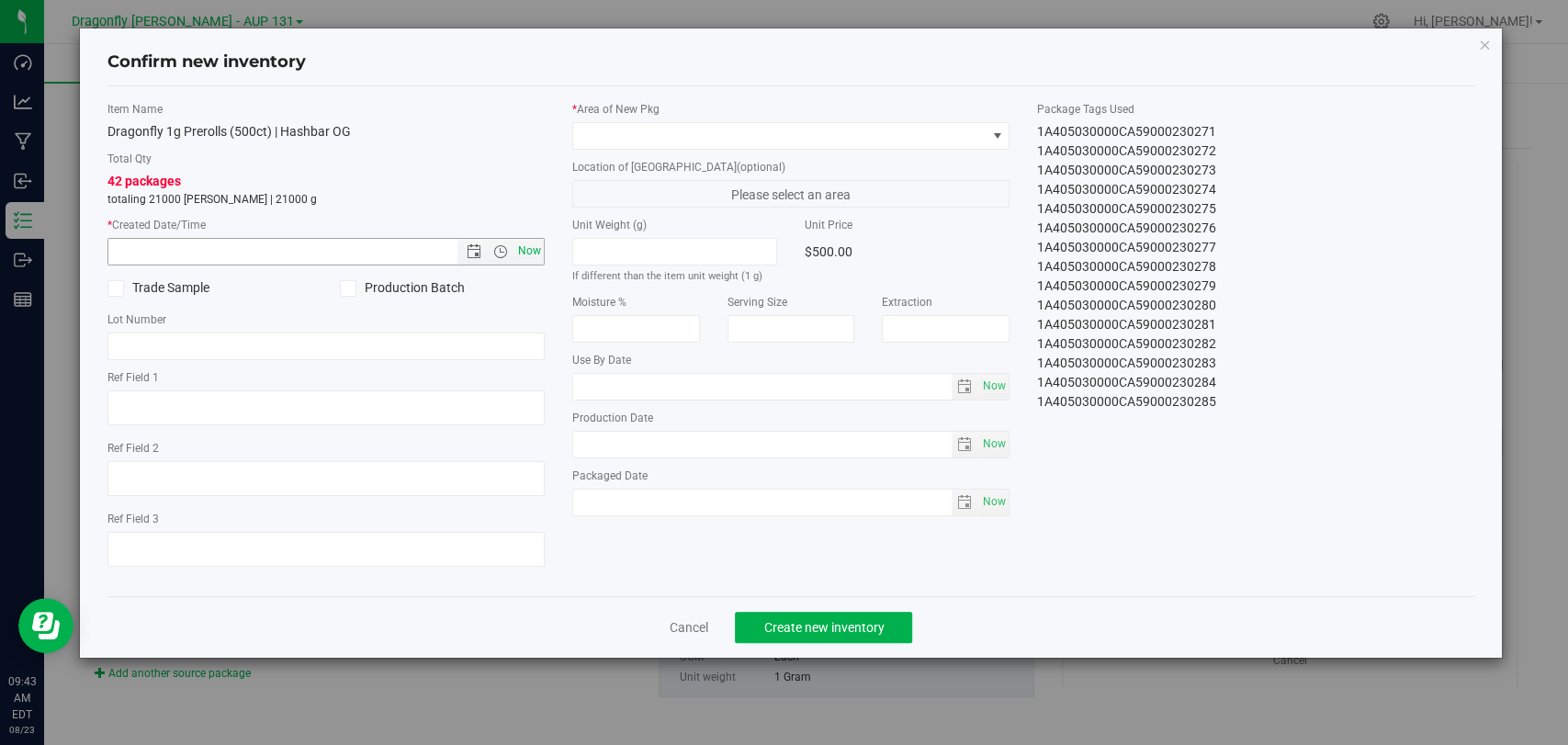
click at [532, 244] on span "Now" at bounding box center [530, 251] width 31 height 27
type input "[DATE] 9:43 AM"
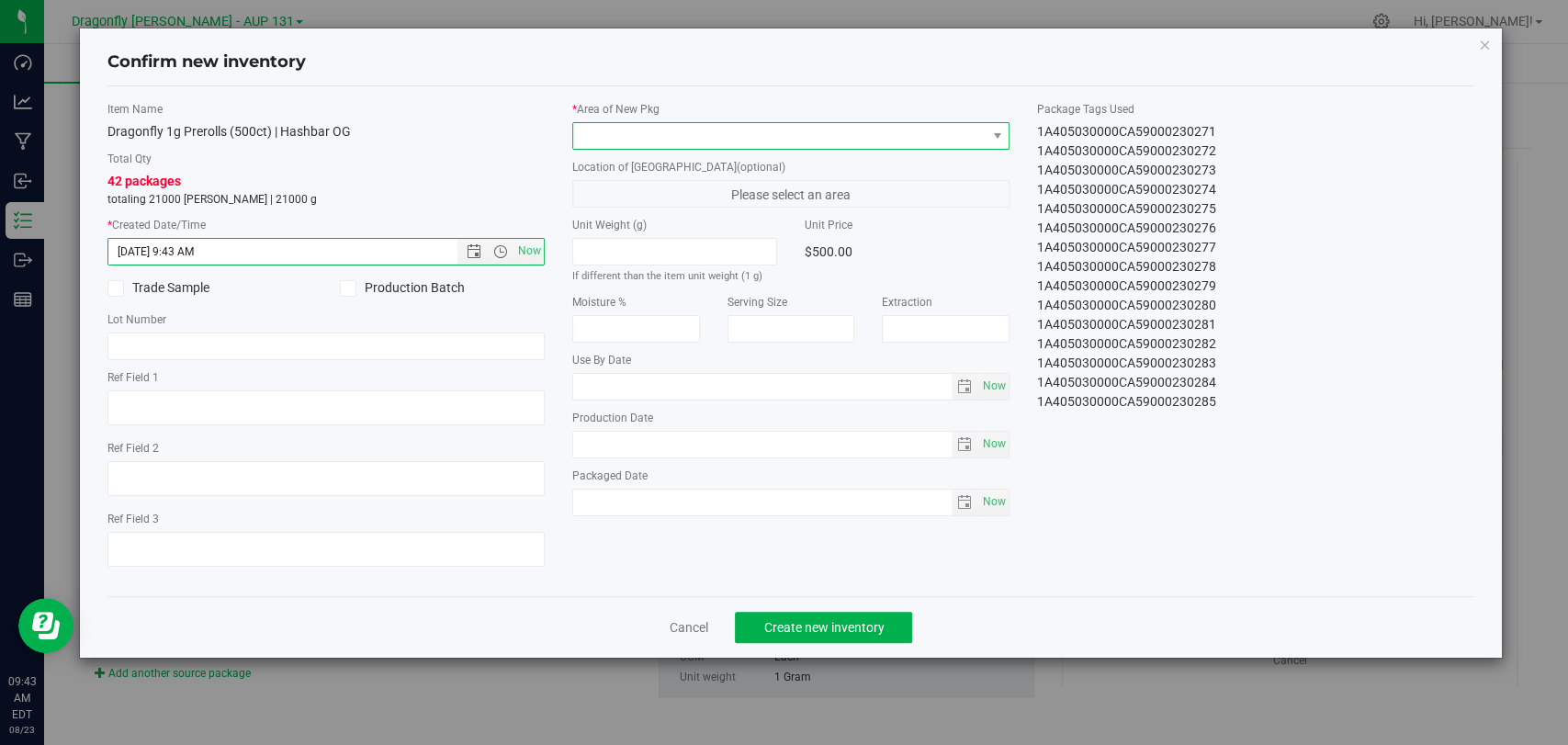
click at [706, 132] on span at bounding box center [780, 136] width 413 height 26
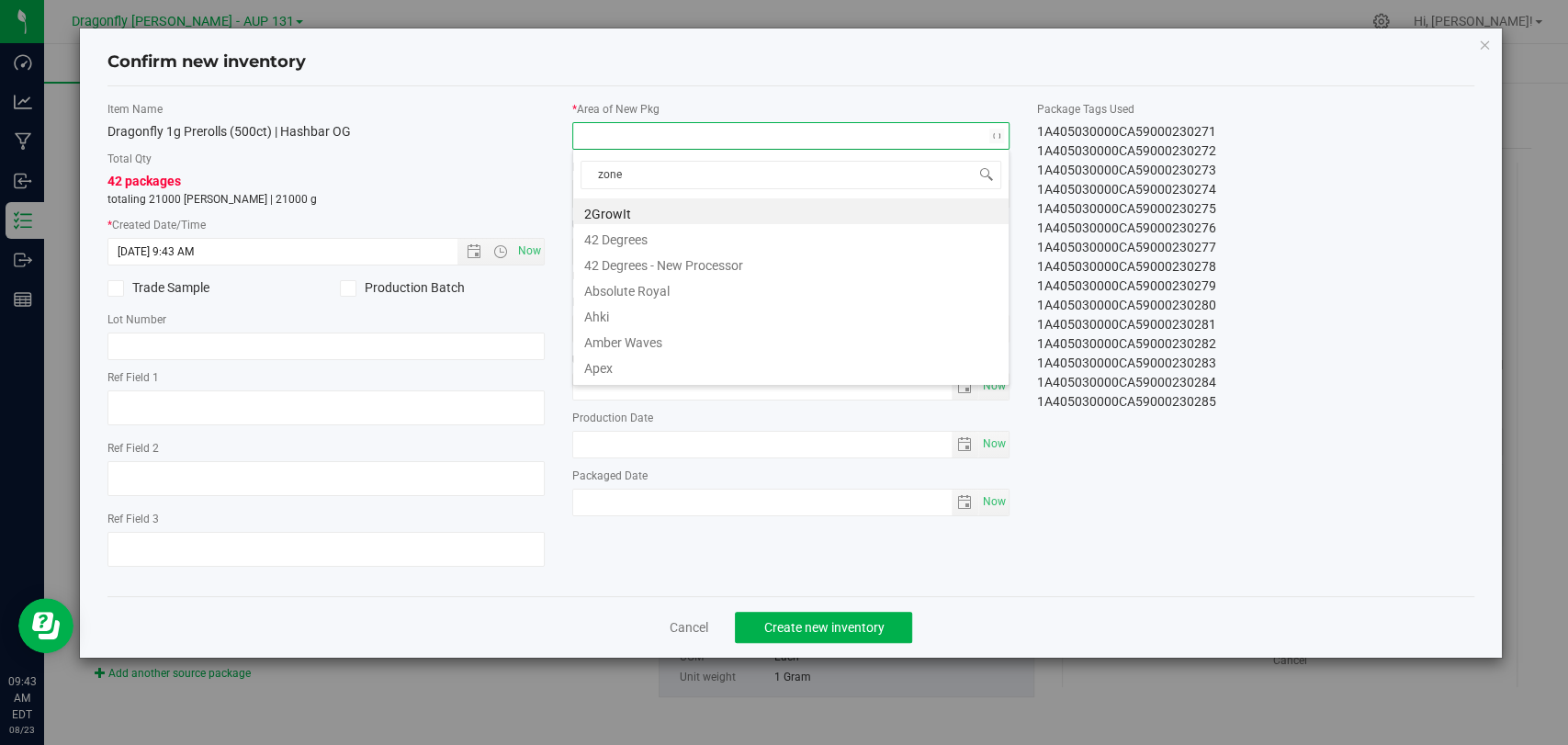
type input "zone 1"
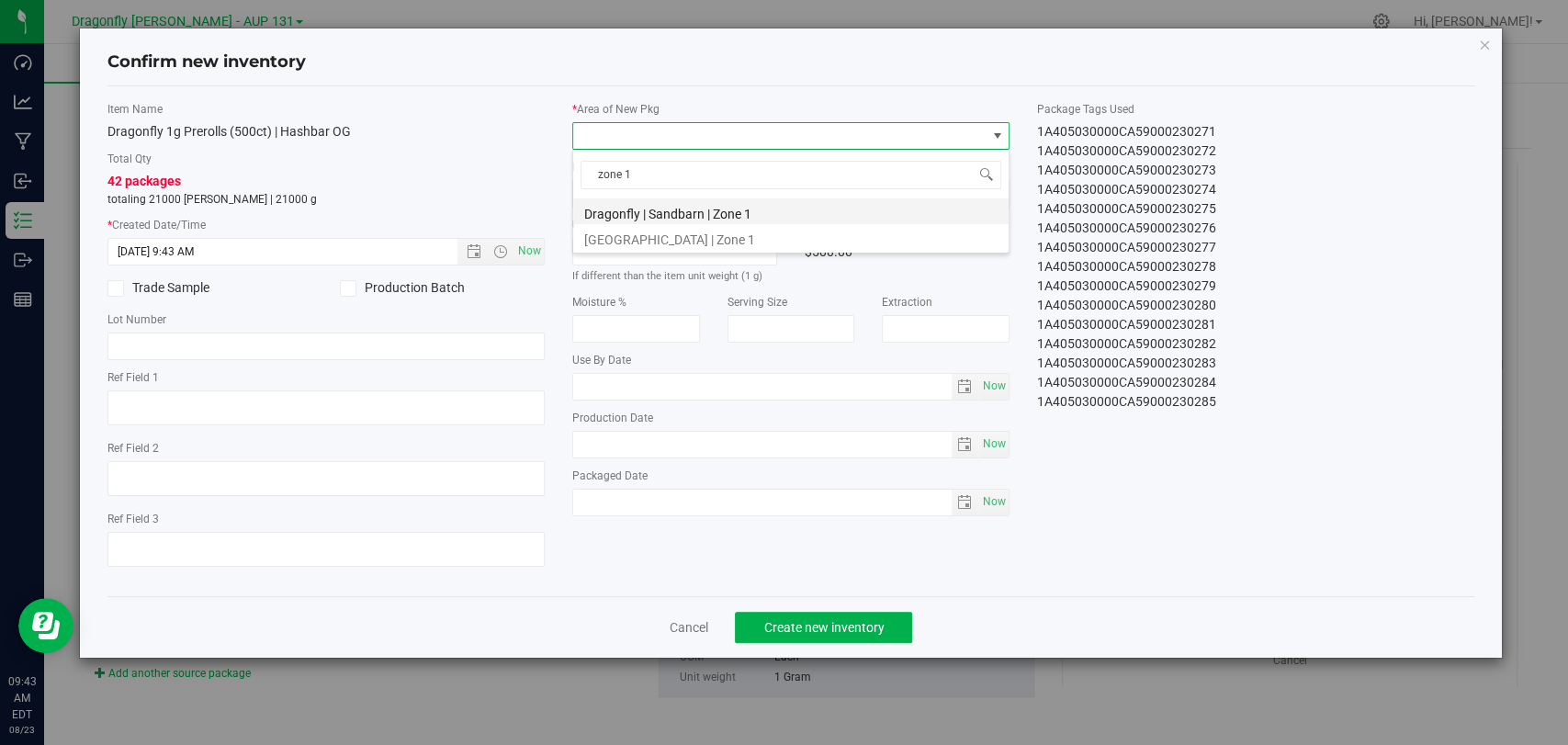
click at [792, 213] on li "Dragonfly | Sandbarn | Zone 1" at bounding box center [790, 211] width 435 height 26
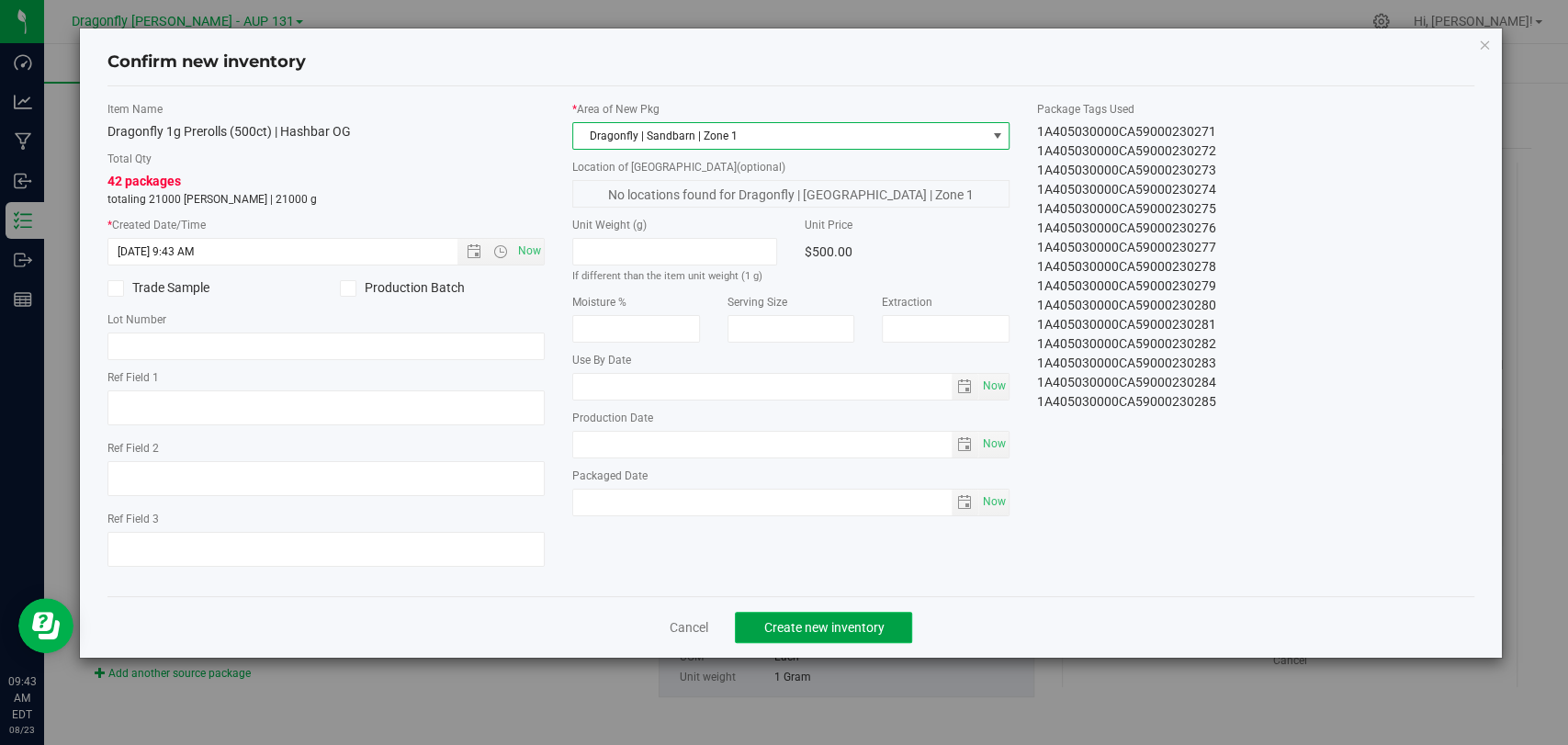
click at [840, 614] on button "Create new inventory" at bounding box center [823, 627] width 178 height 31
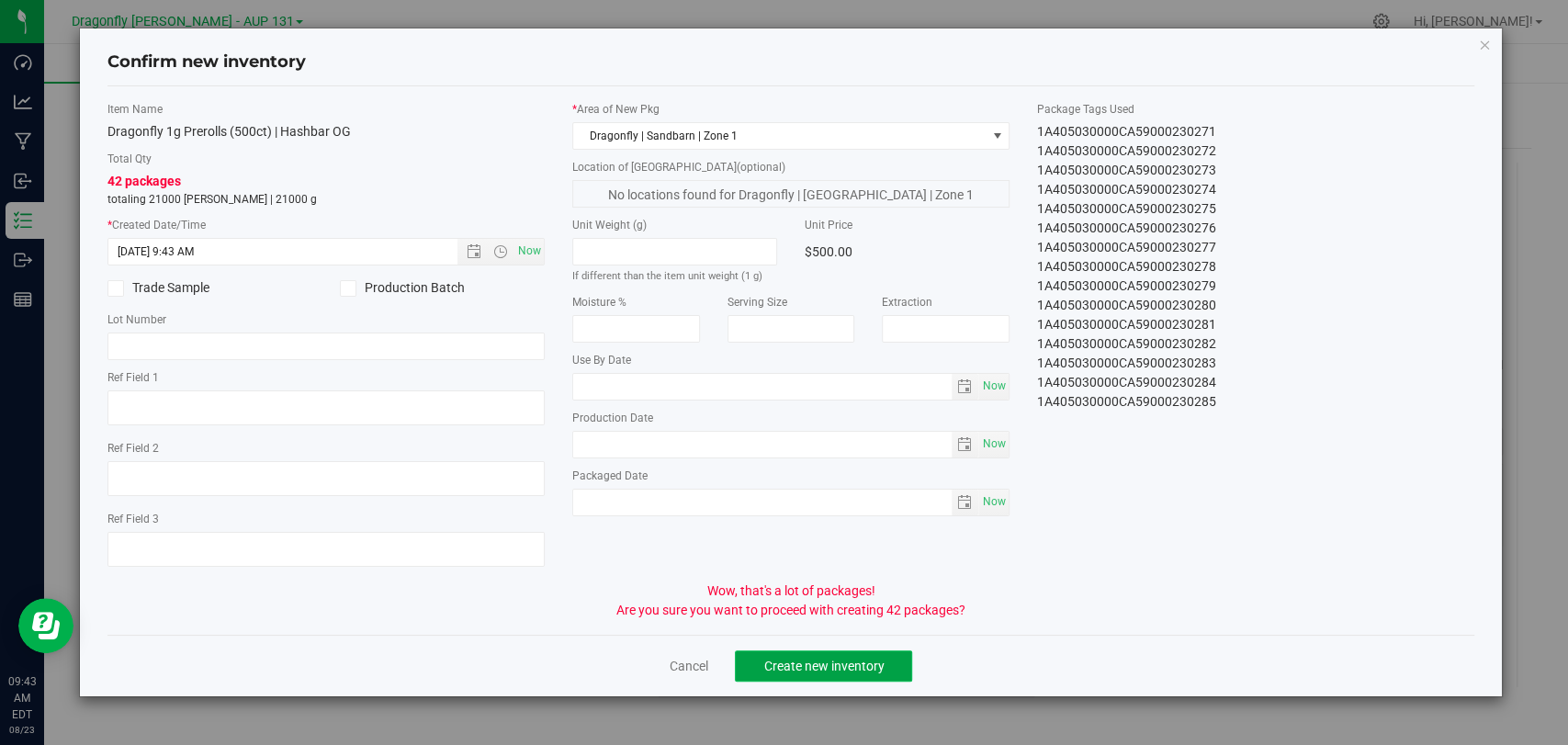
click at [818, 655] on button "Create new inventory" at bounding box center [823, 666] width 178 height 31
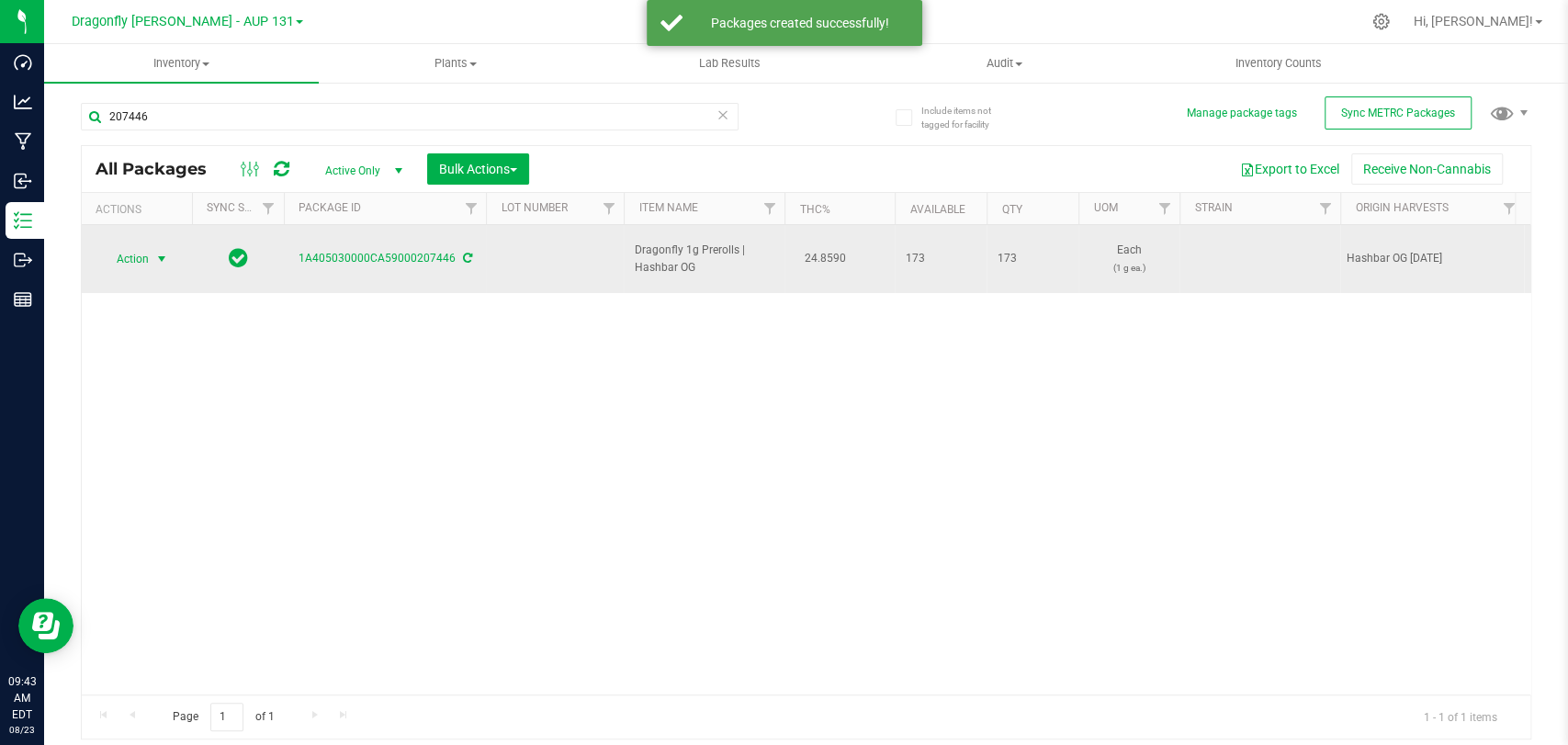
click at [151, 246] on span "select" at bounding box center [162, 259] width 23 height 26
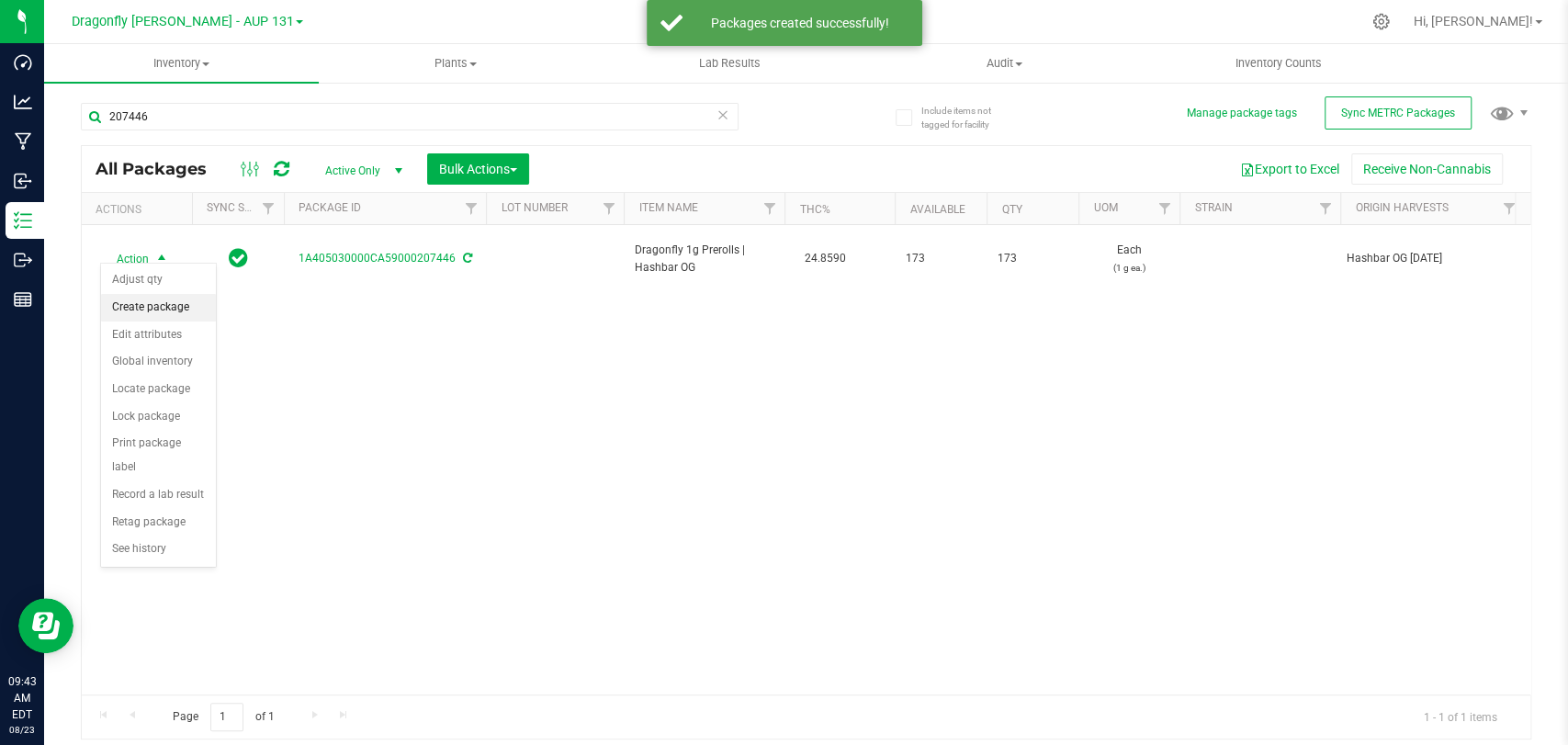
click at [172, 307] on li "Create package" at bounding box center [159, 308] width 115 height 28
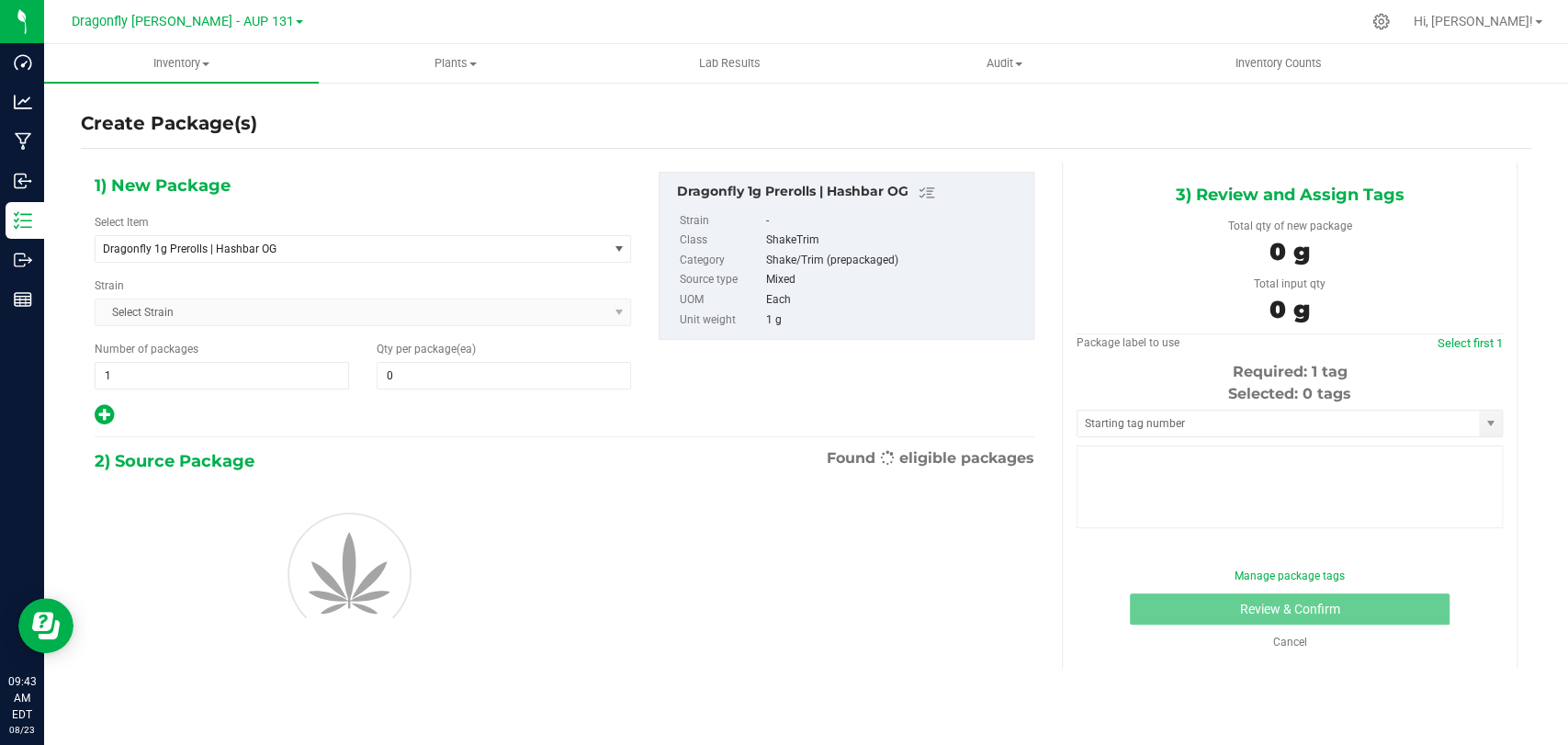
type input "0"
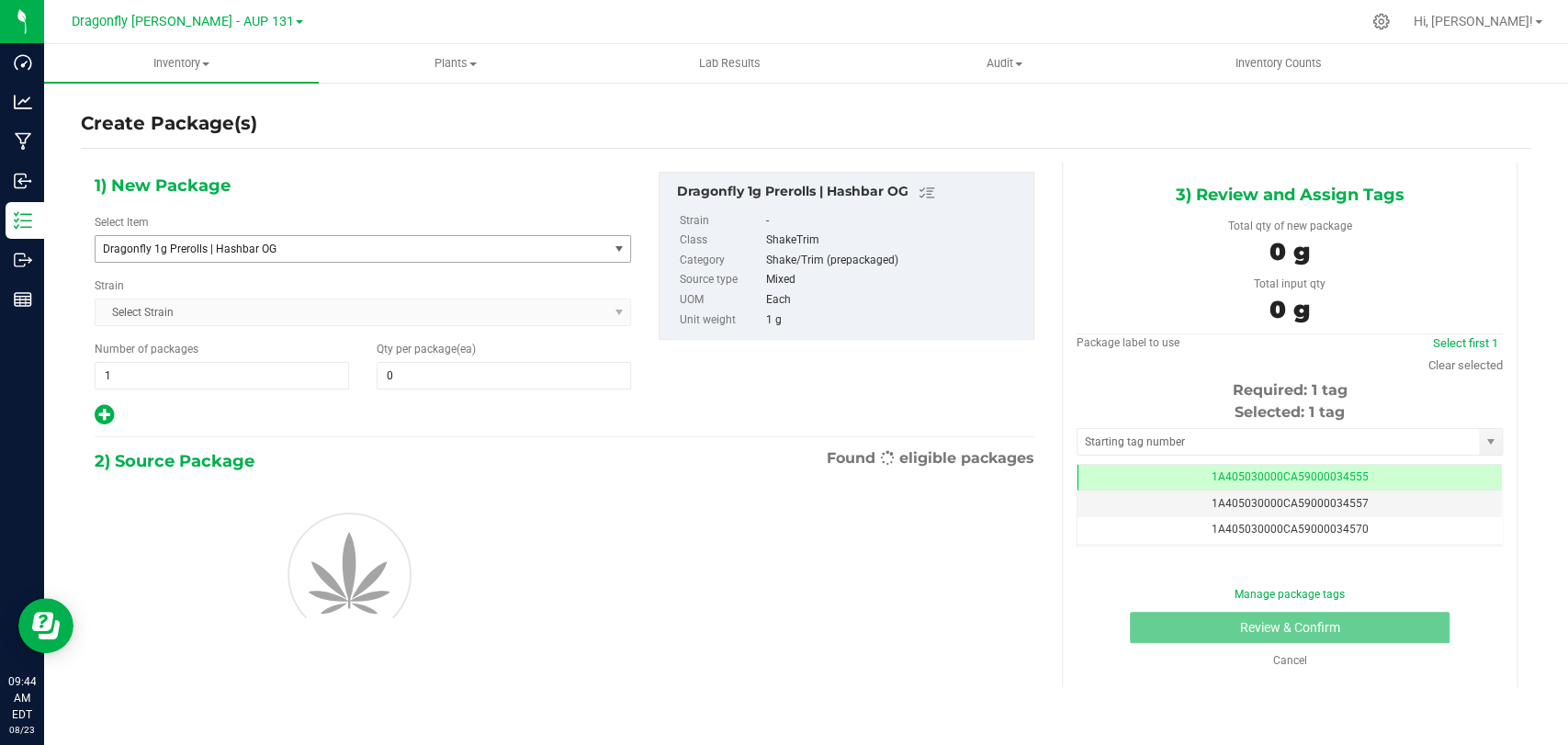
click at [288, 254] on span "Dragonfly 1g Prerolls | Hashbar OG" at bounding box center [341, 249] width 477 height 13
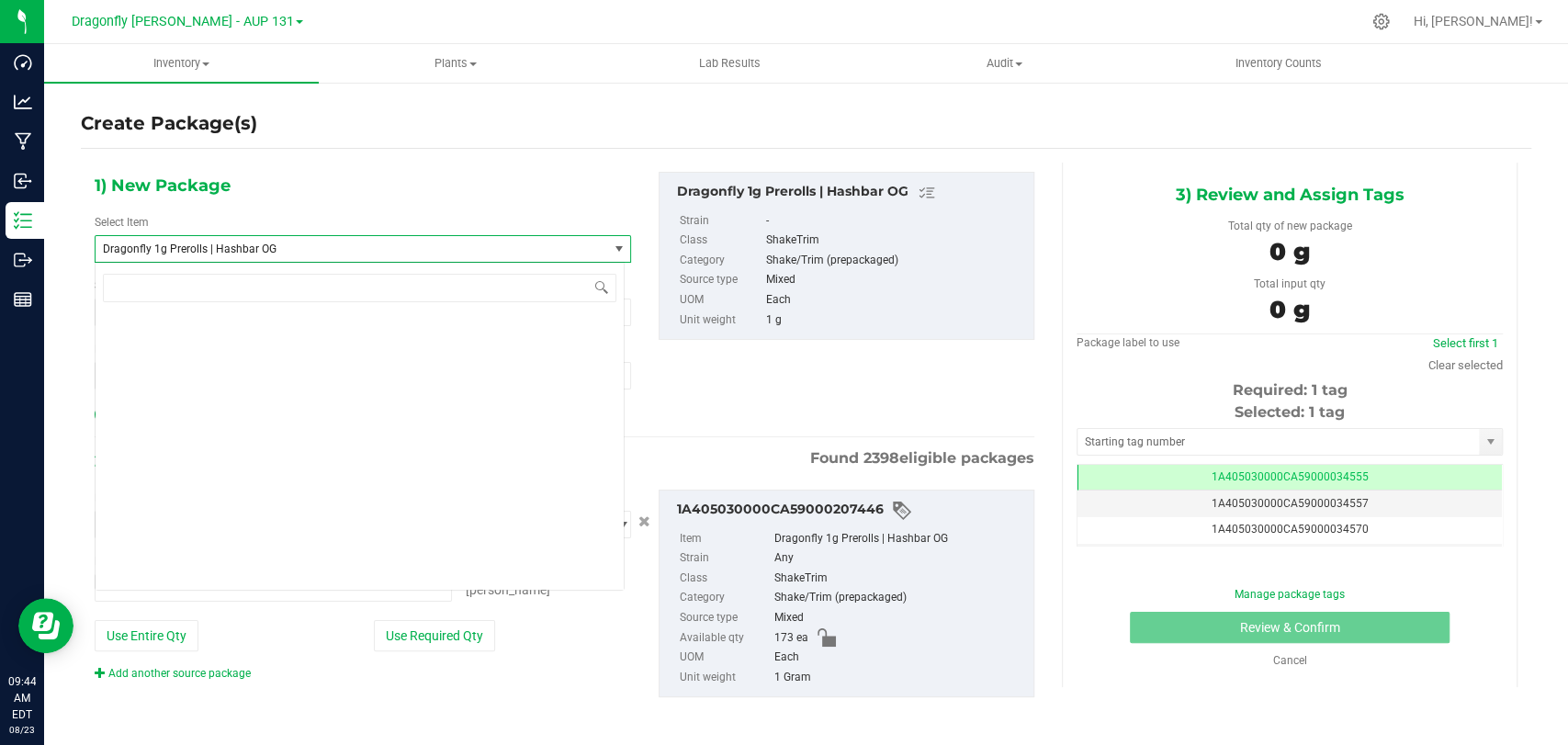
type input "0 ea"
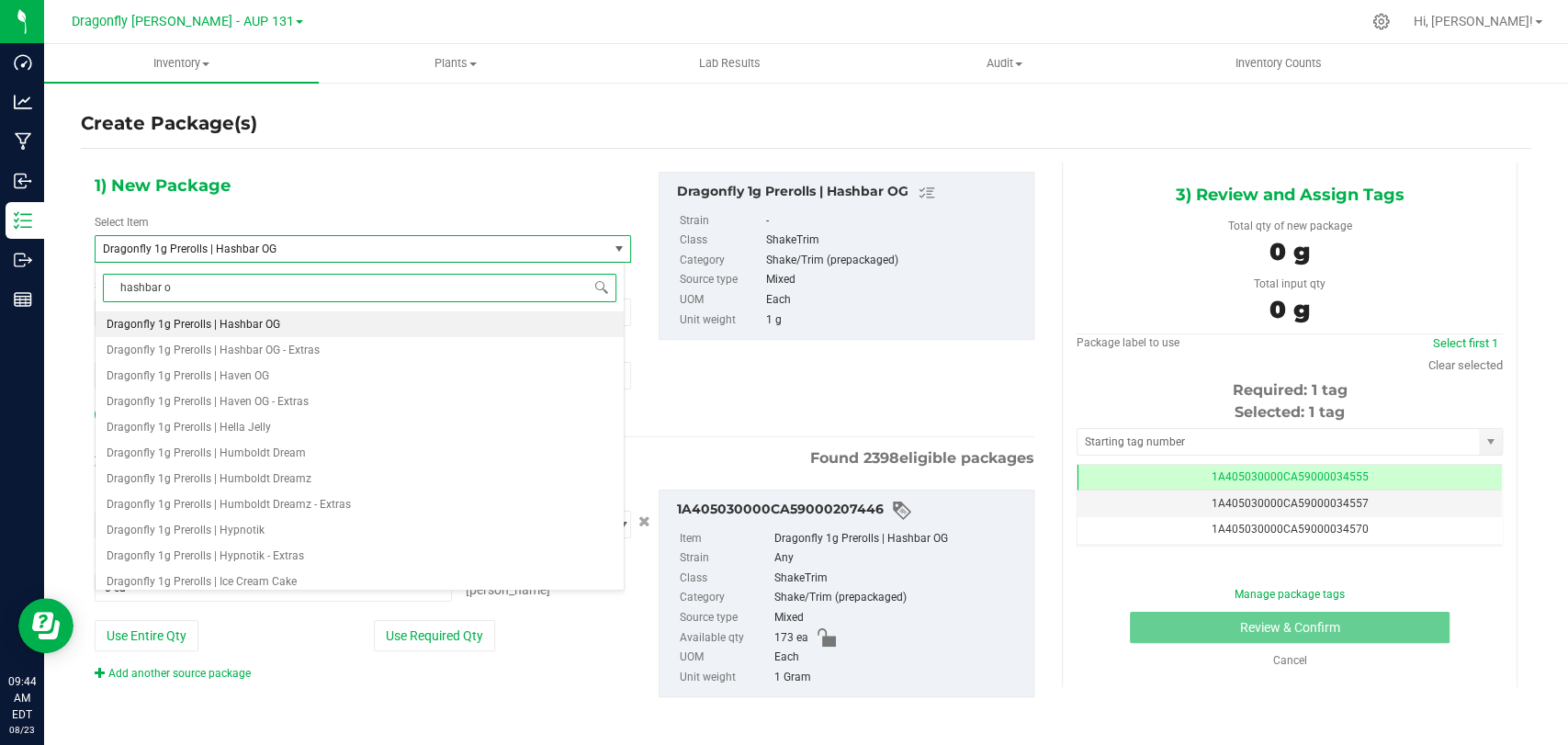
type input "hashbar og"
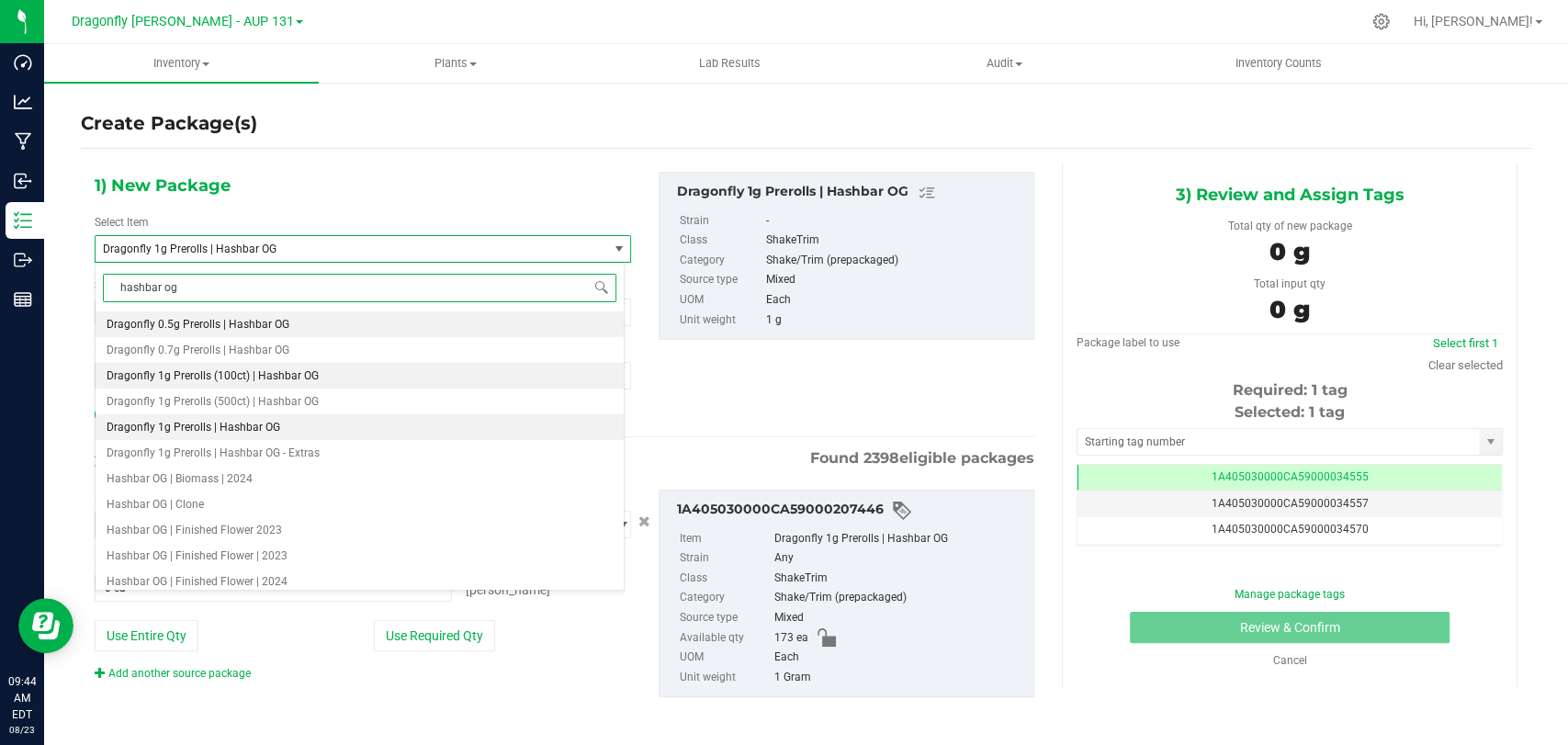
click at [304, 380] on span "Dragonfly 1g Prerolls (100ct) | Hashbar OG" at bounding box center [212, 375] width 212 height 13
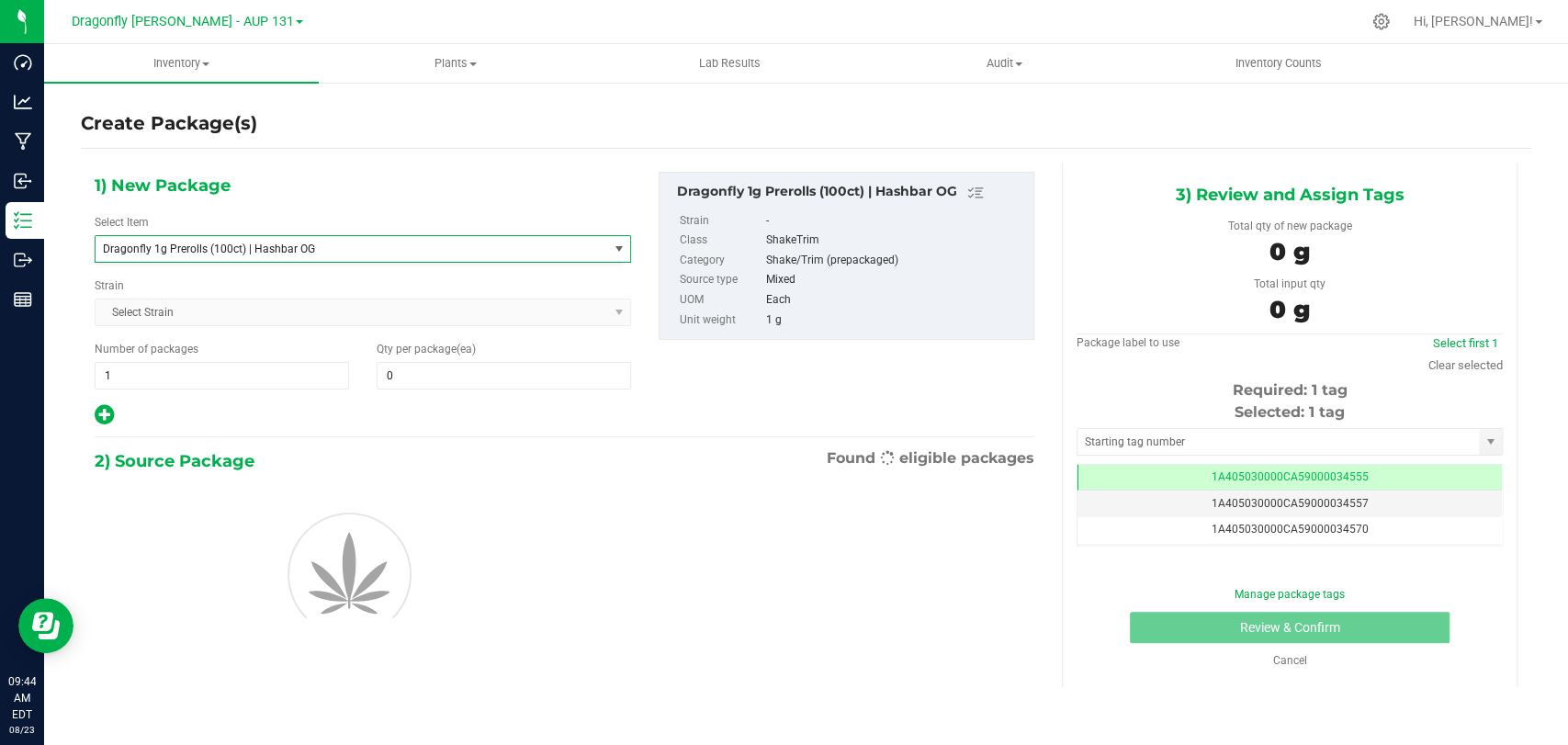
type input "0"
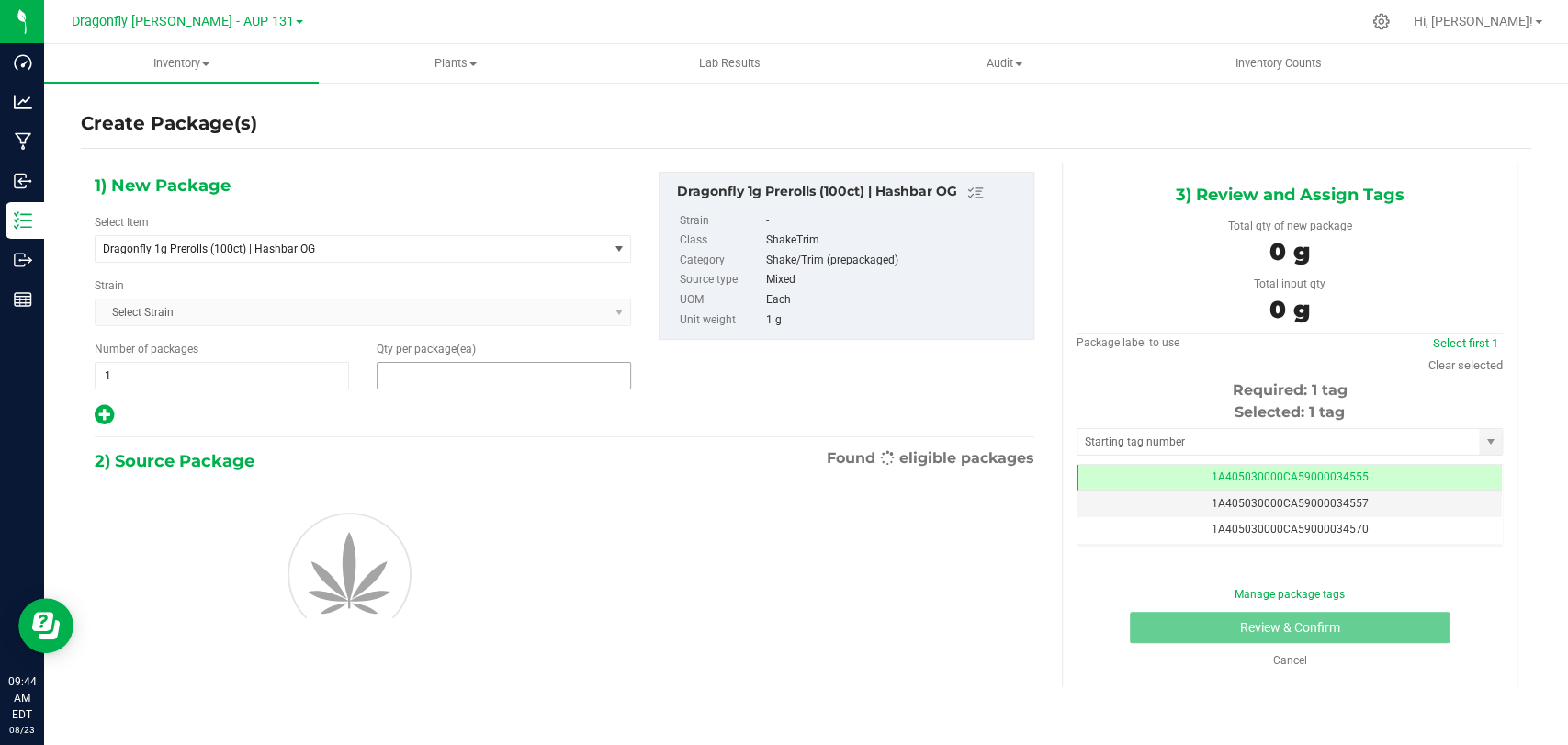
click at [433, 369] on span at bounding box center [504, 376] width 255 height 28
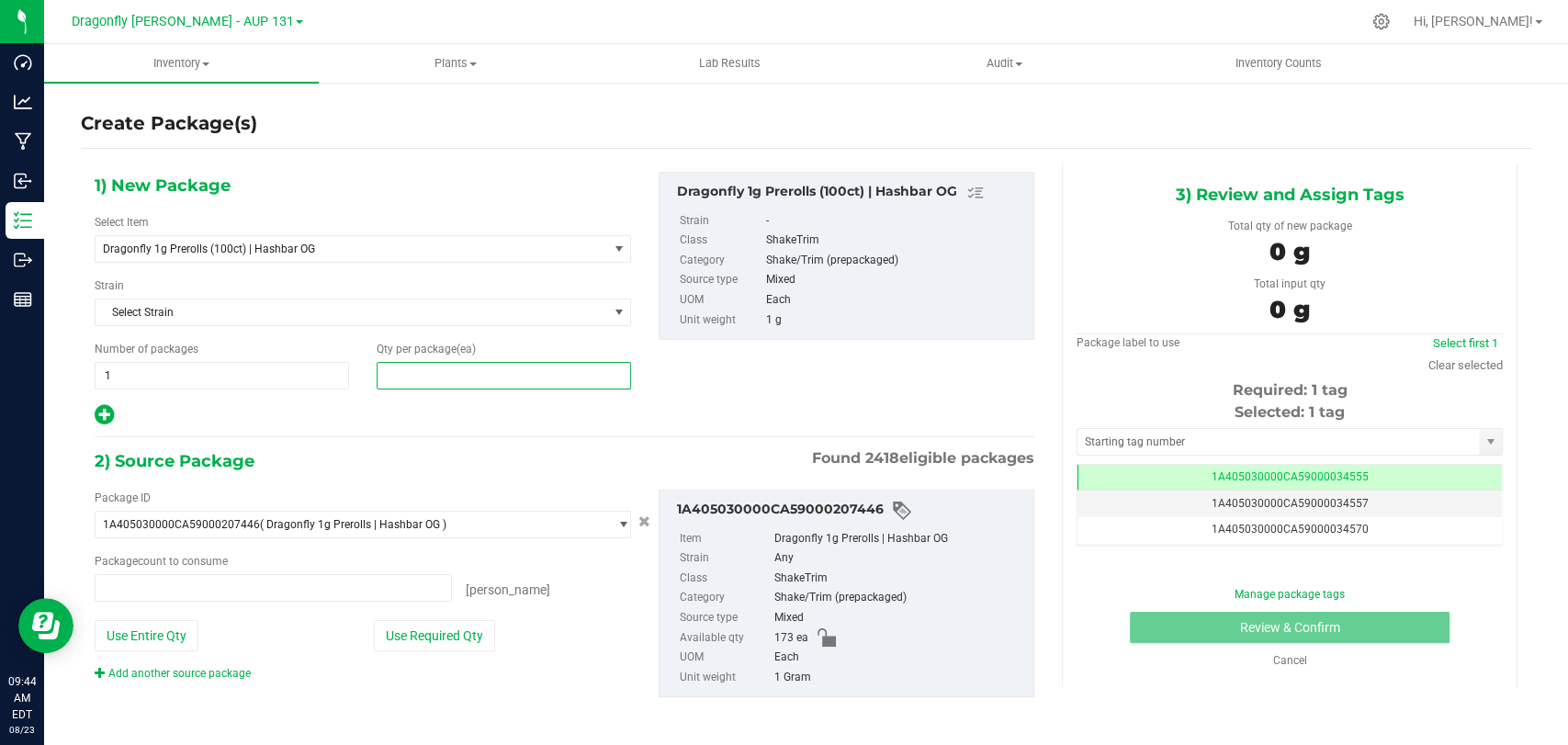
type input "0 ea"
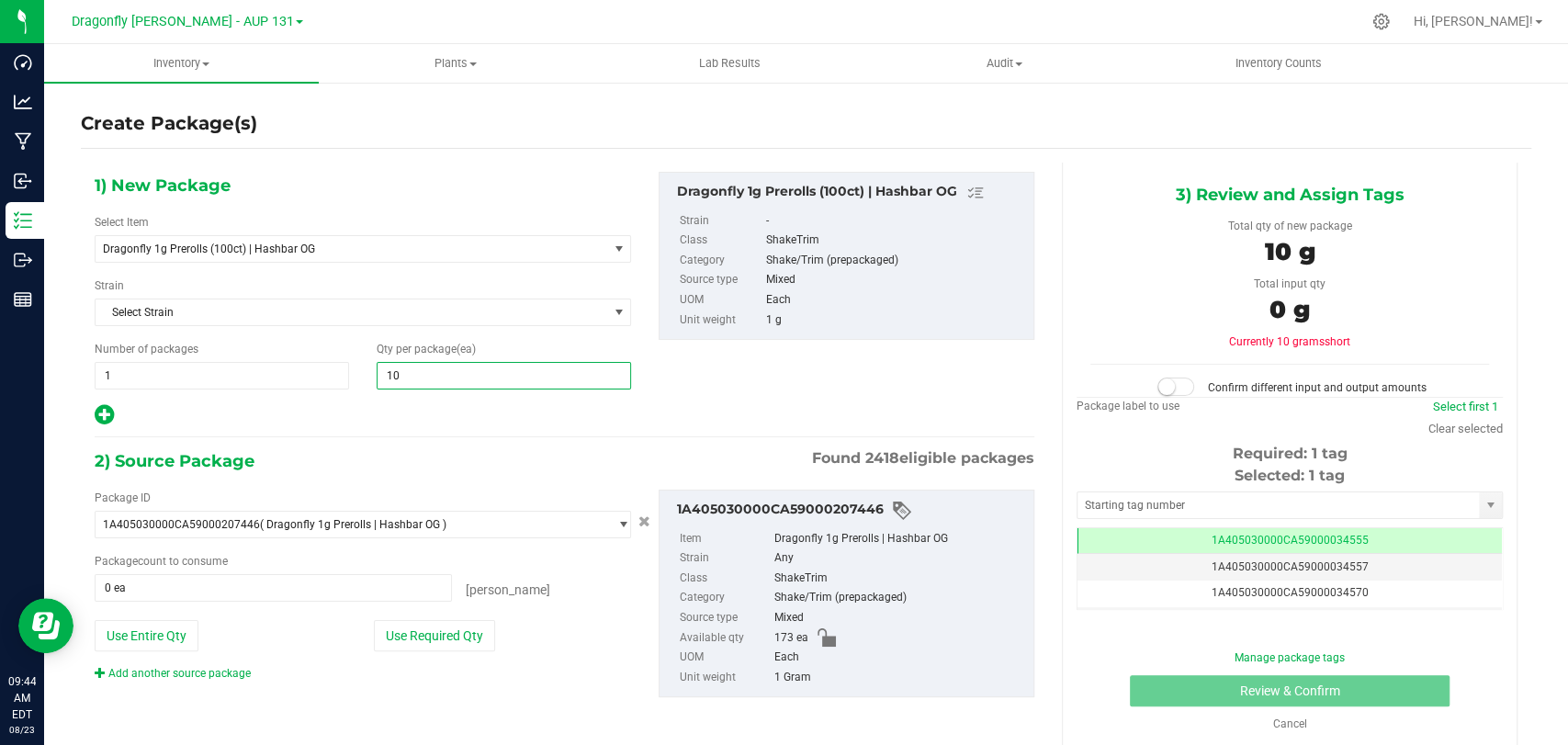
type input "100"
click at [438, 639] on button "Use Required Qty" at bounding box center [434, 635] width 121 height 31
type input "100 ea"
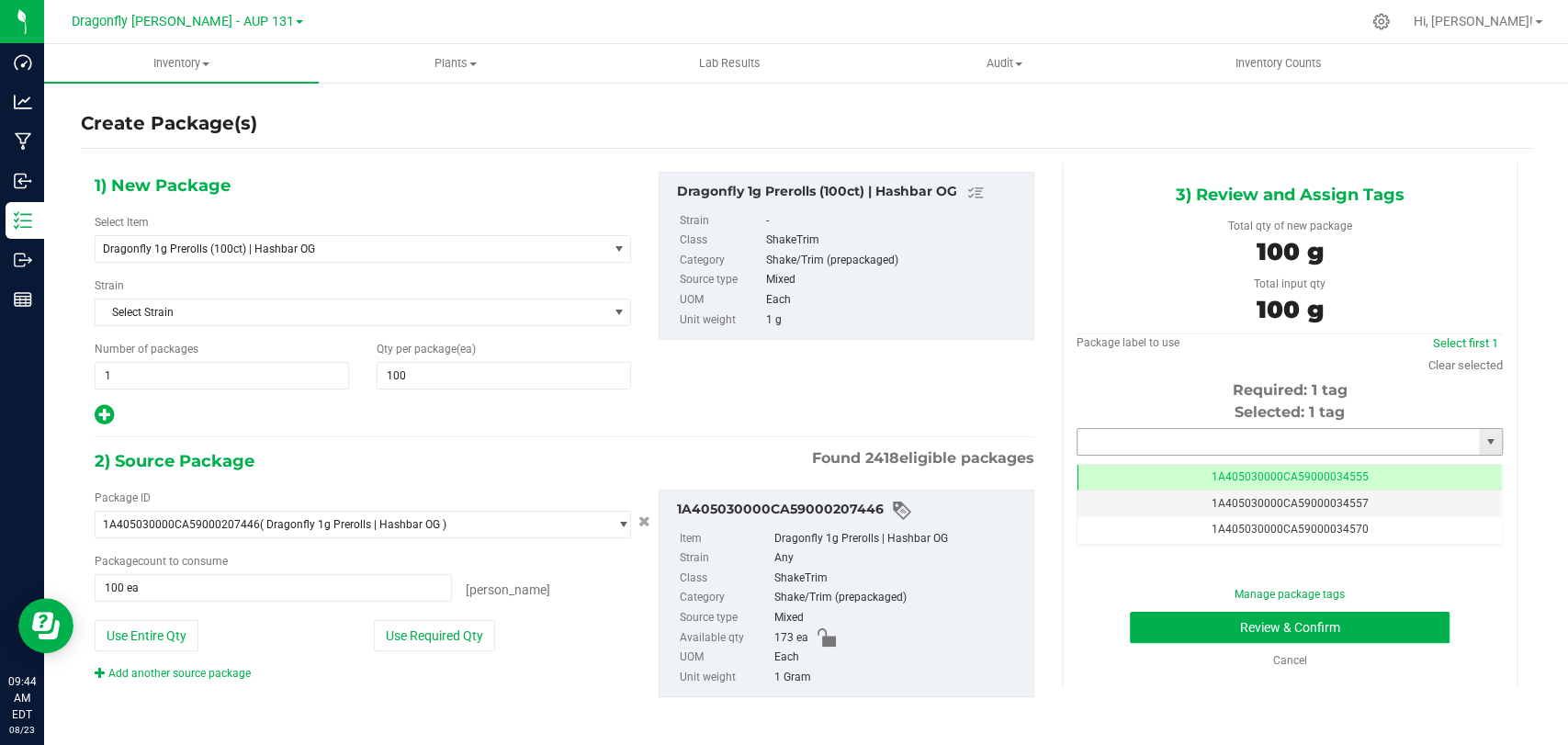
click at [1123, 435] on input "text" at bounding box center [1278, 442] width 402 height 26
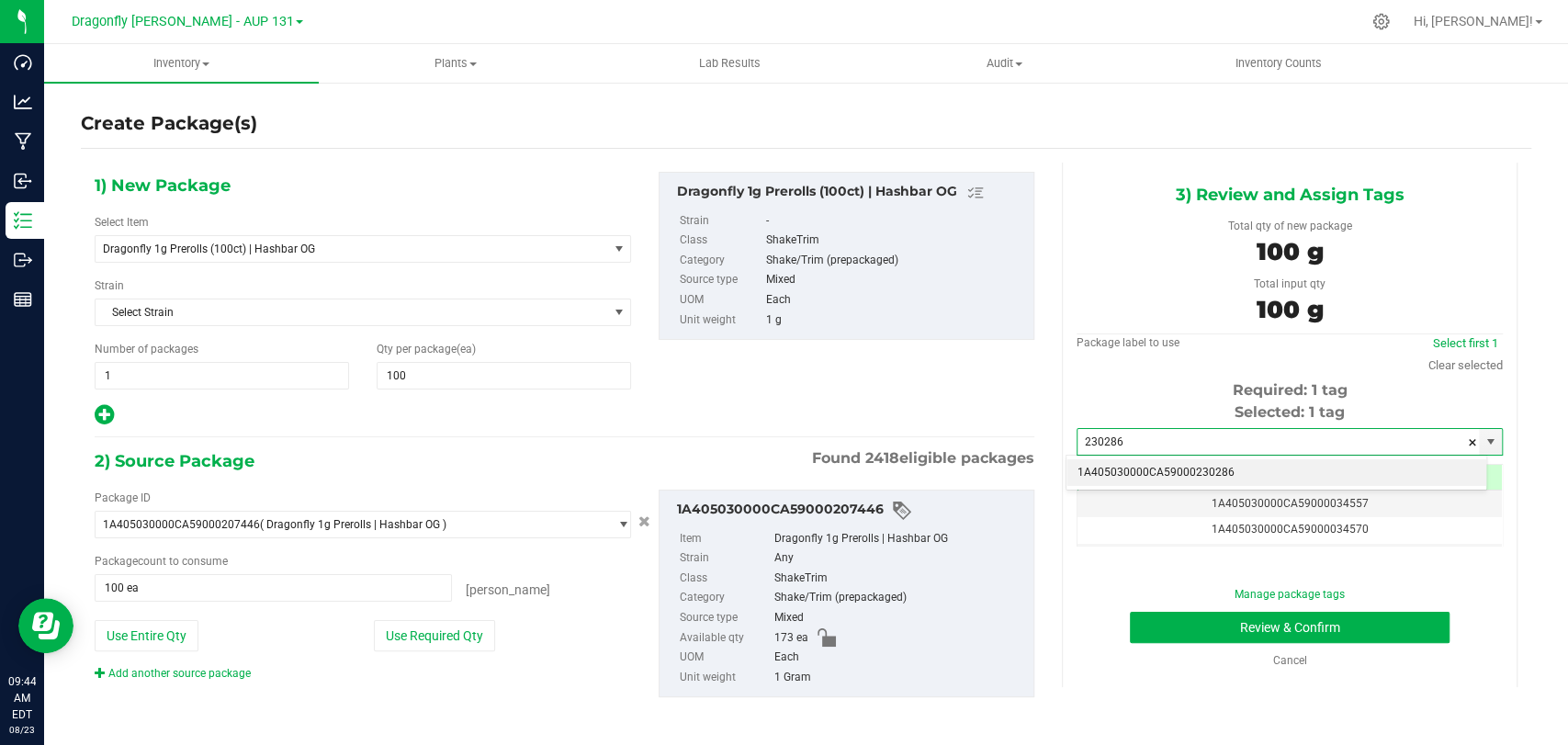
click at [1104, 476] on li "1A405030000CA59000230286" at bounding box center [1275, 473] width 420 height 28
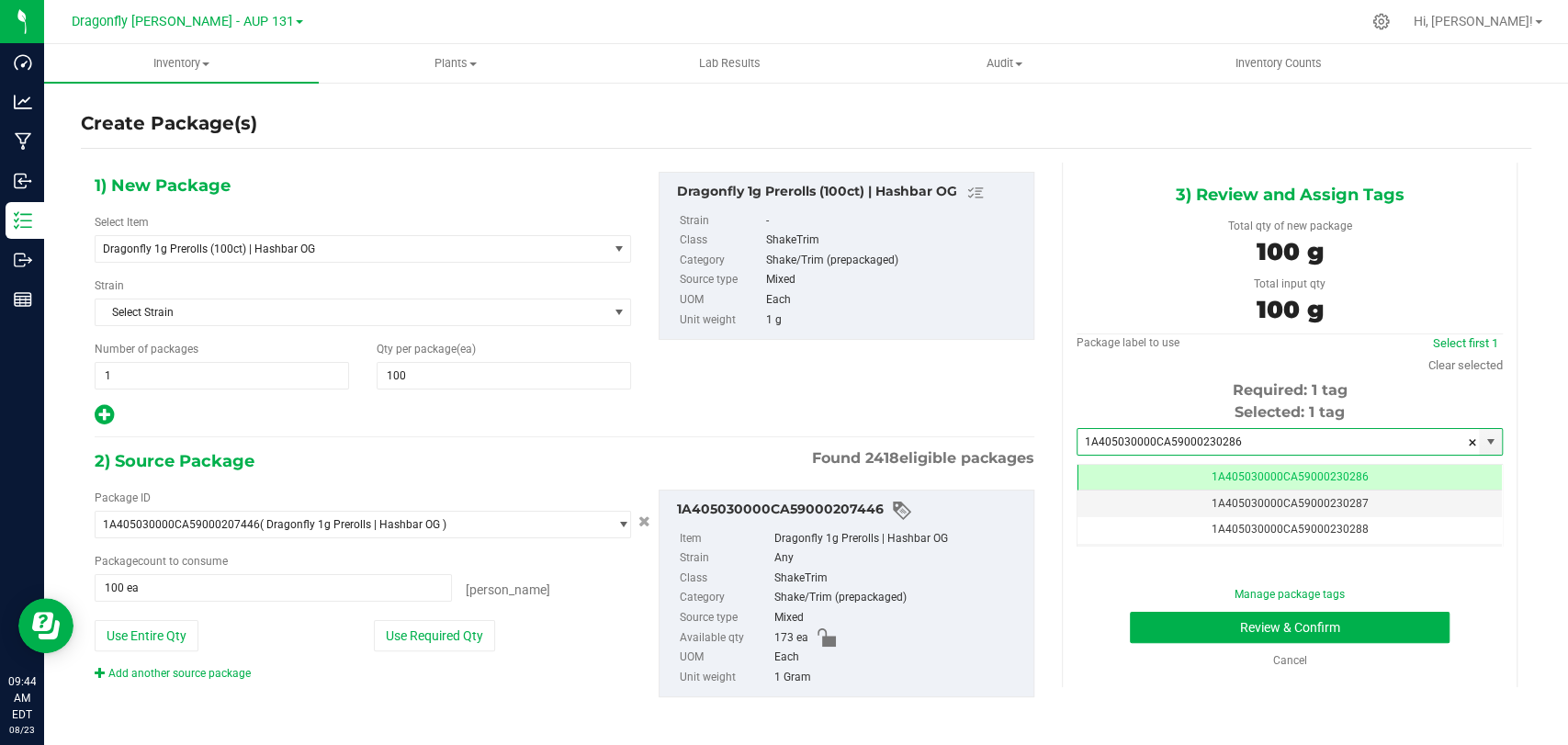
type input "1A405030000CA59000230286"
click at [1184, 642] on div "Manage package tags Review & Confirm Cancel" at bounding box center [1290, 627] width 399 height 82
click at [1190, 630] on button "Review & Confirm" at bounding box center [1288, 627] width 318 height 31
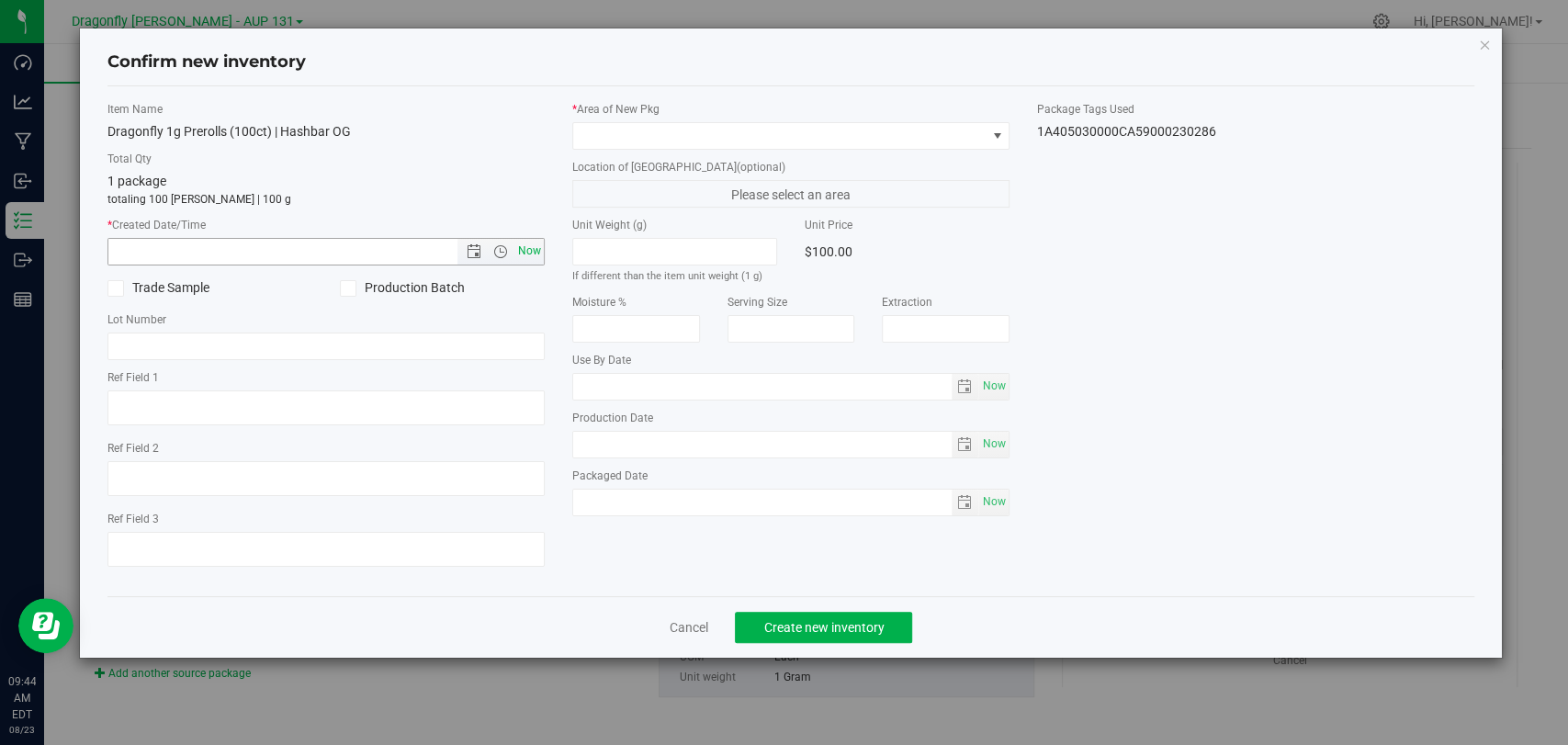
click at [533, 243] on span "Now" at bounding box center [530, 251] width 31 height 27
type input "[DATE] 9:44 AM"
click at [660, 150] on div "* Area of [GEOGRAPHIC_DATA] Location of [GEOGRAPHIC_DATA] (optional) Please sel…" at bounding box center [790, 313] width 465 height 425
click at [657, 145] on span at bounding box center [780, 136] width 413 height 26
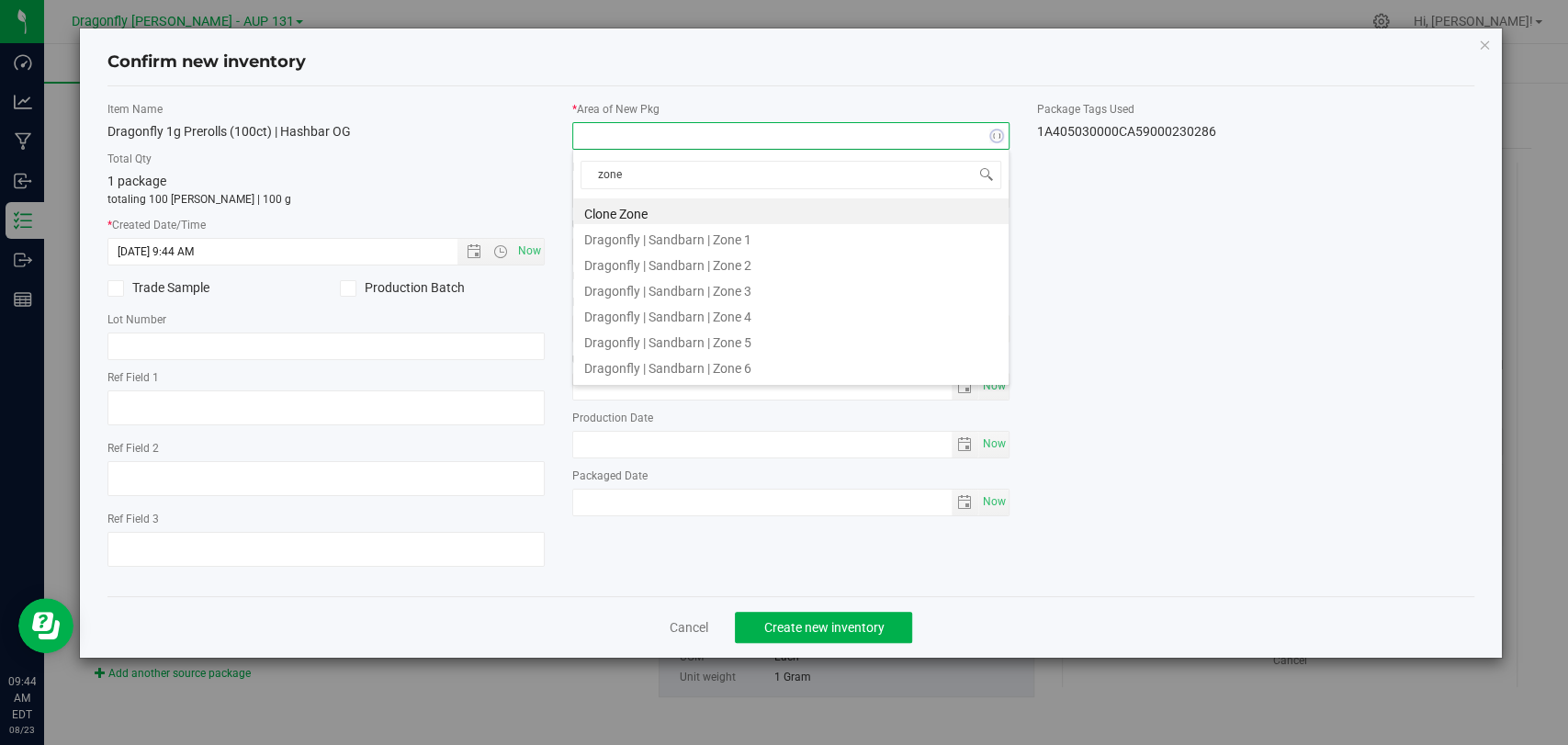
type input "zone 1"
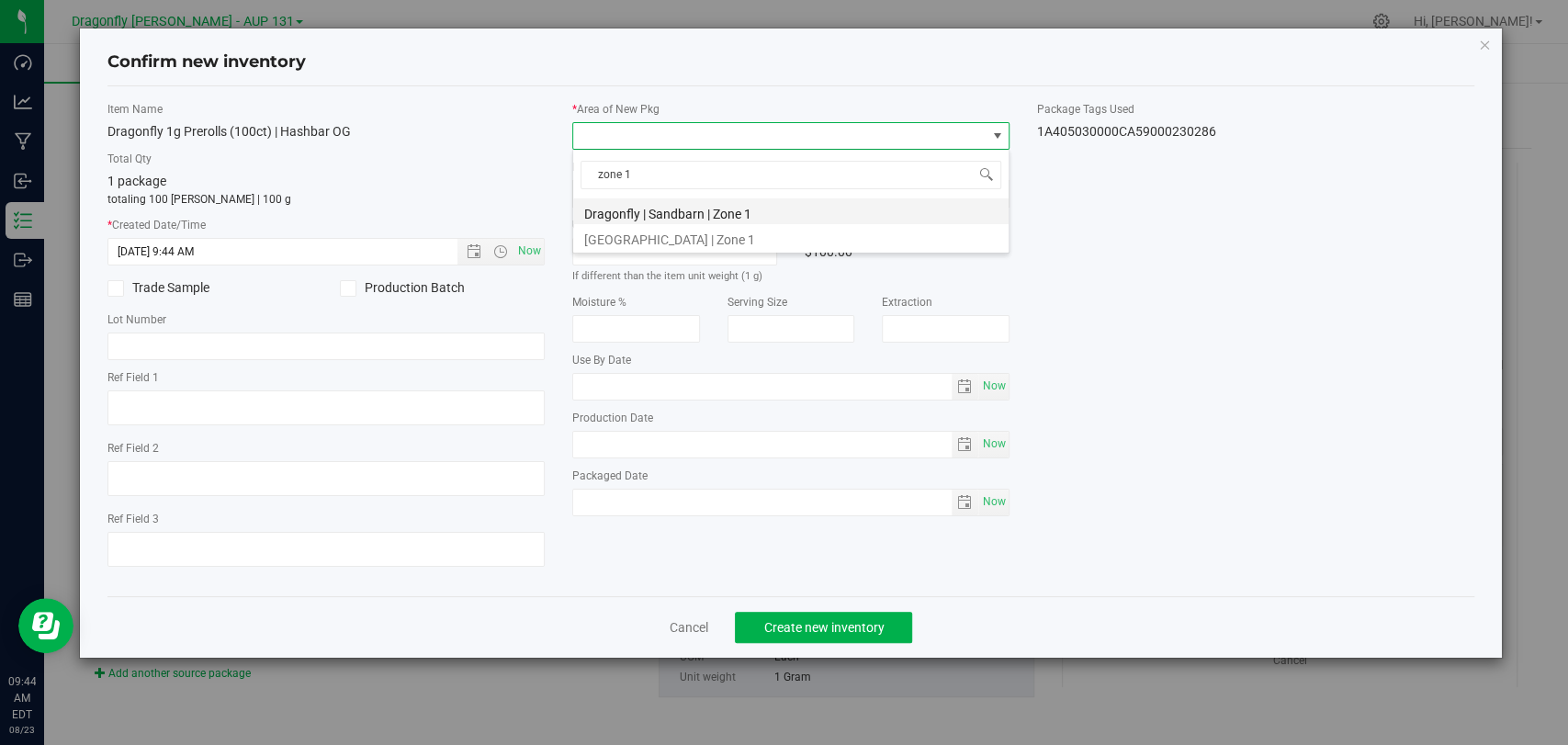
click at [671, 210] on li "Dragonfly | Sandbarn | Zone 1" at bounding box center [790, 211] width 435 height 26
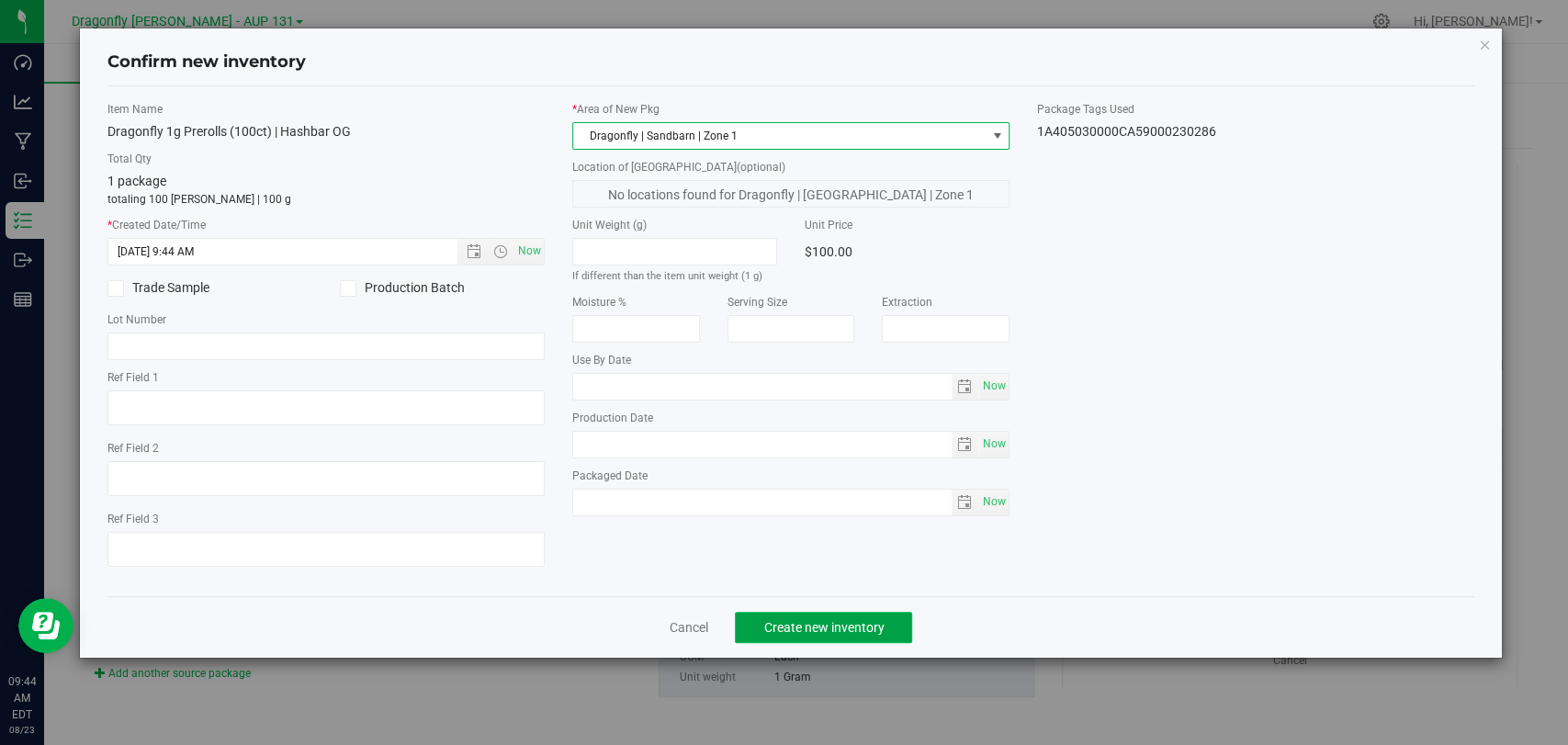
click at [859, 628] on span "Create new inventory" at bounding box center [823, 627] width 120 height 15
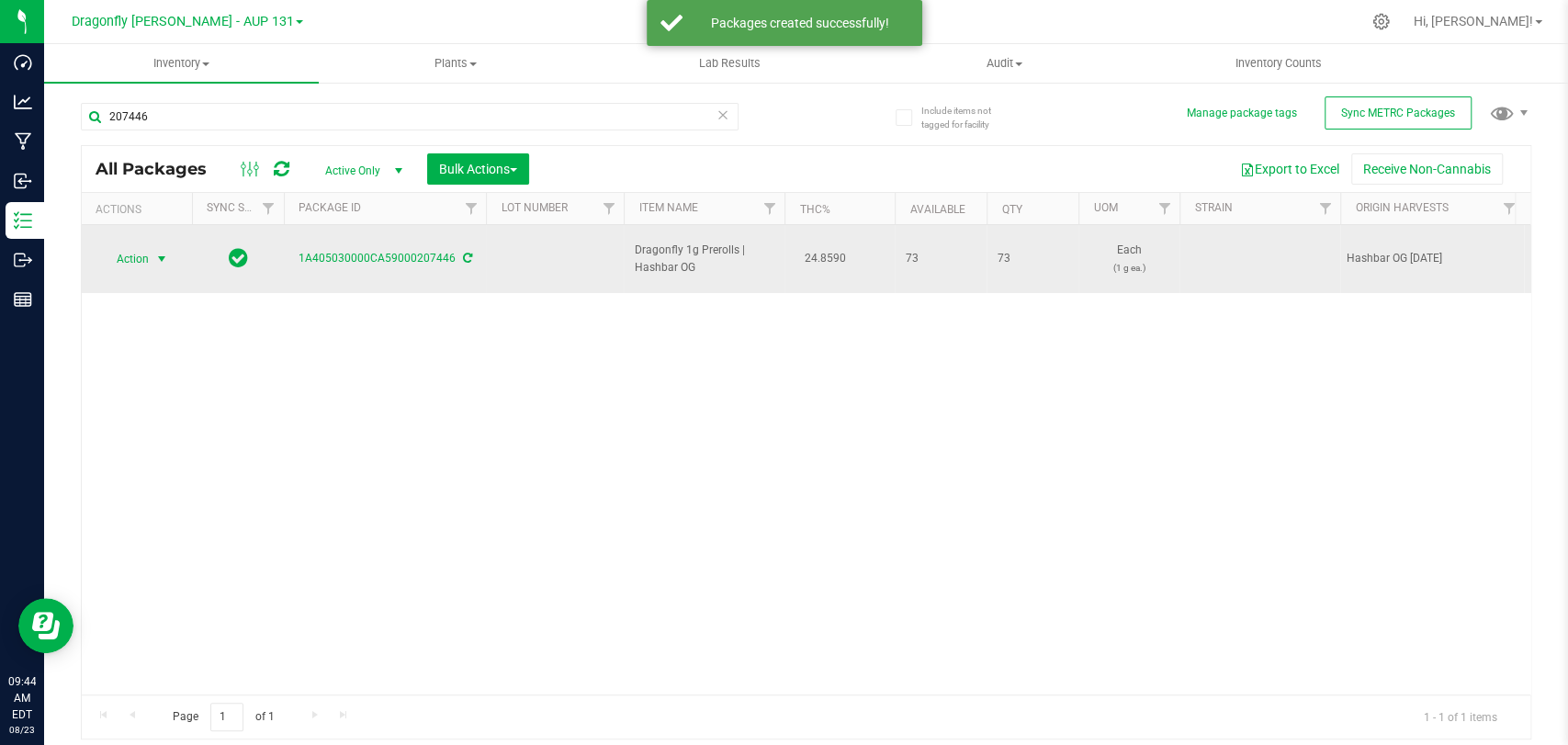
click at [162, 252] on span "select" at bounding box center [162, 259] width 15 height 15
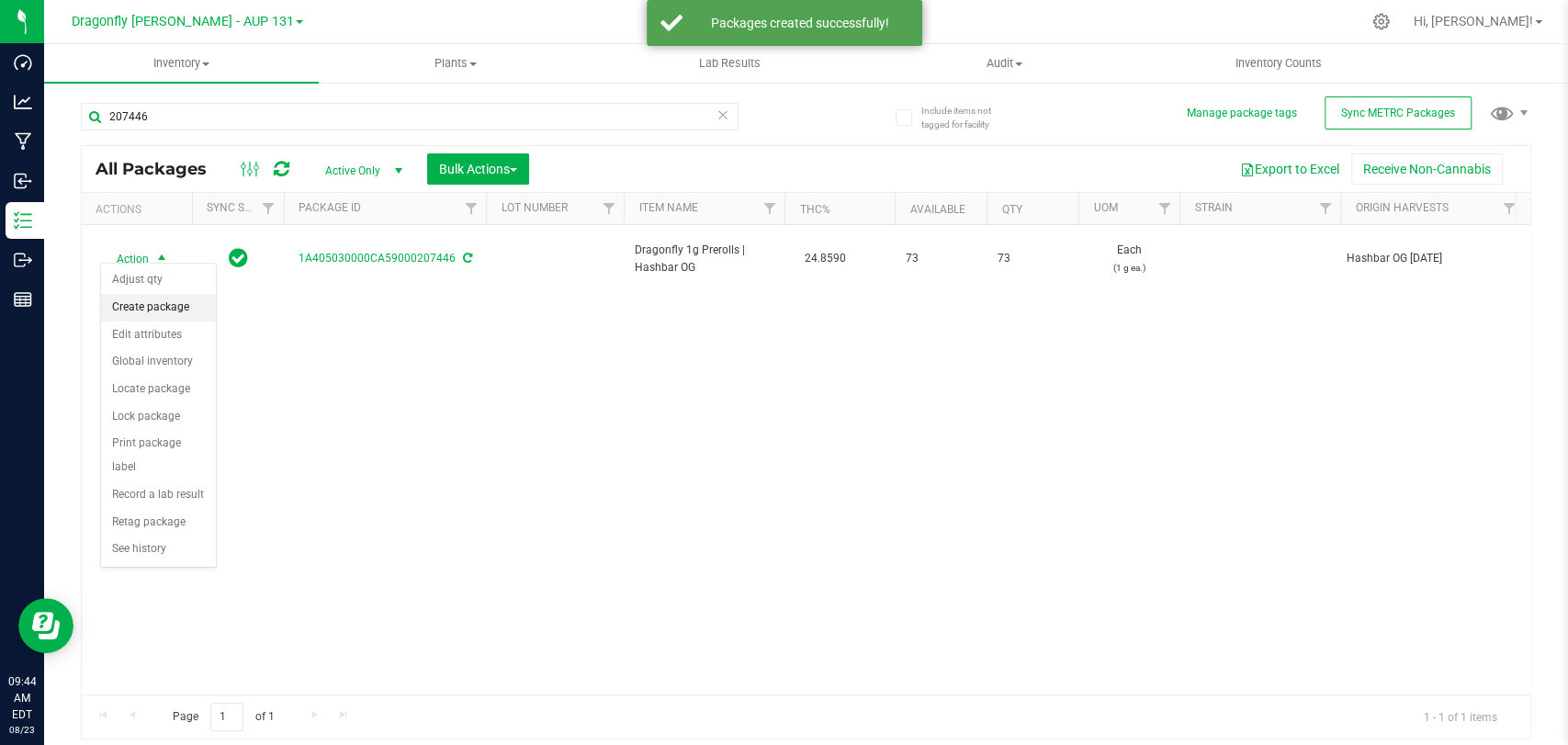
click at [191, 310] on li "Create package" at bounding box center [159, 308] width 115 height 28
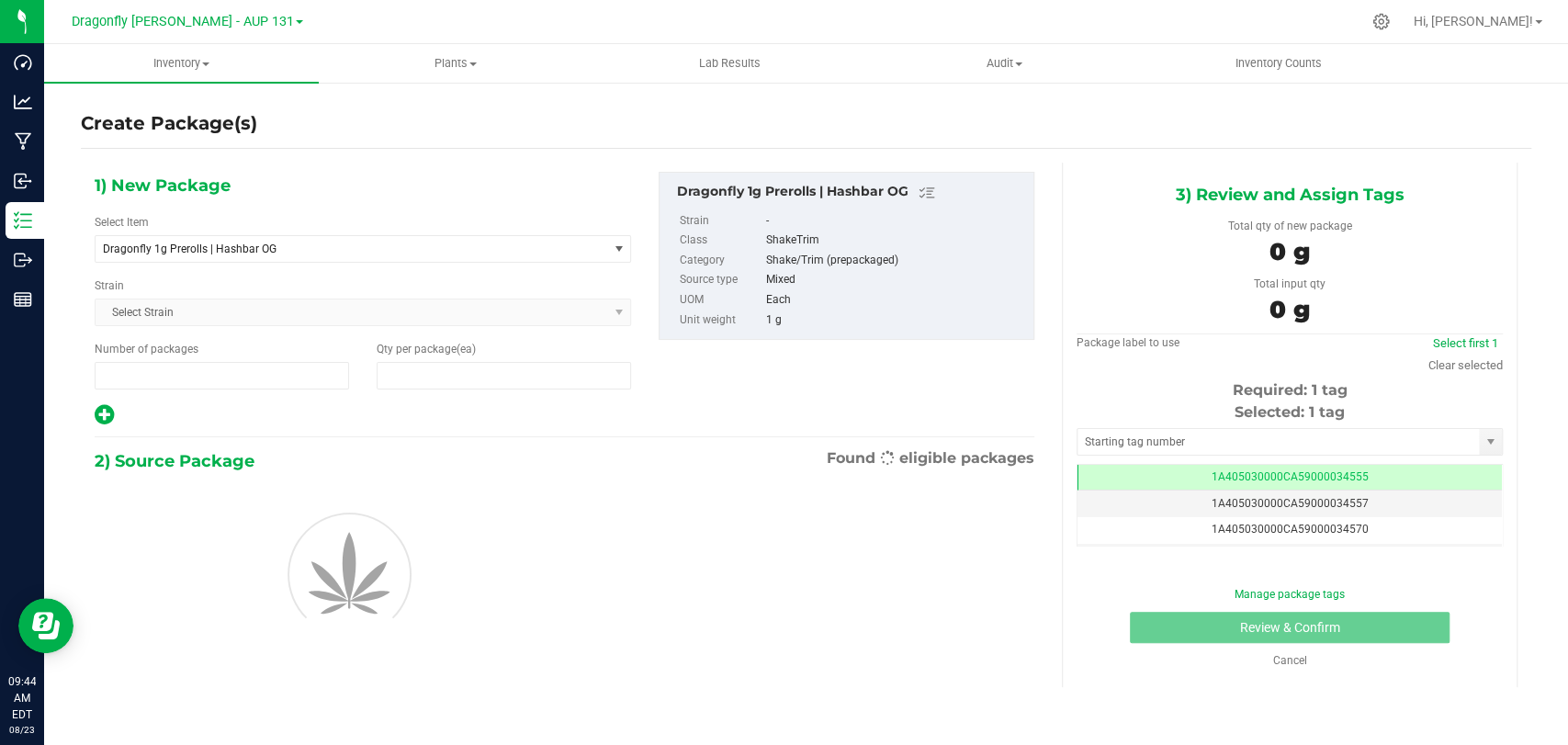
type input "1"
type input "0"
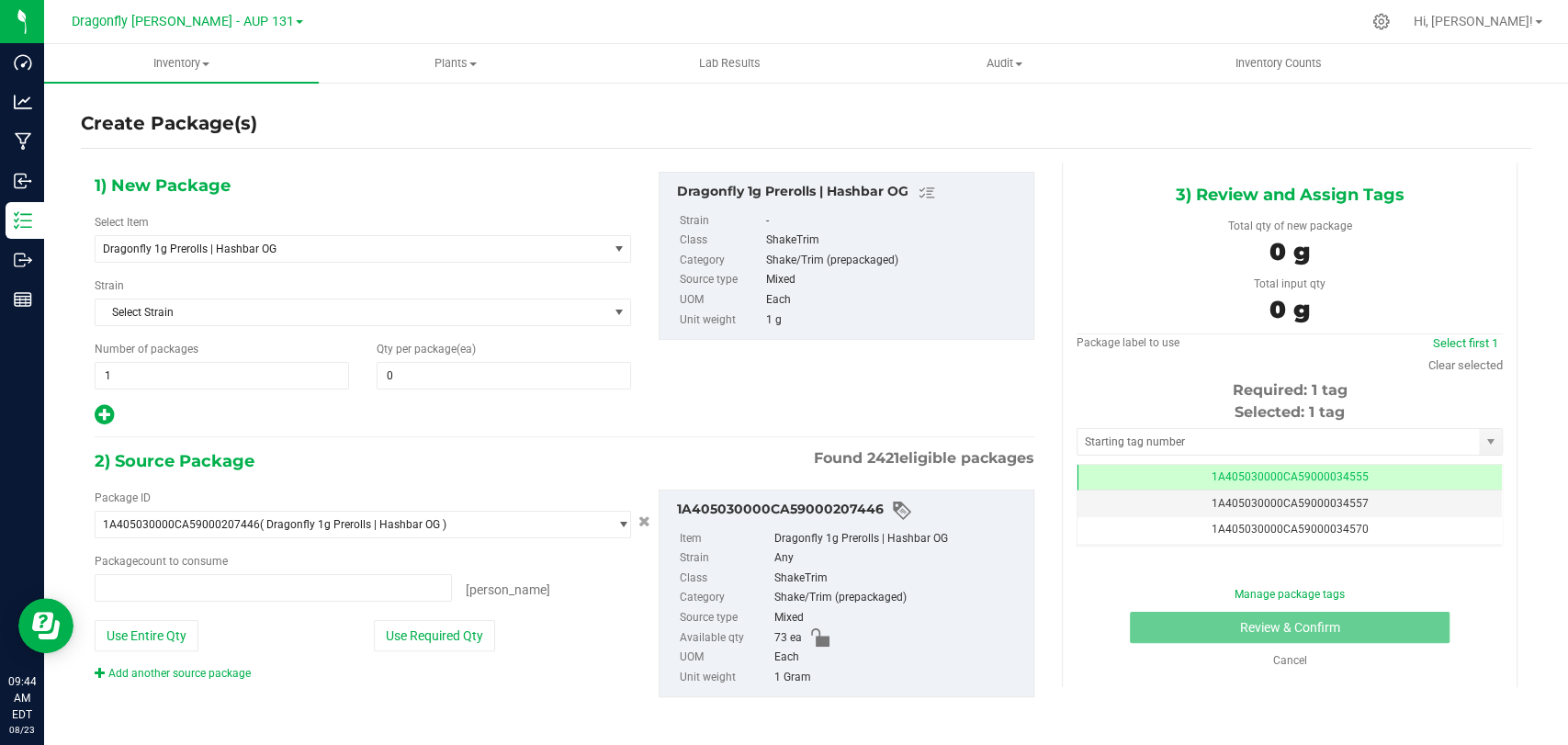
type input "0 ea"
click at [428, 252] on span "Dragonfly 1g Prerolls | Hashbar OG" at bounding box center [341, 249] width 477 height 13
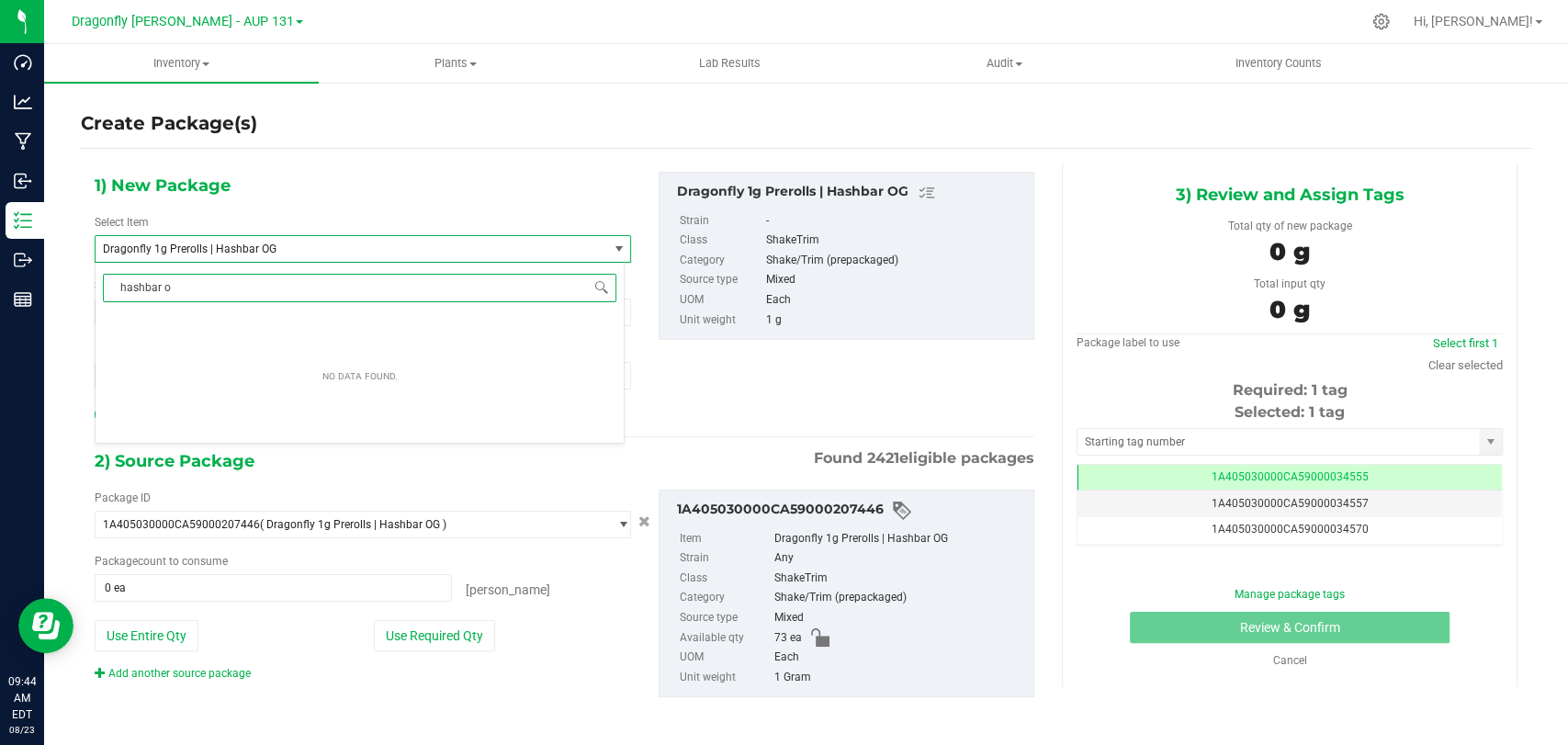
type input "hashbar og"
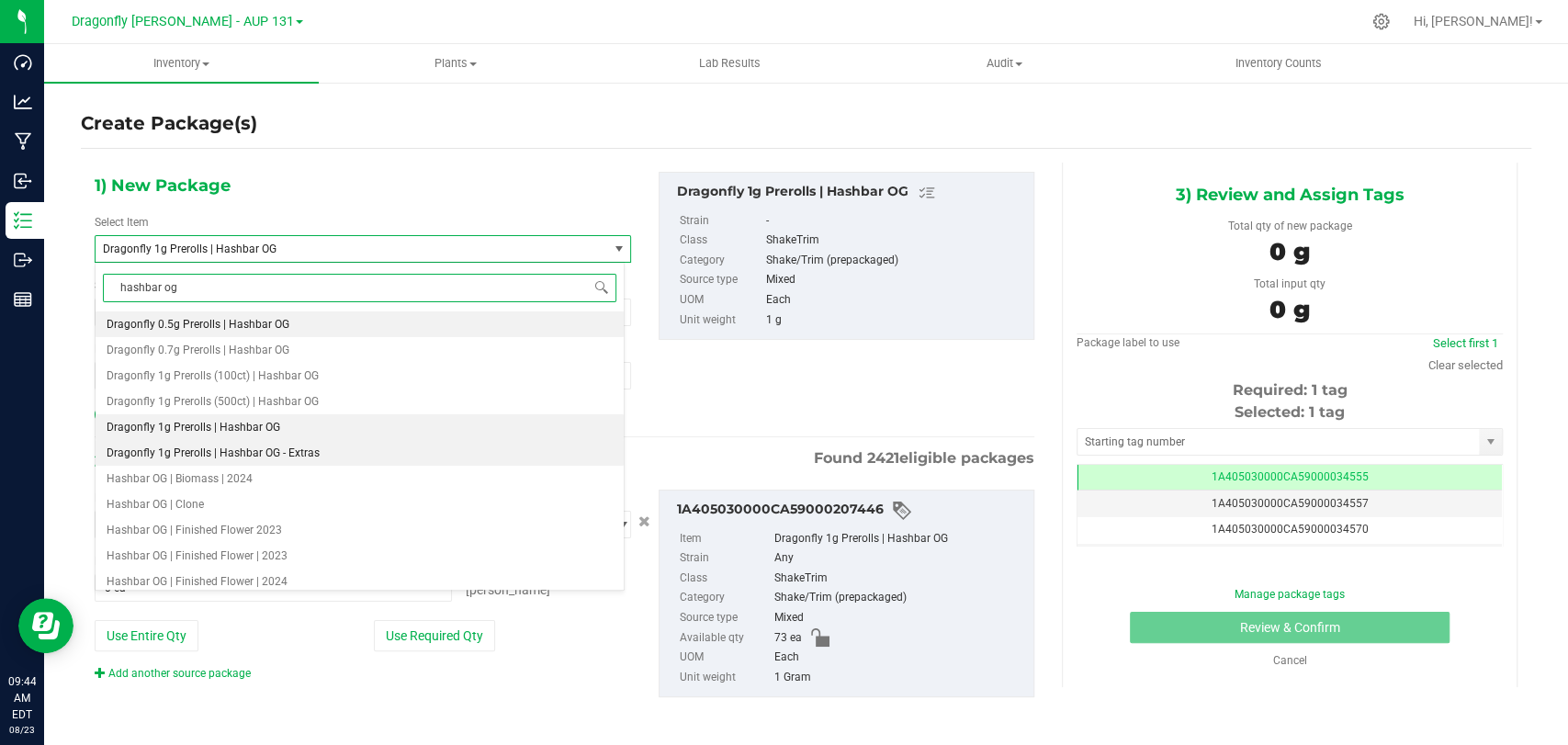
click at [271, 448] on span "Dragonfly 1g Prerolls | Hashbar OG - Extras" at bounding box center [212, 452] width 213 height 13
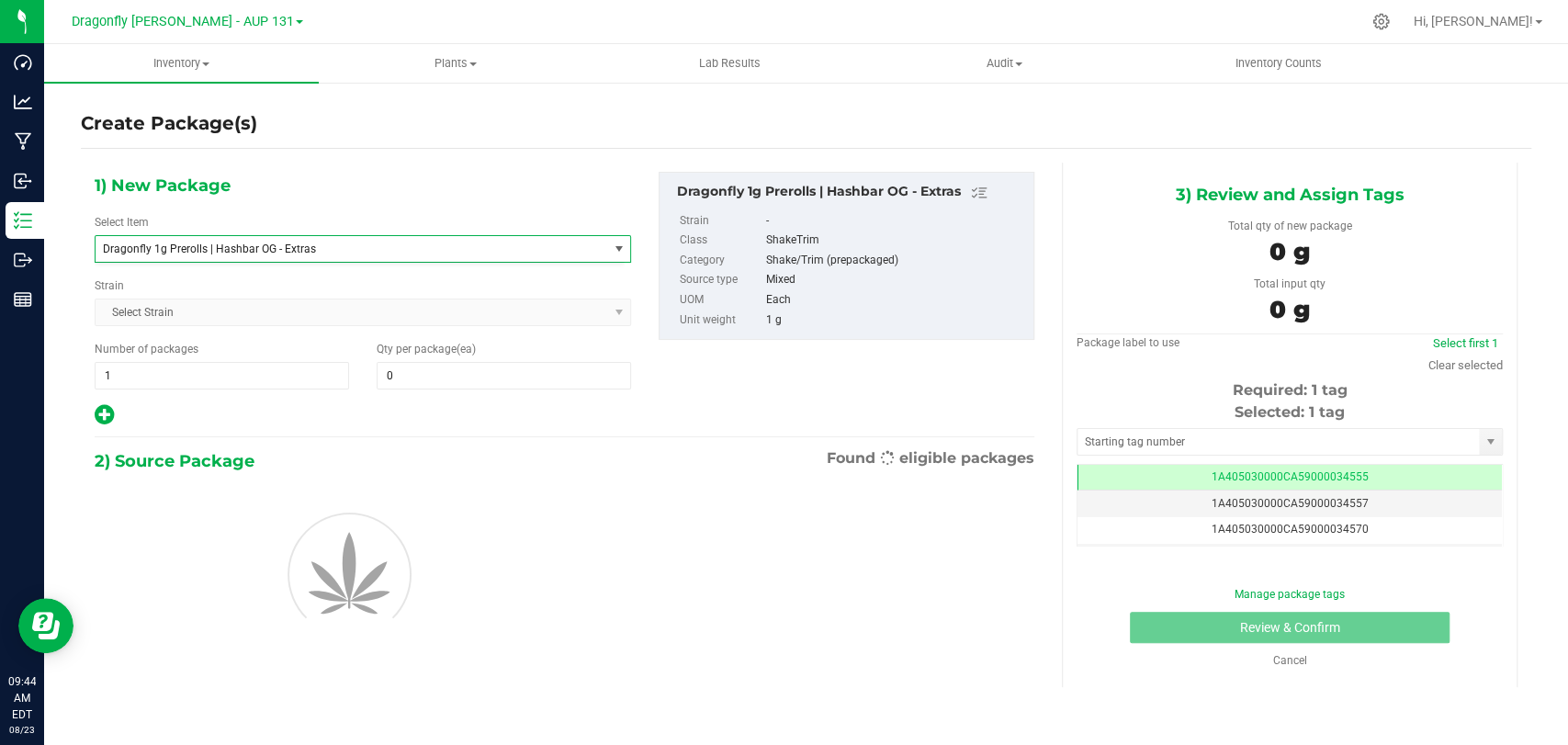
type input "0"
click at [433, 363] on span at bounding box center [504, 376] width 255 height 28
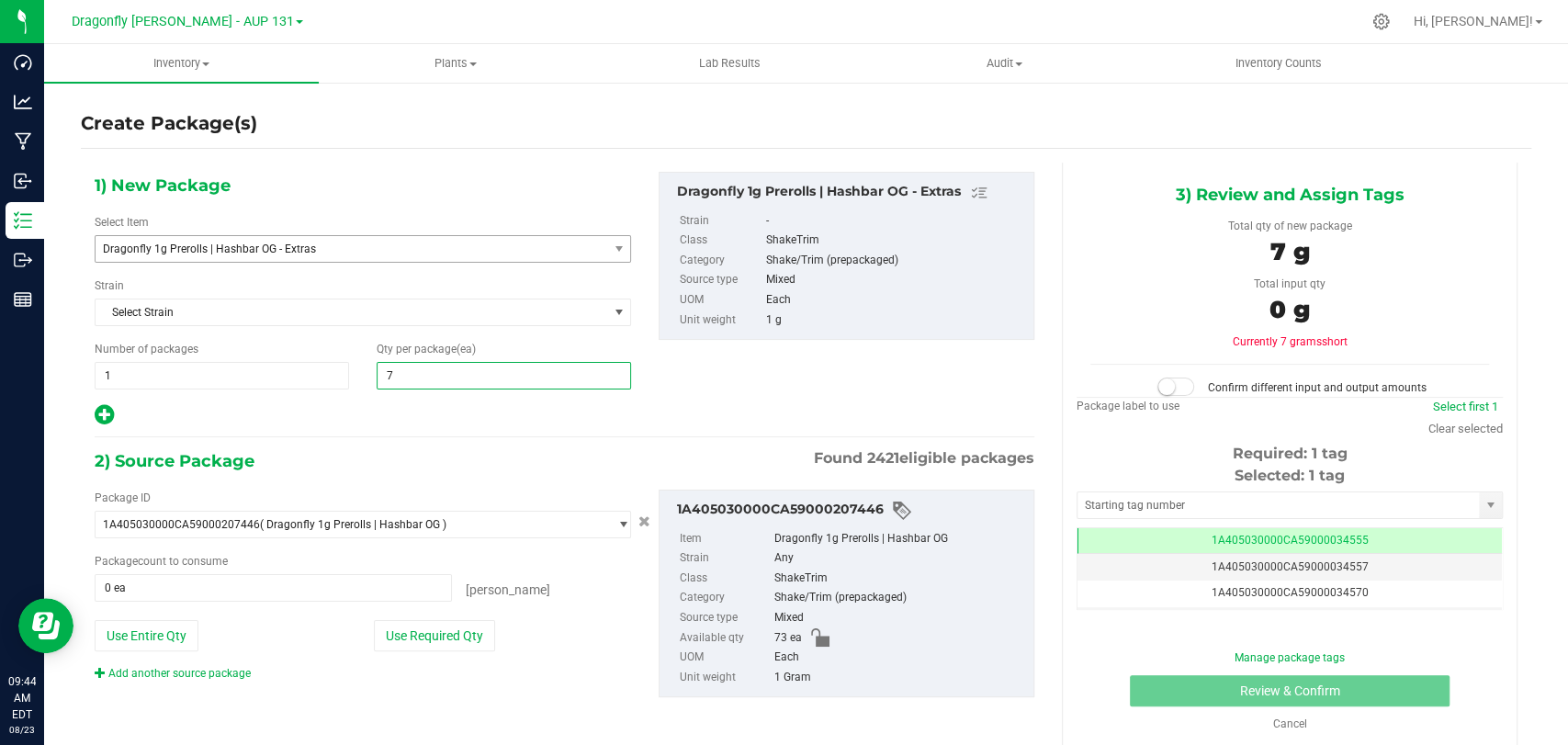
type input "73"
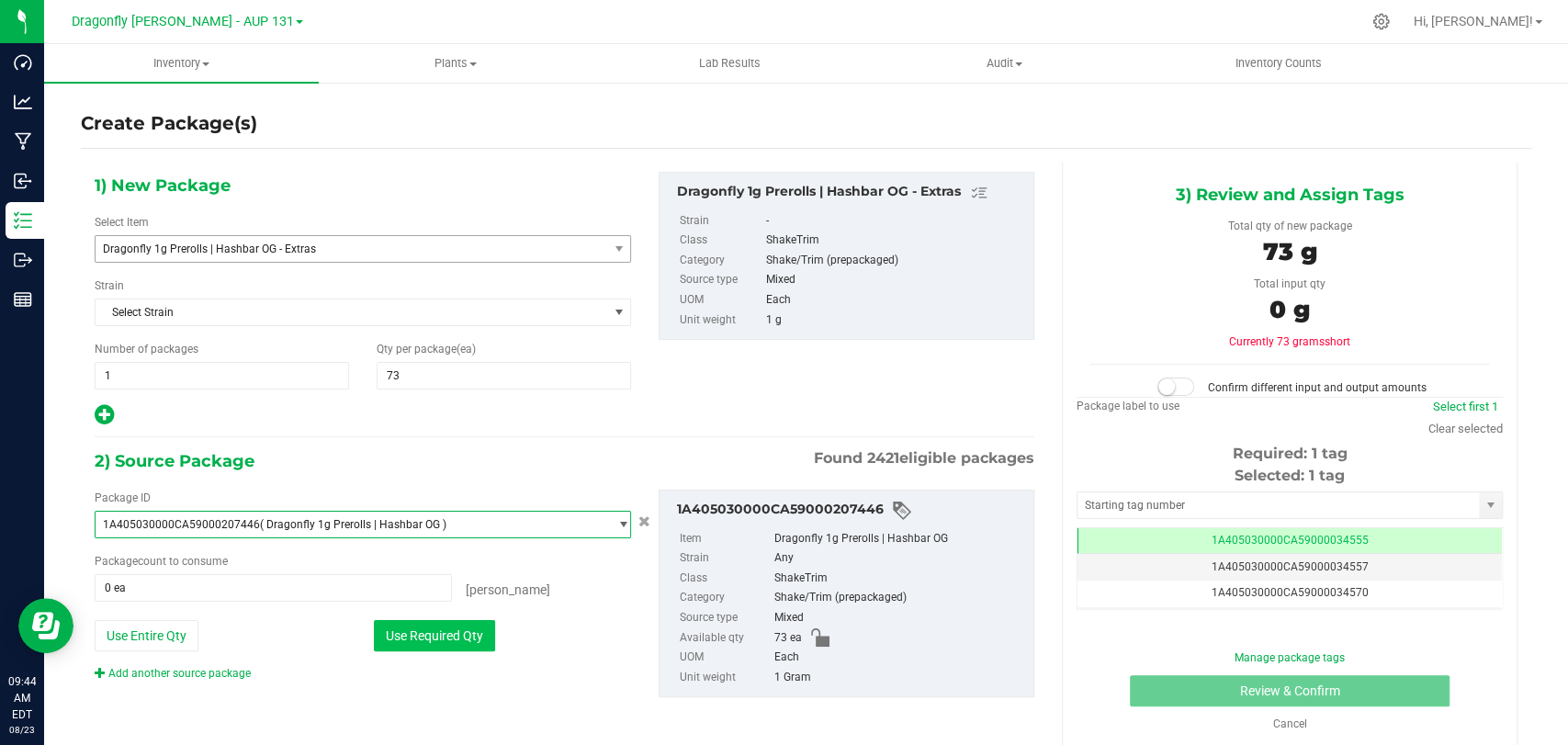
click at [400, 638] on button "Use Required Qty" at bounding box center [434, 635] width 121 height 31
type input "73 ea"
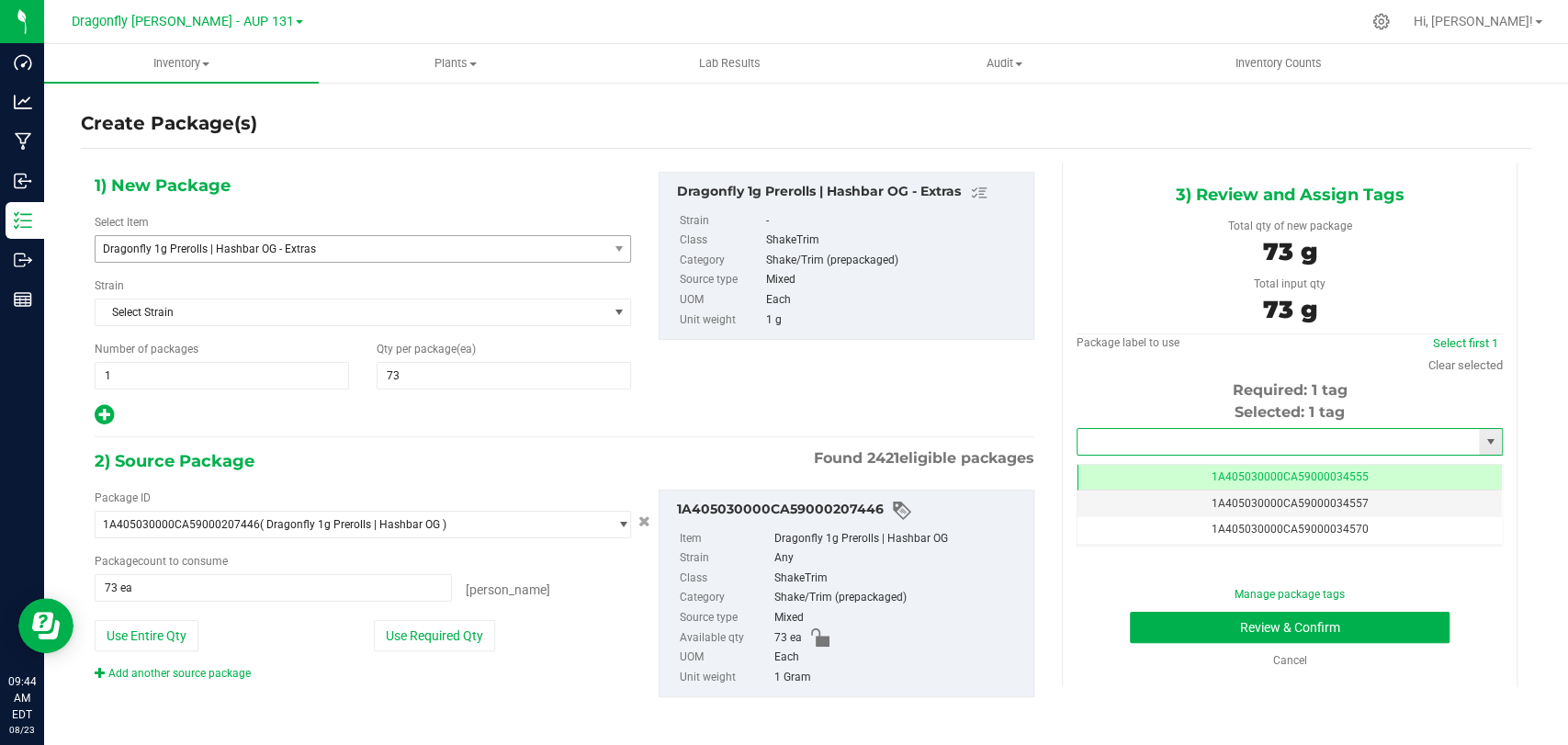
click at [1329, 445] on input "text" at bounding box center [1278, 442] width 402 height 26
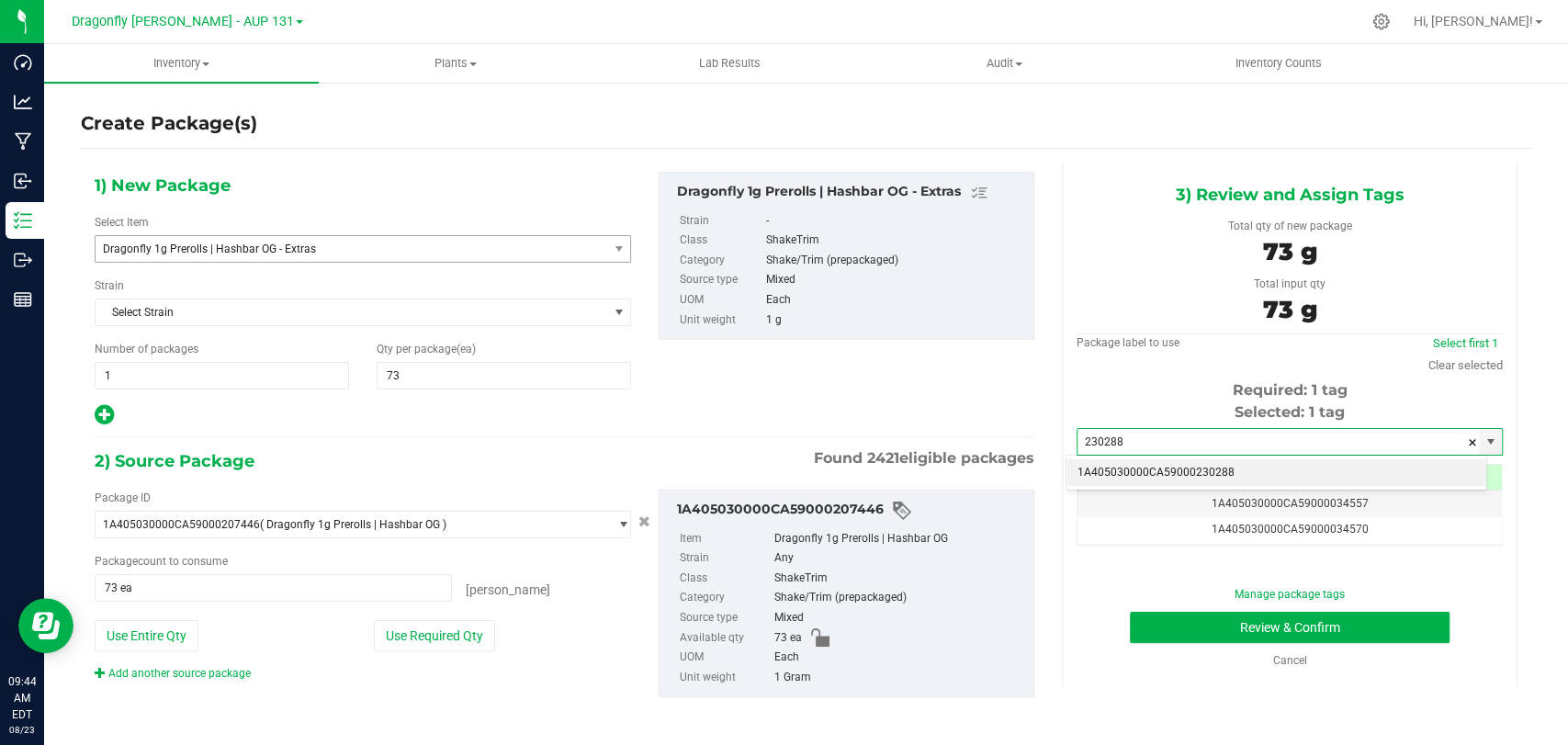
click at [1293, 462] on li "1A405030000CA59000230288" at bounding box center [1275, 473] width 420 height 28
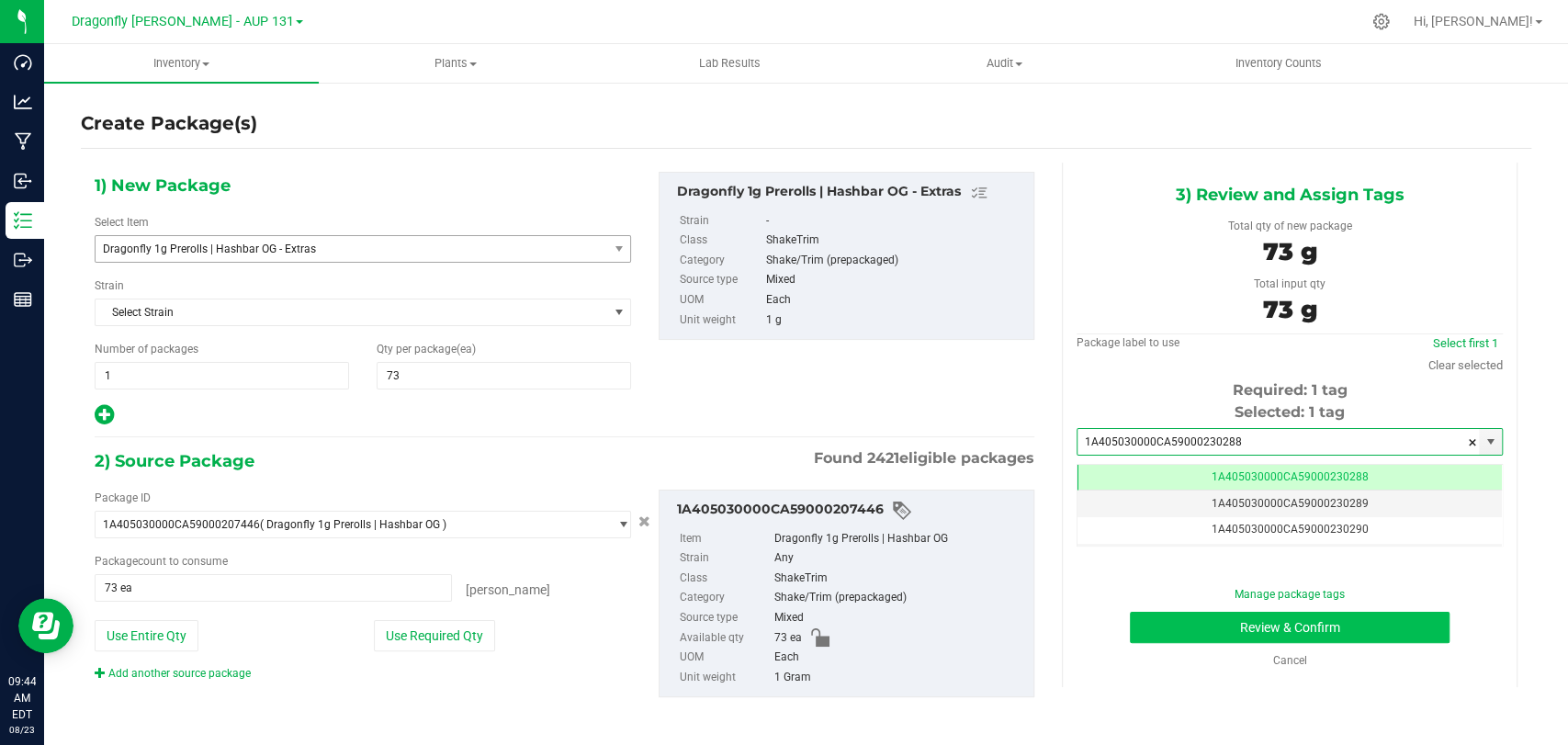
type input "1A405030000CA59000230288"
click at [1297, 617] on button "Review & Confirm" at bounding box center [1288, 627] width 318 height 31
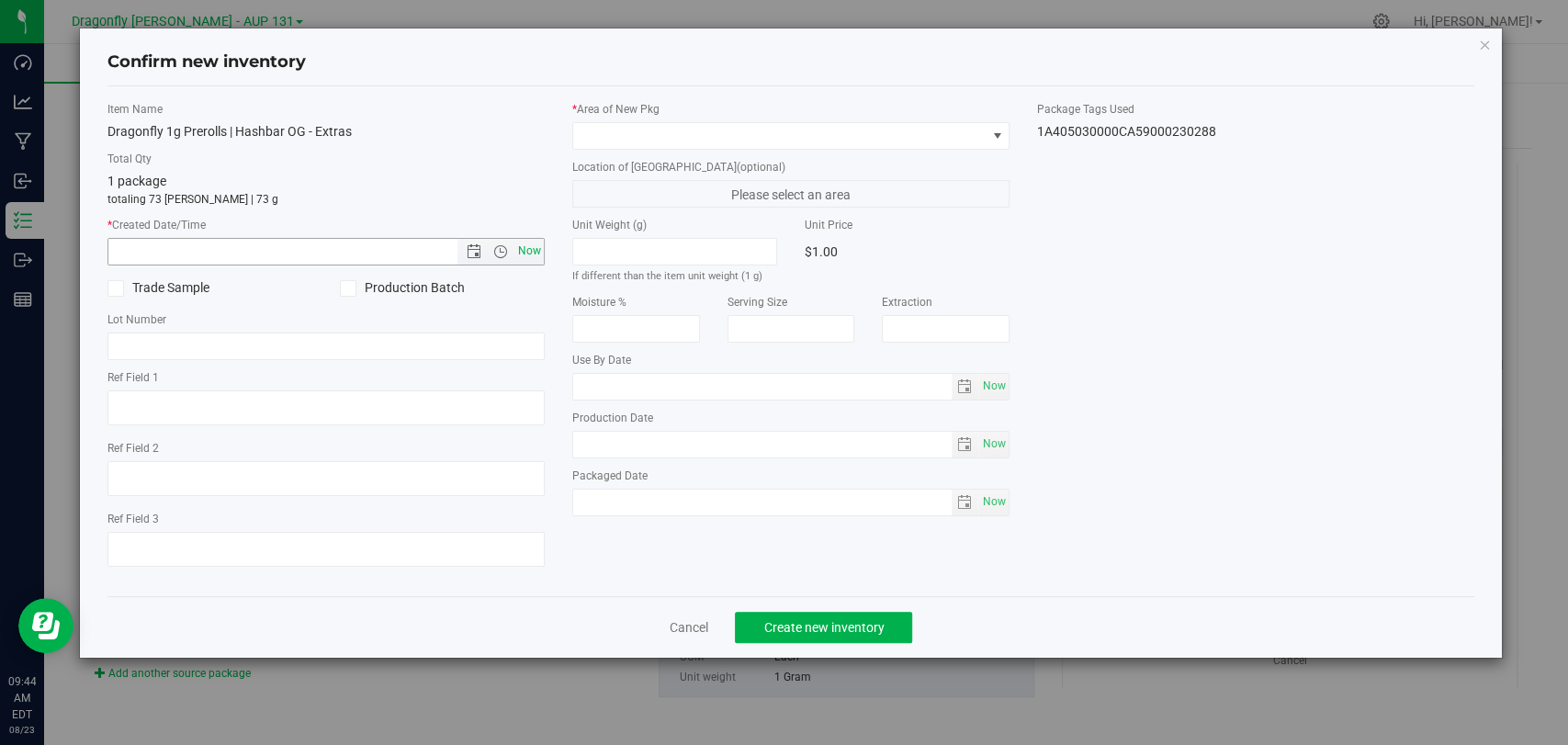
click at [529, 261] on span "Now" at bounding box center [530, 251] width 31 height 27
type input "[DATE] 9:44 AM"
click at [760, 134] on span at bounding box center [780, 136] width 413 height 26
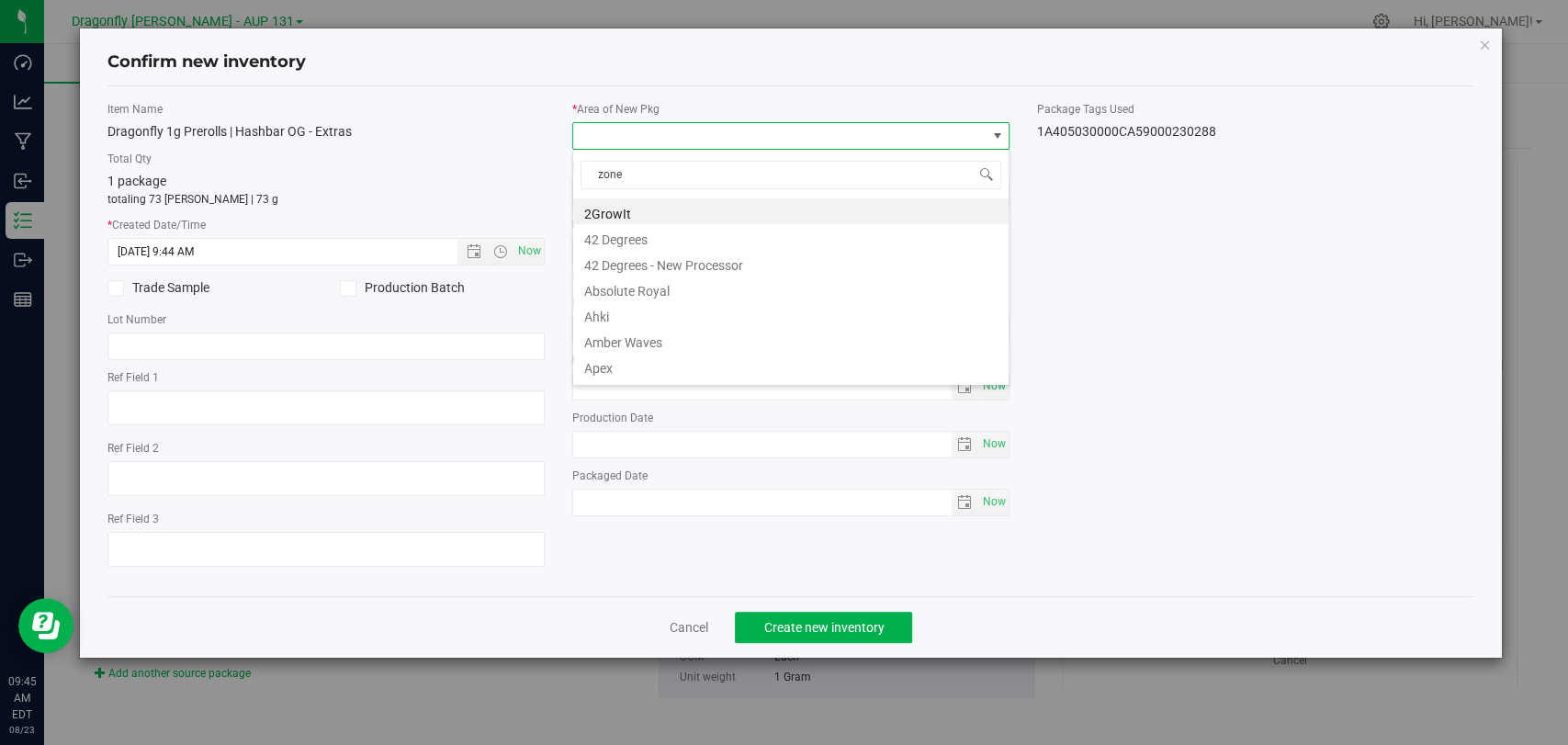
type input "zone 2"
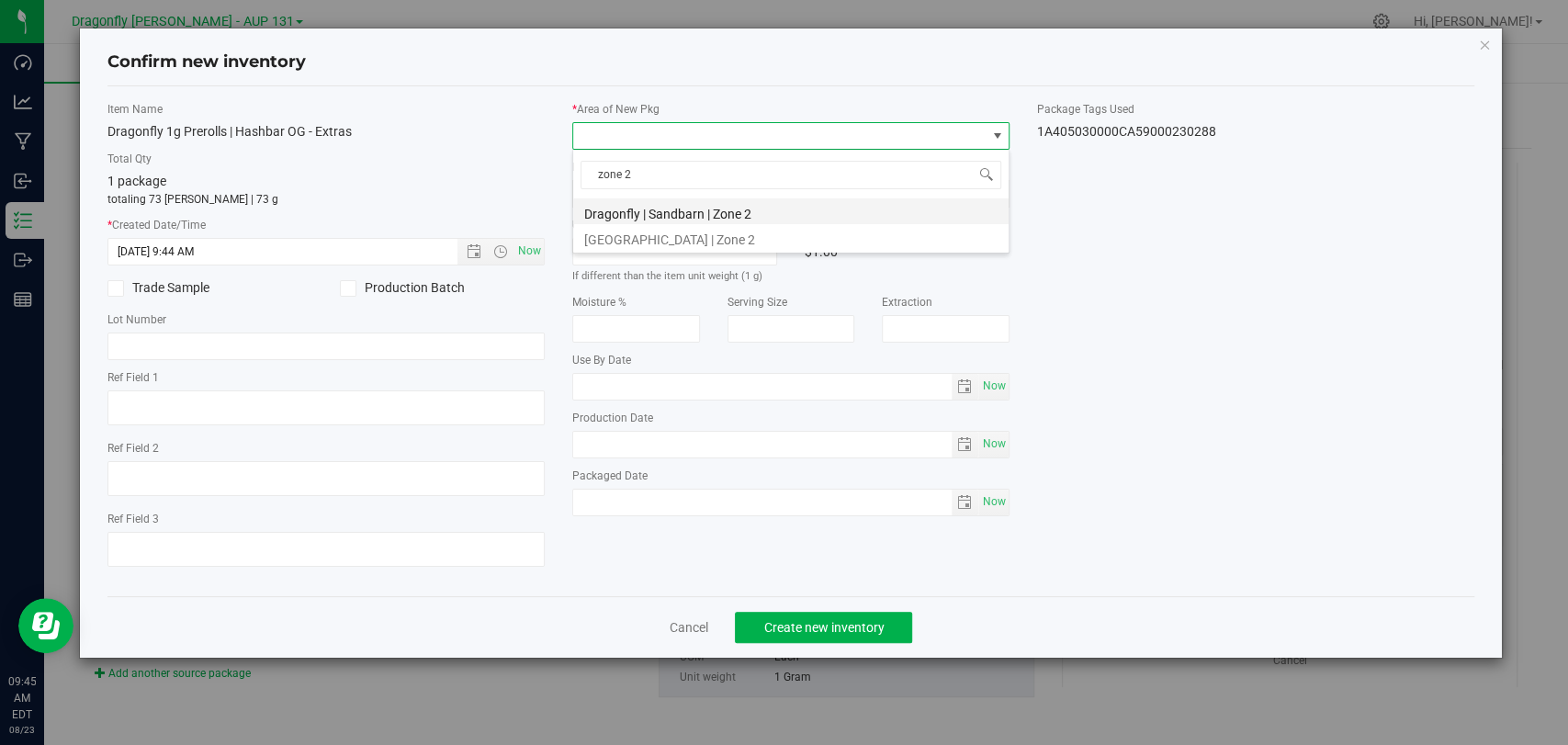
click at [754, 215] on li "Dragonfly | Sandbarn | Zone 2" at bounding box center [790, 211] width 435 height 26
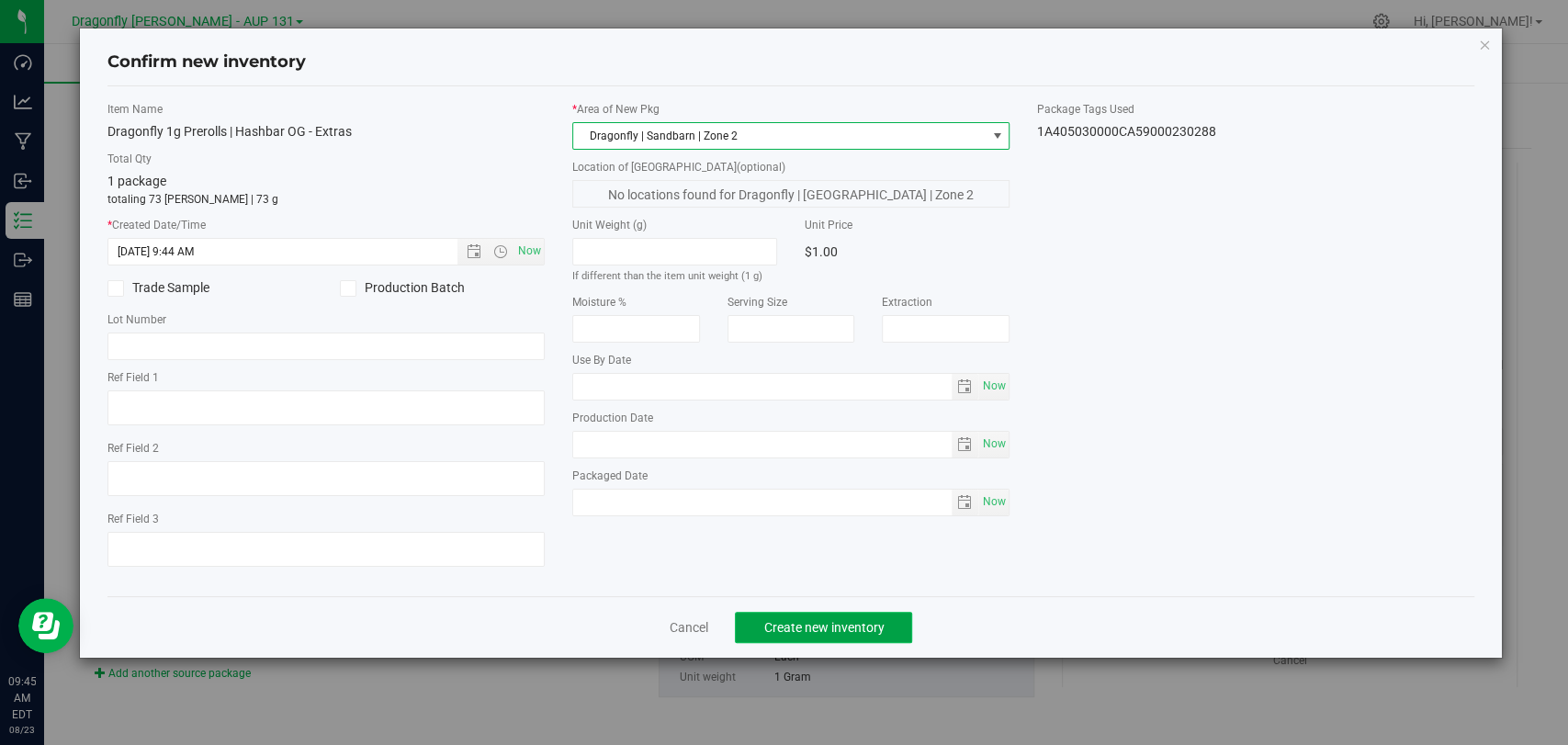
click at [790, 633] on span "Create new inventory" at bounding box center [823, 627] width 120 height 15
